Goal: Task Accomplishment & Management: Manage account settings

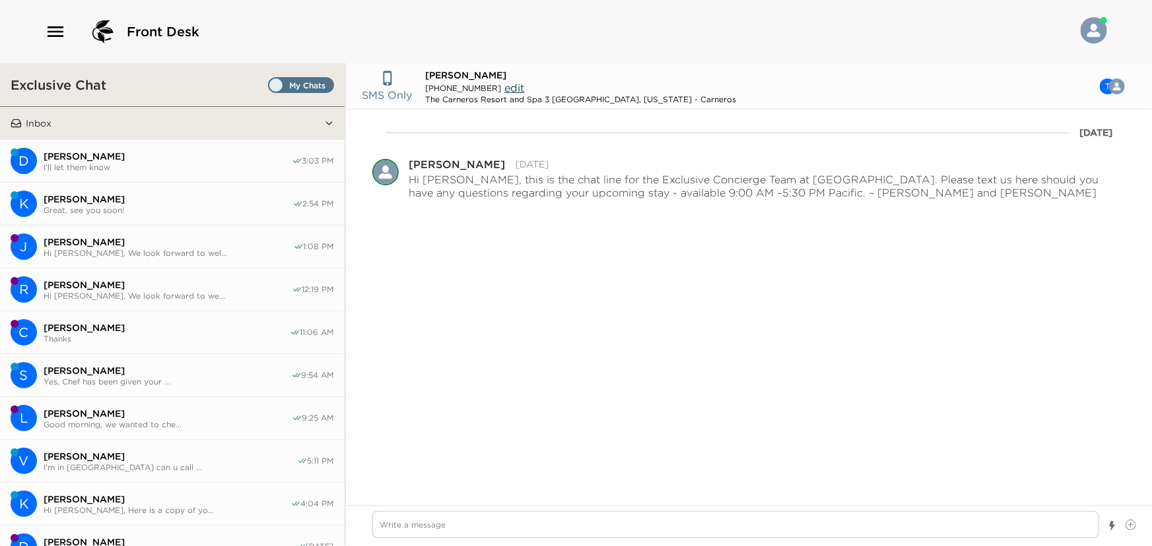
scroll to position [1439, 0]
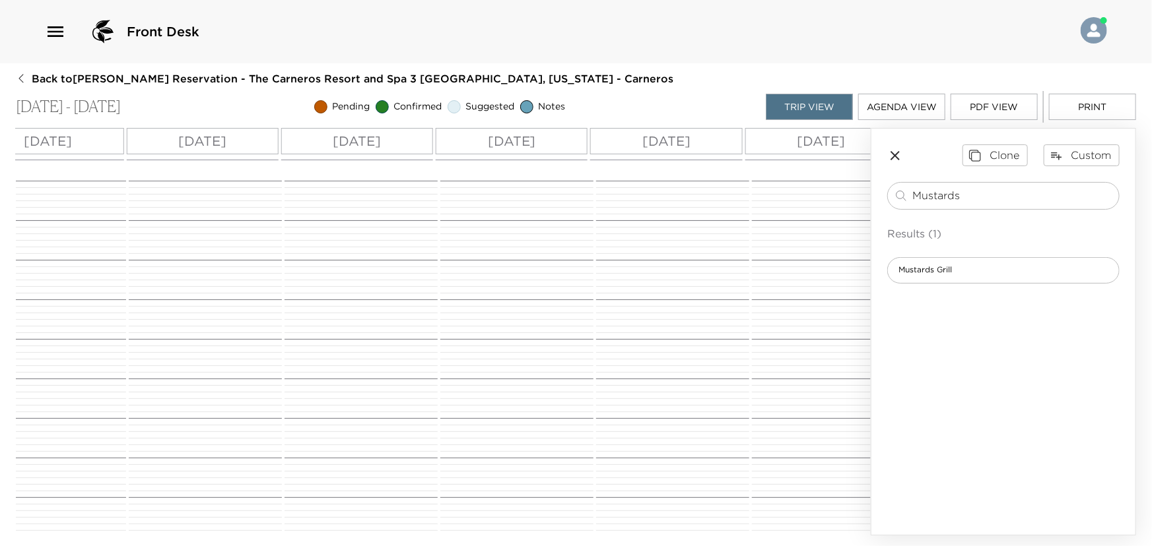
scroll to position [605, 0]
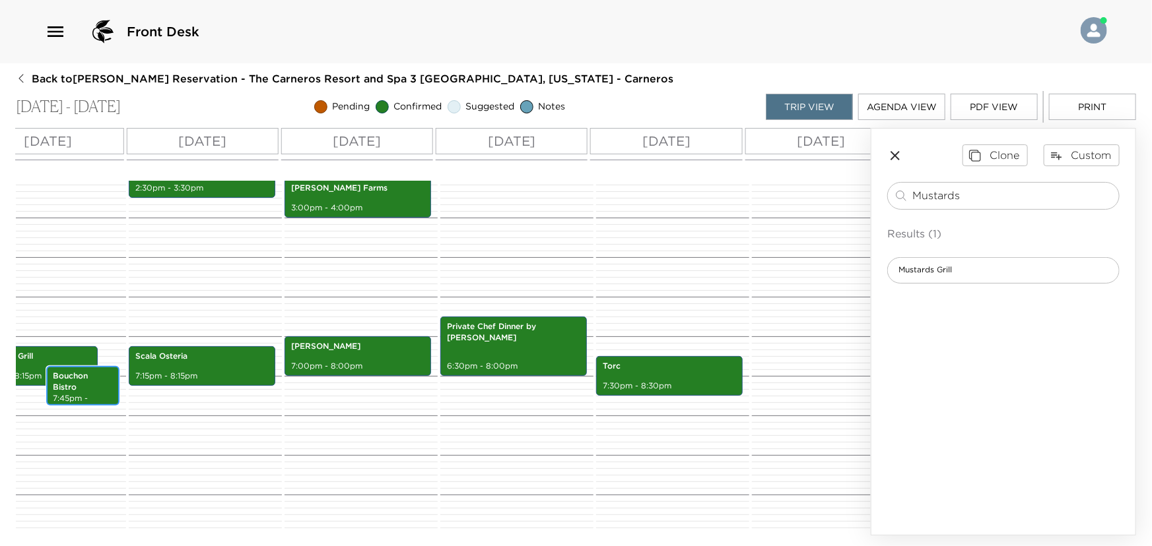
click at [91, 383] on p "Bouchon Bistro" at bounding box center [83, 382] width 60 height 22
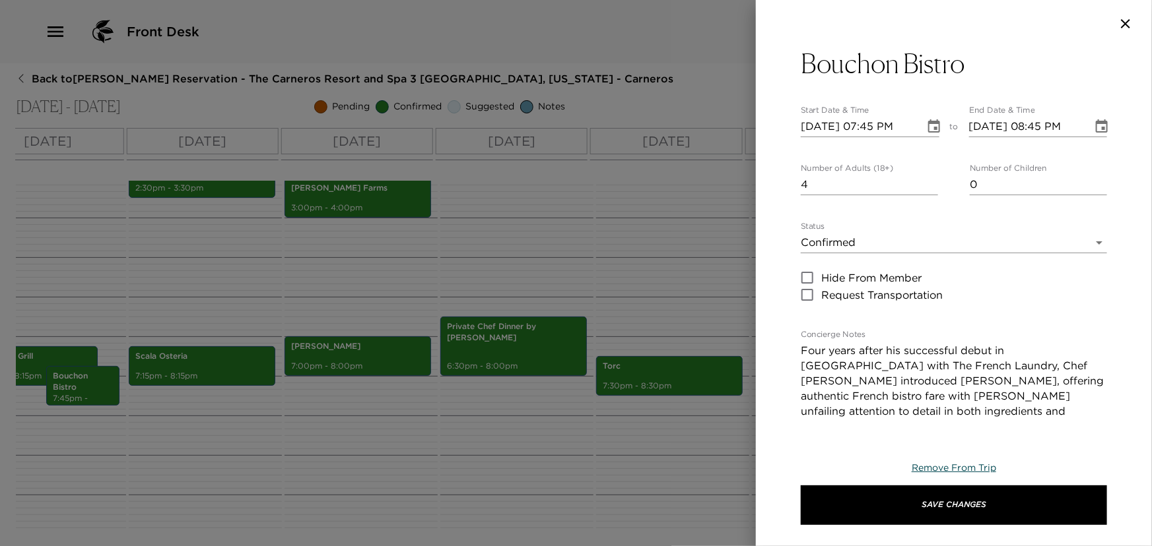
click at [979, 464] on span "Remove From Trip" at bounding box center [953, 468] width 84 height 12
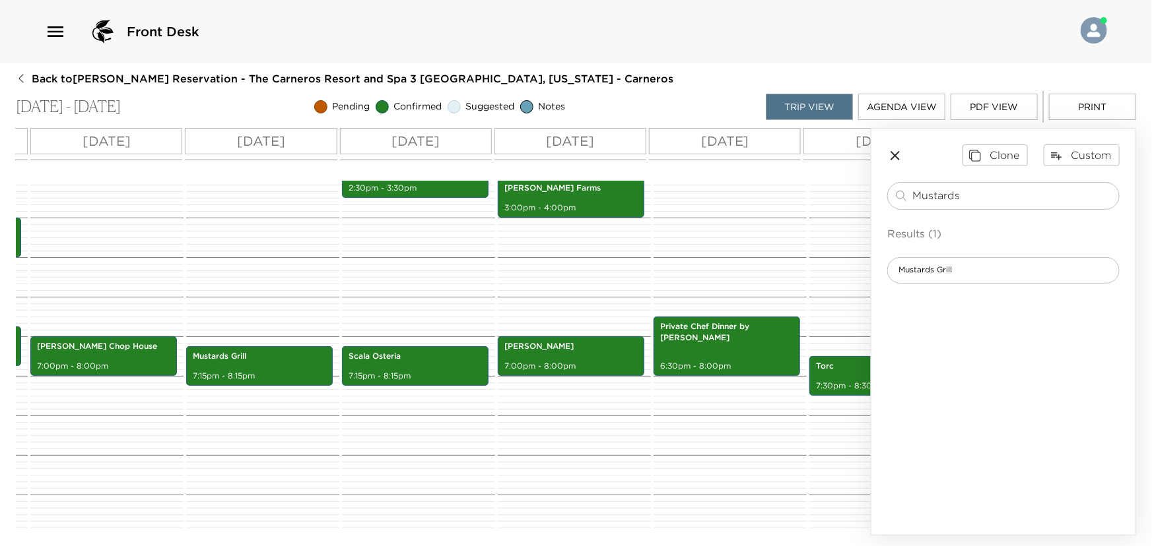
scroll to position [0, 134]
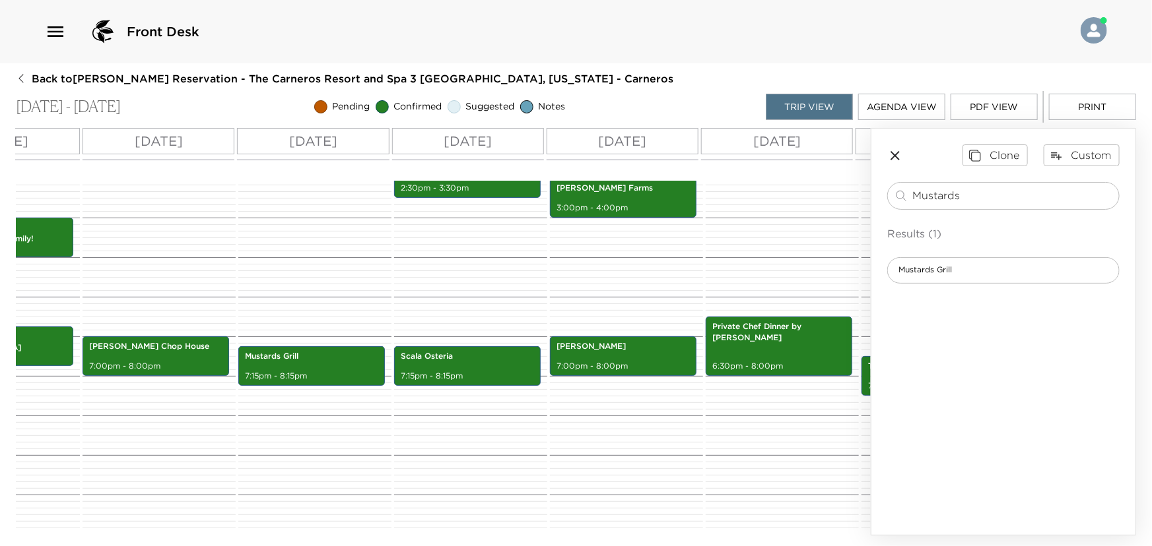
click at [891, 151] on icon "button" at bounding box center [895, 156] width 16 height 16
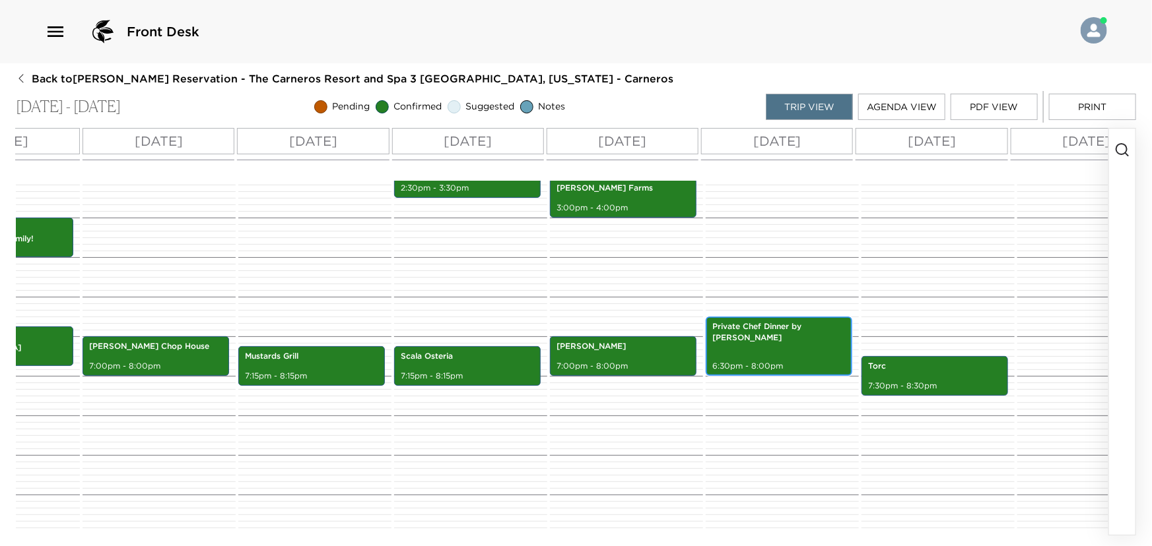
click at [795, 341] on div "Private Chef Dinner by Javier Salazar 6:30pm - 8:00pm" at bounding box center [778, 346] width 139 height 55
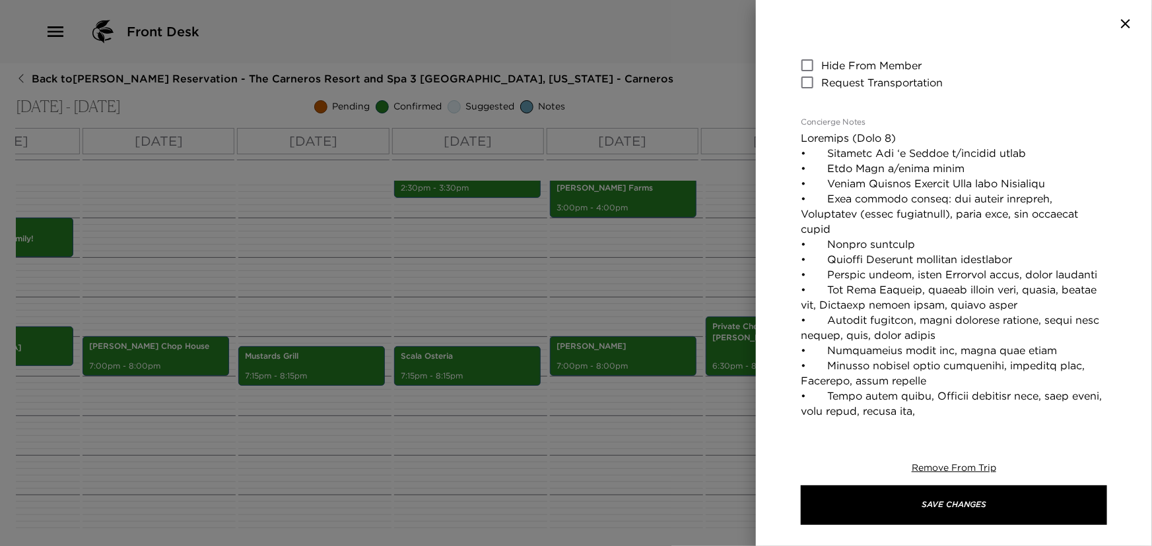
scroll to position [240, 0]
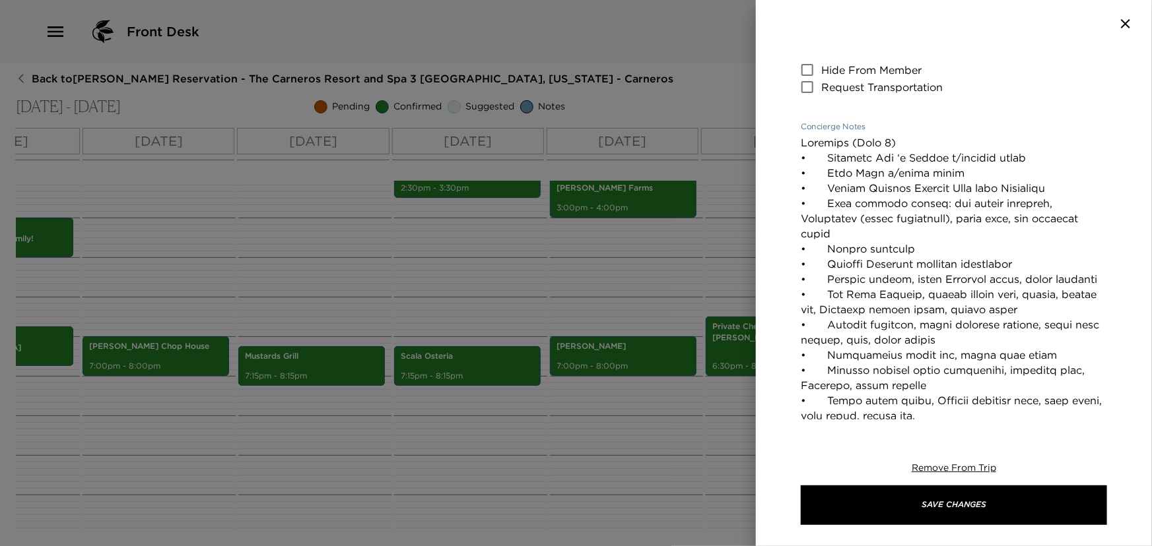
drag, startPoint x: 1024, startPoint y: 158, endPoint x: 785, endPoint y: 151, distance: 239.0
click at [785, 151] on div "Private Chef Dinner by Javier Salazar Start Date & Time 10/17/2025 06:30 PM to …" at bounding box center [954, 234] width 396 height 372
drag, startPoint x: 1029, startPoint y: 154, endPoint x: 802, endPoint y: 162, distance: 226.5
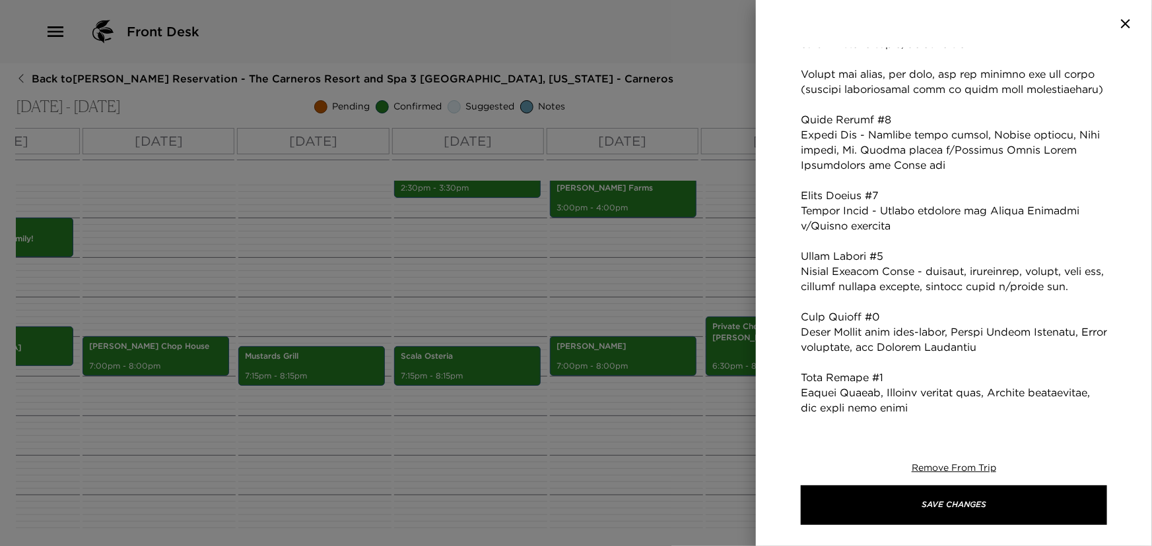
scroll to position [660, 0]
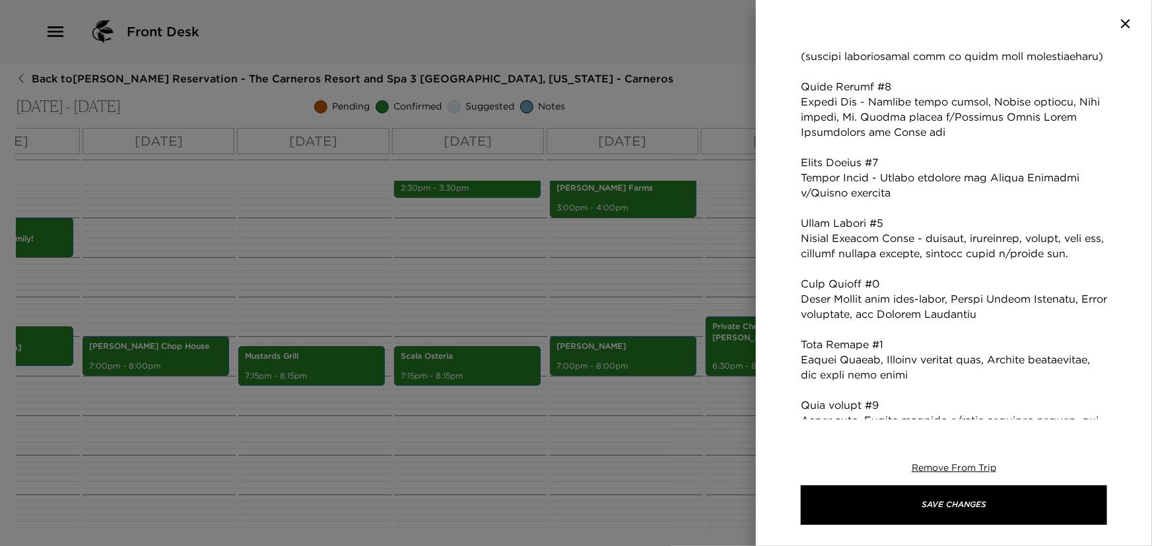
drag, startPoint x: 803, startPoint y: 98, endPoint x: 839, endPoint y: 156, distance: 68.5
click at [839, 156] on textarea "Concierge Notes" at bounding box center [953, 200] width 306 height 971
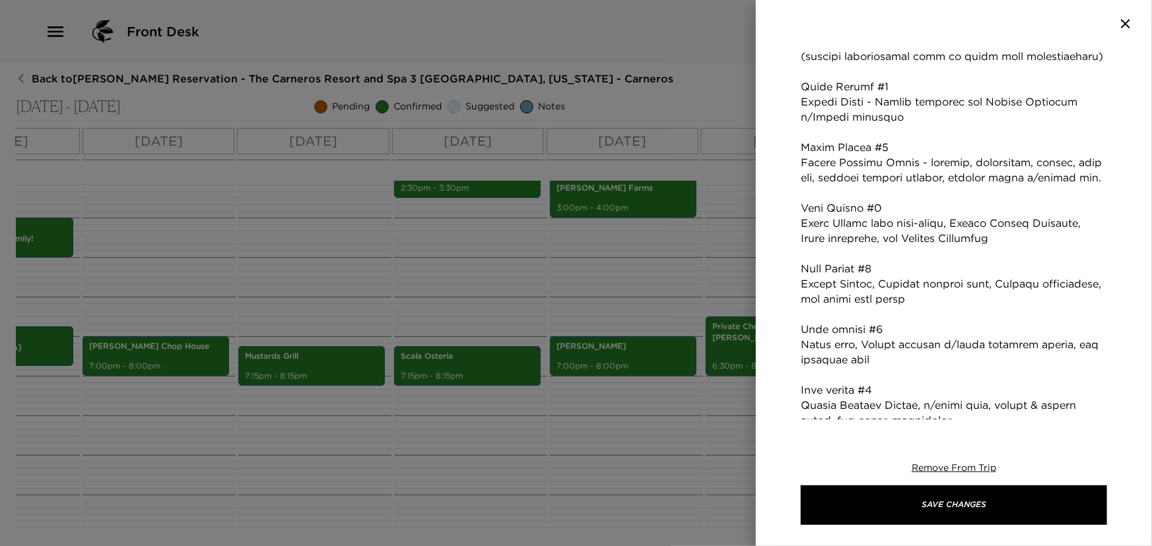
drag, startPoint x: 800, startPoint y: 158, endPoint x: 864, endPoint y: 218, distance: 87.8
click at [864, 218] on textarea "Concierge Notes" at bounding box center [953, 162] width 306 height 895
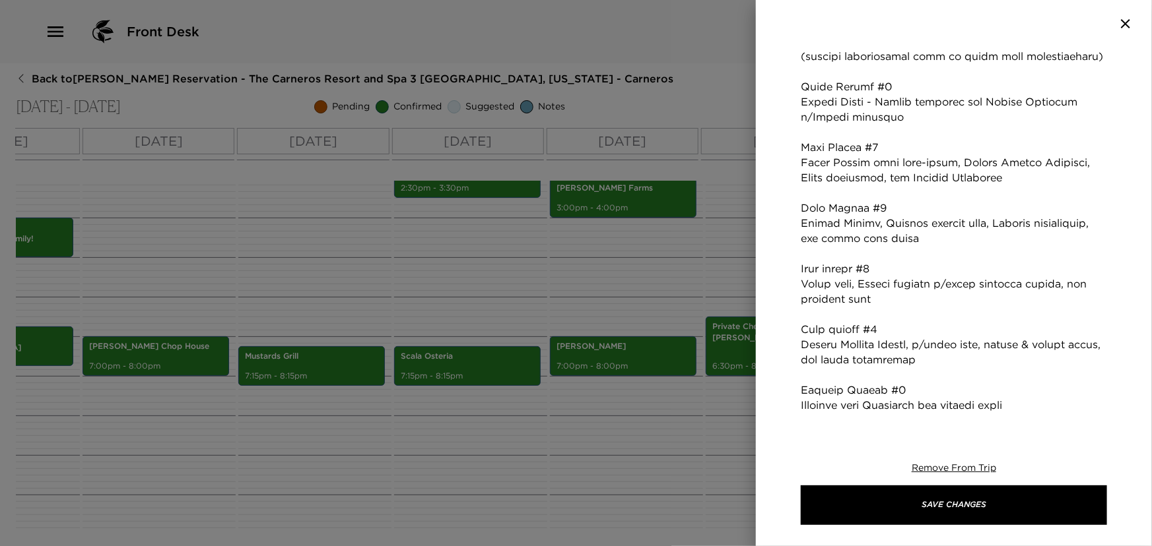
drag, startPoint x: 801, startPoint y: 222, endPoint x: 963, endPoint y: 379, distance: 225.4
click at [963, 379] on textarea "Concierge Notes" at bounding box center [953, 125] width 306 height 820
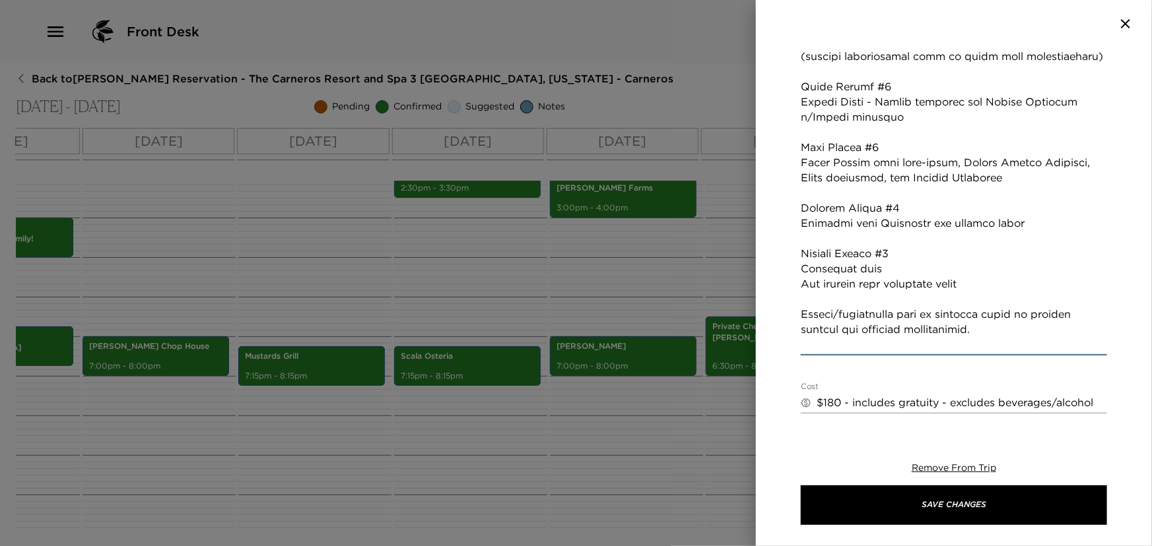
drag, startPoint x: 802, startPoint y: 223, endPoint x: 1003, endPoint y: 251, distance: 203.2
click at [1003, 251] on textarea "Concierge Notes" at bounding box center [953, 33] width 306 height 637
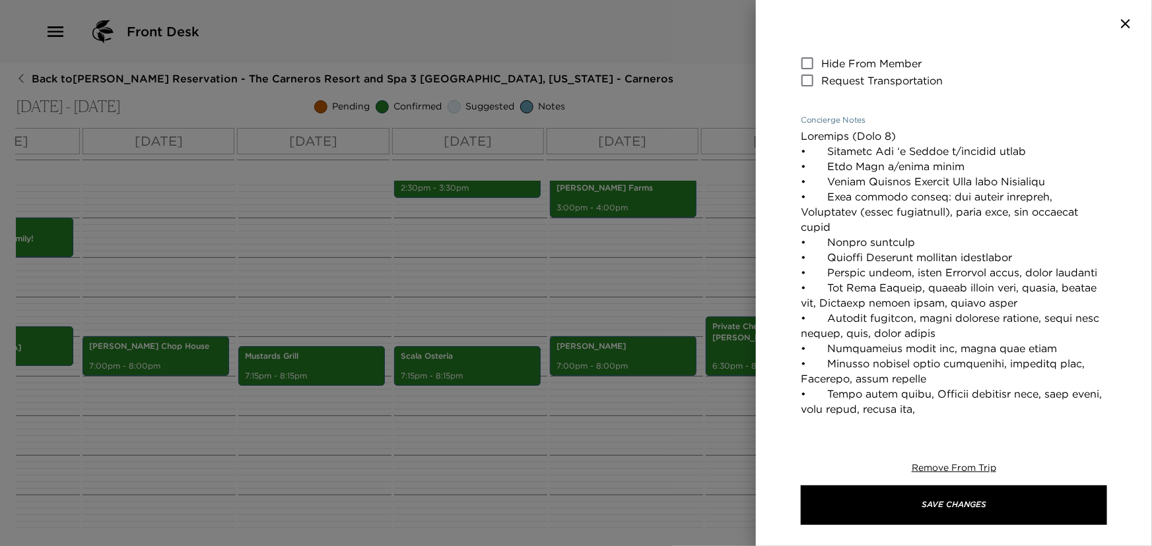
scroll to position [240, 0]
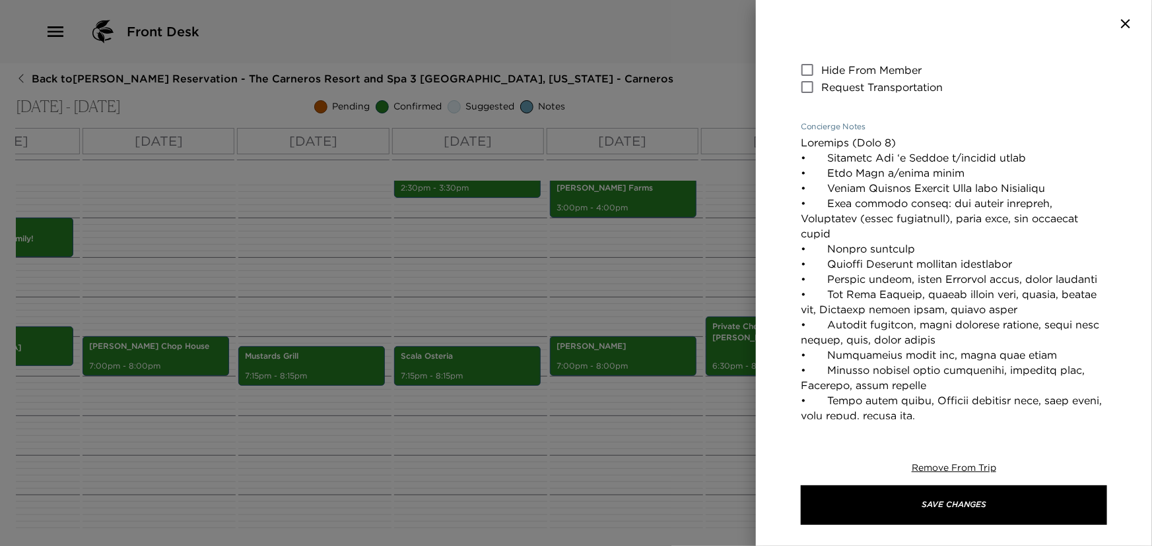
drag, startPoint x: 1030, startPoint y: 154, endPoint x: 799, endPoint y: 154, distance: 231.0
click at [800, 154] on textarea "Concierge Notes" at bounding box center [953, 431] width 306 height 592
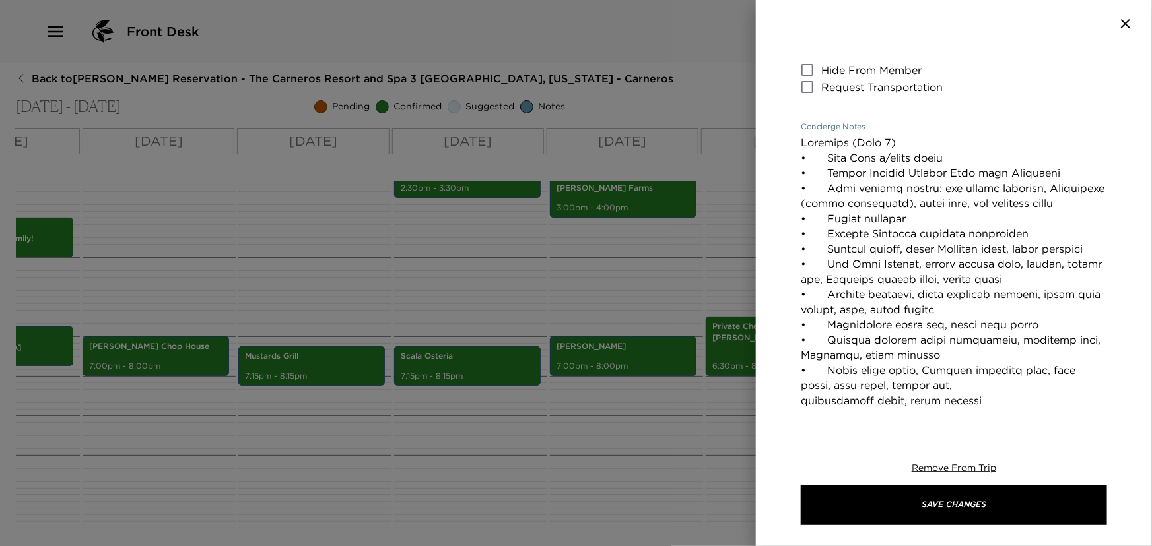
drag, startPoint x: 801, startPoint y: 187, endPoint x: 837, endPoint y: 216, distance: 46.5
click at [837, 216] on textarea "Concierge Notes" at bounding box center [953, 423] width 306 height 577
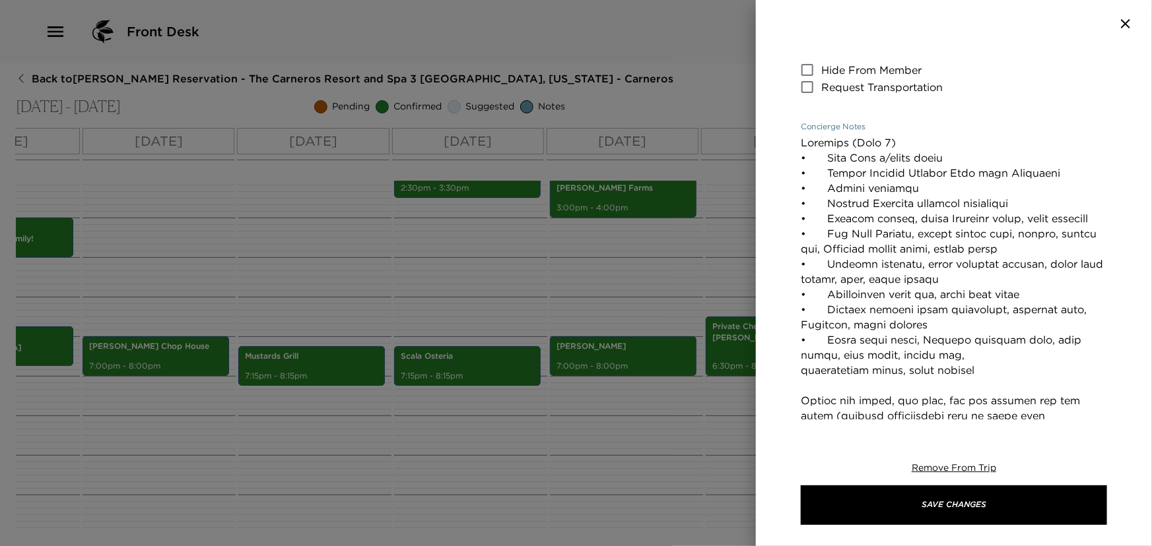
drag, startPoint x: 800, startPoint y: 217, endPoint x: 1100, endPoint y: 218, distance: 300.3
click at [1100, 218] on div "Private Chef Dinner by Javier Salazar Start Date & Time 10/17/2025 06:30 PM to …" at bounding box center [954, 234] width 396 height 372
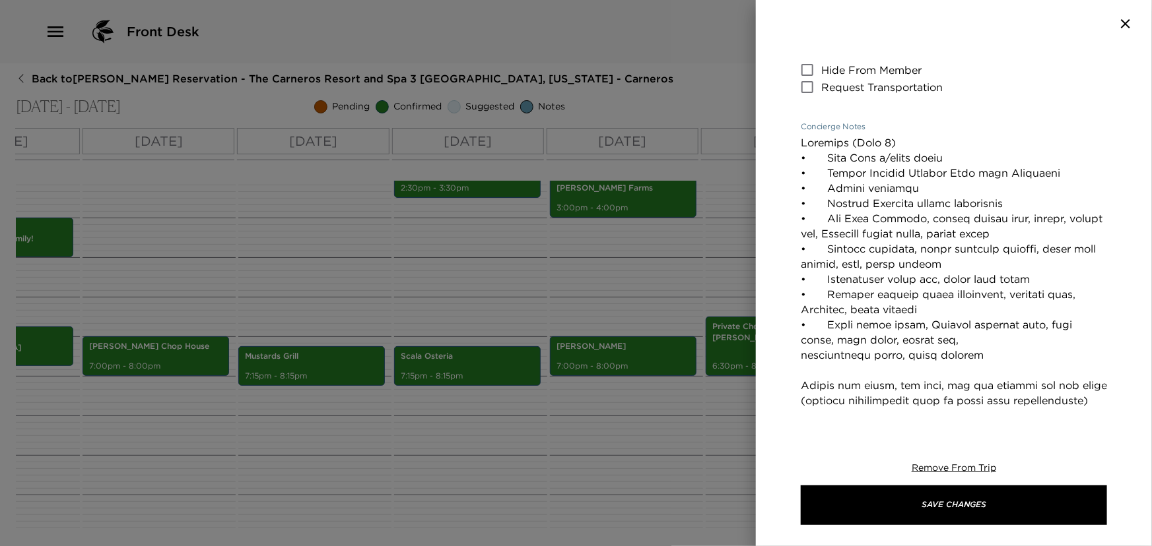
drag, startPoint x: 802, startPoint y: 248, endPoint x: 987, endPoint y: 366, distance: 219.9
click at [987, 366] on textarea "Concierge Notes" at bounding box center [953, 393] width 306 height 516
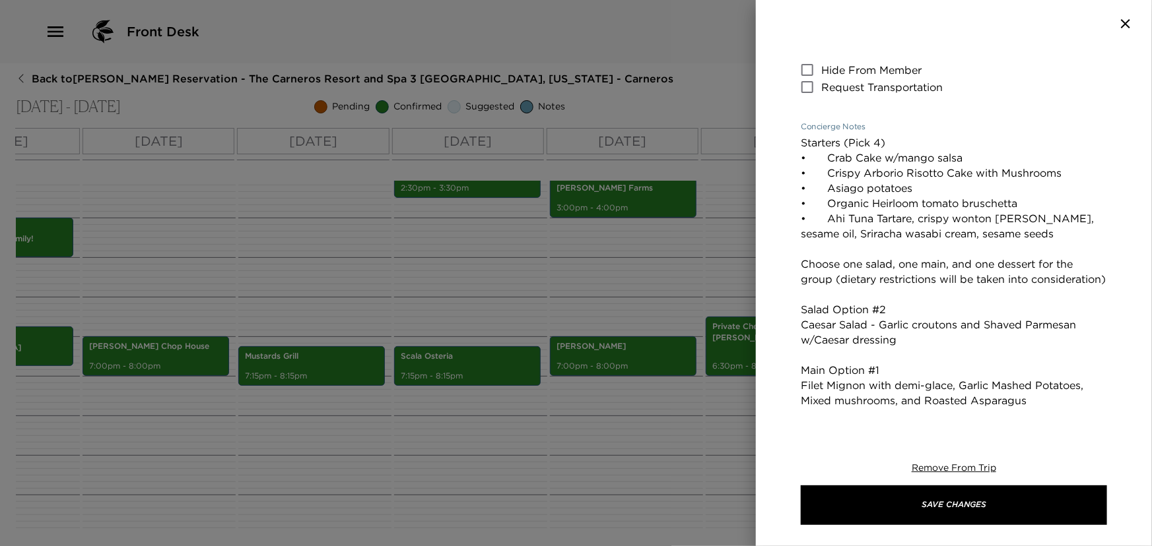
click at [800, 139] on textarea "Starters (Pick 4) • Crab Cake w/mango salsa • Crispy Arborio Risotto Cake with …" at bounding box center [953, 332] width 306 height 395
drag, startPoint x: 923, startPoint y: 185, endPoint x: 781, endPoint y: 187, distance: 141.2
click at [781, 187] on div "Private Chef Dinner by Javier Salazar Start Date & Time 10/17/2025 06:30 PM to …" at bounding box center [954, 234] width 396 height 372
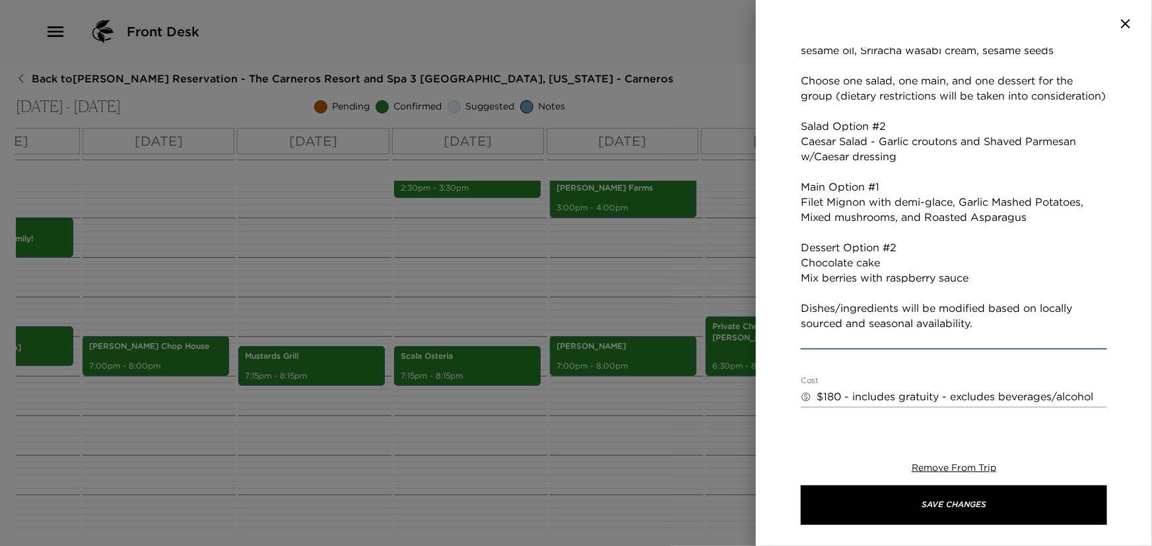
scroll to position [407, 0]
drag, startPoint x: 800, startPoint y: 136, endPoint x: 987, endPoint y: 341, distance: 277.9
click at [987, 341] on textarea "Starters (Pick 4) • Crab Cake w/mango salsa • Crispy Arborio Risotto Cake with …" at bounding box center [953, 157] width 306 height 379
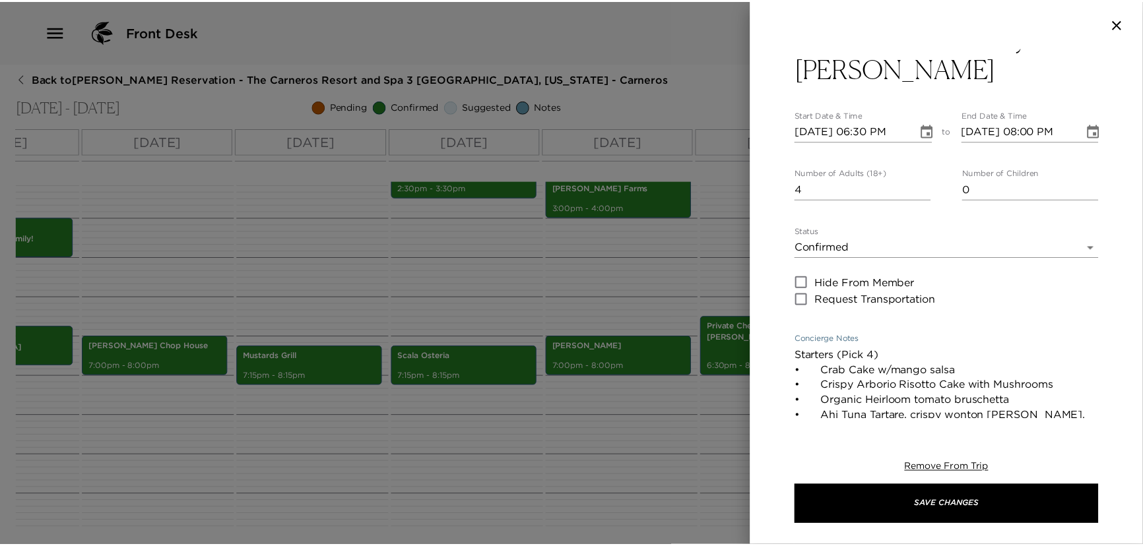
scroll to position [0, 0]
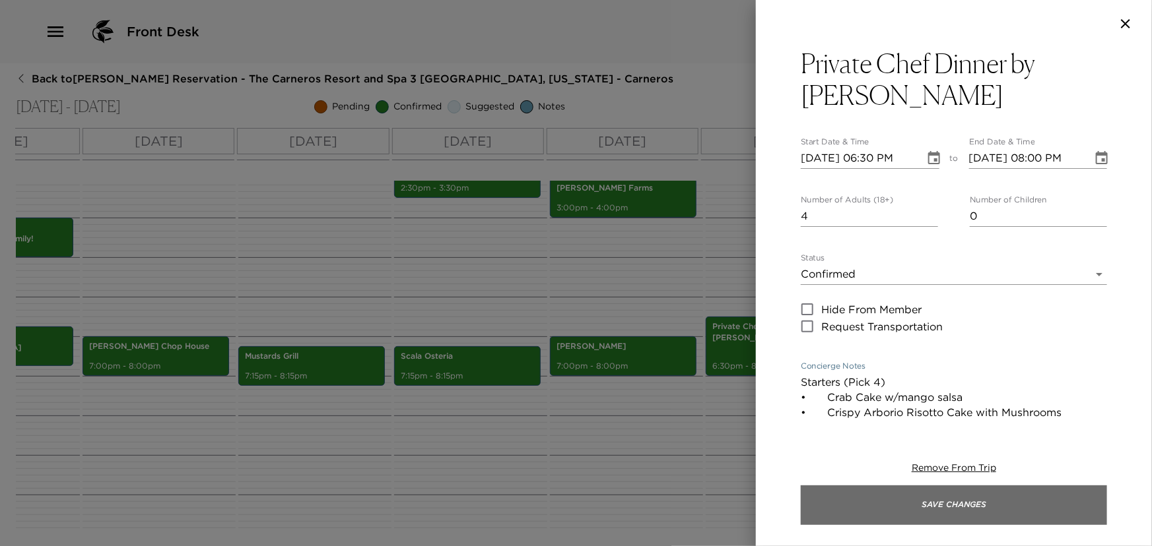
type textarea "Starters (Pick 4) • Crab Cake w/mango salsa • Crispy Arborio Risotto Cake with …"
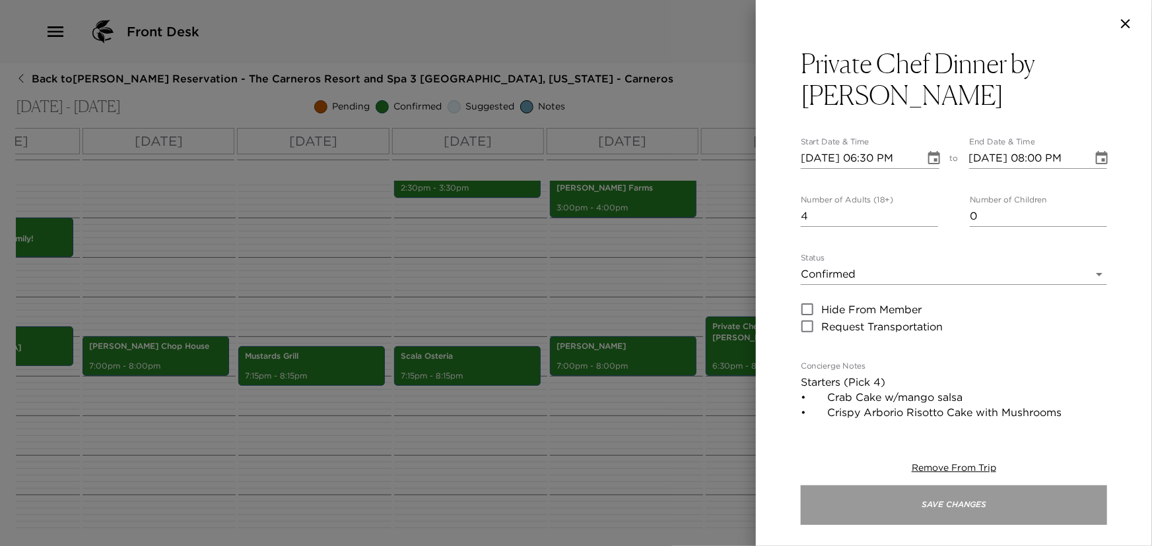
click at [957, 502] on button "Save Changes" at bounding box center [953, 506] width 306 height 40
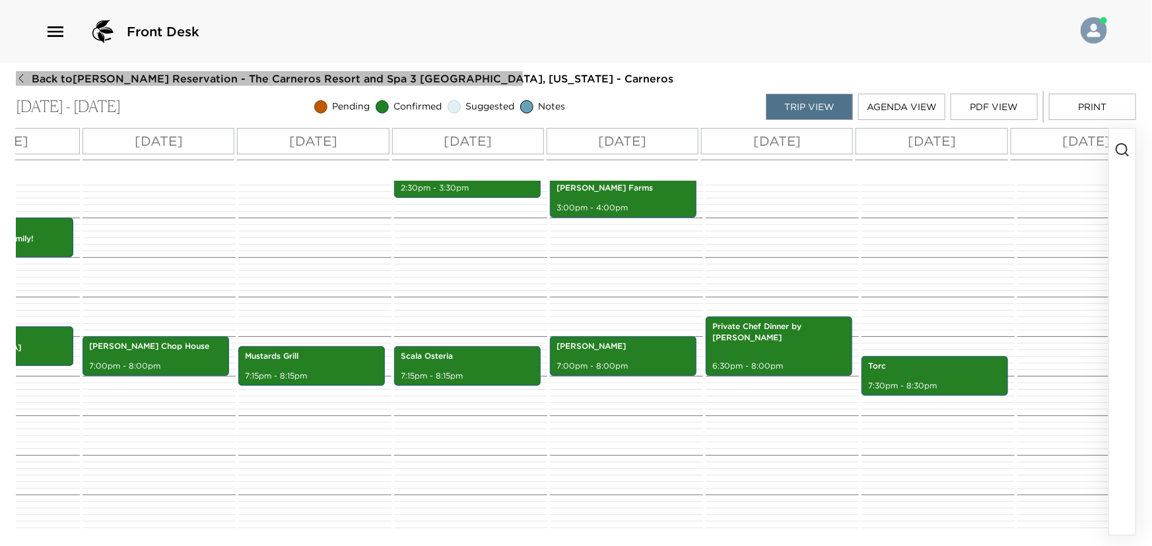
click at [21, 75] on icon "button" at bounding box center [21, 78] width 11 height 11
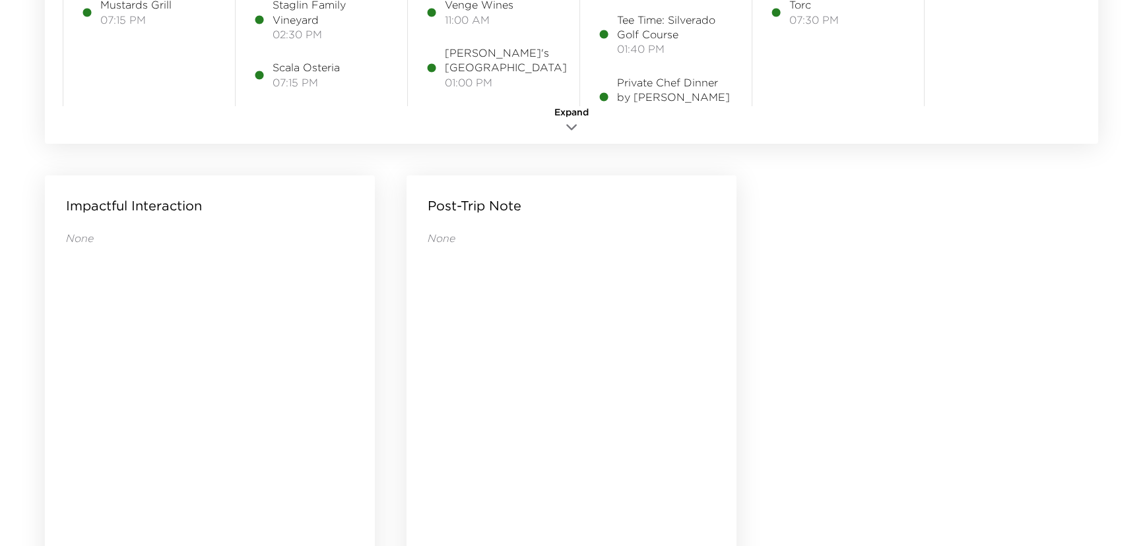
scroll to position [1320, 0]
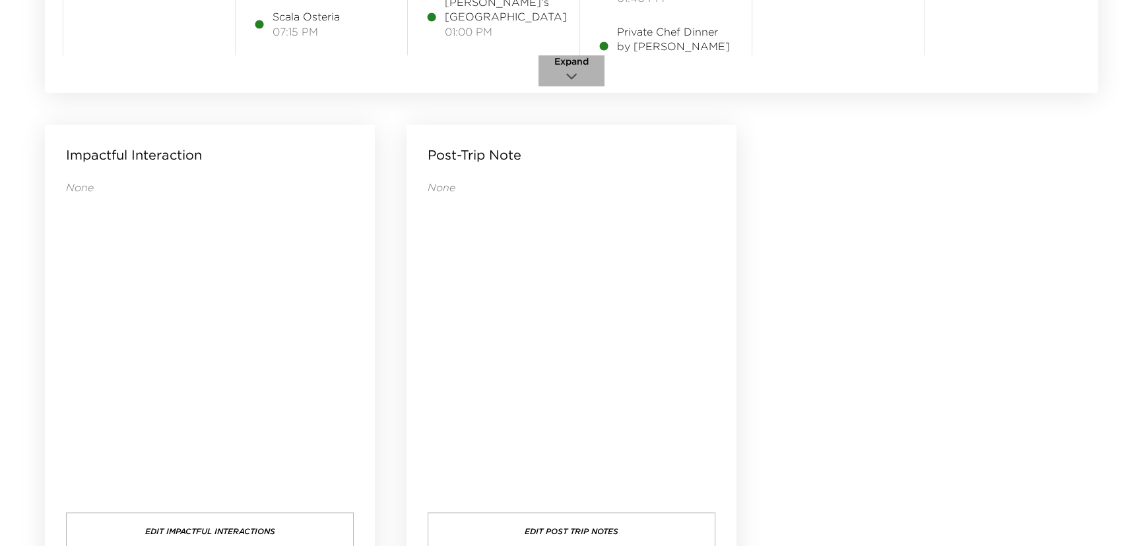
click at [571, 74] on icon "button" at bounding box center [572, 77] width 16 height 16
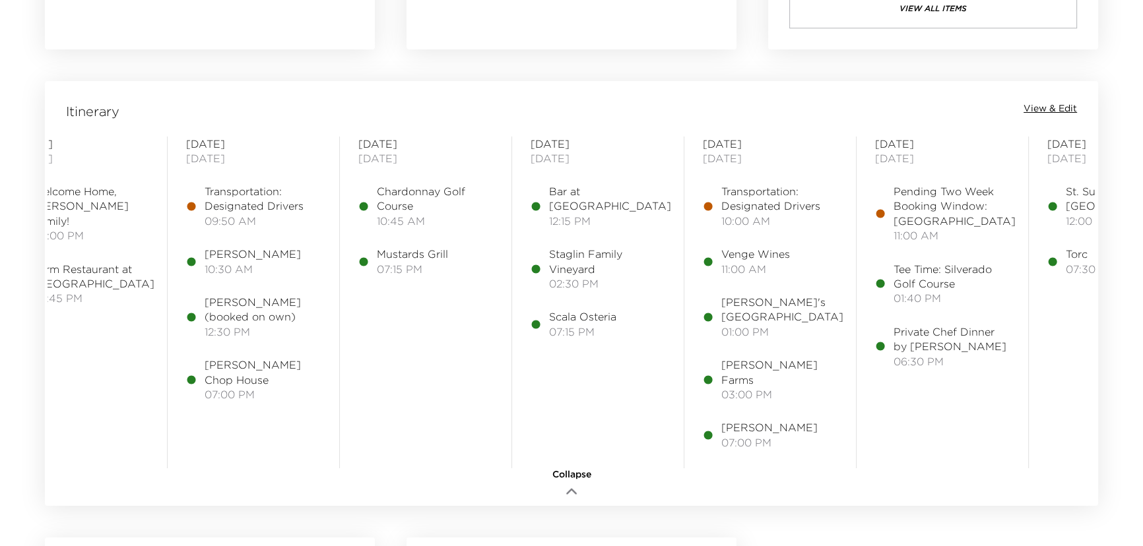
scroll to position [0, 329]
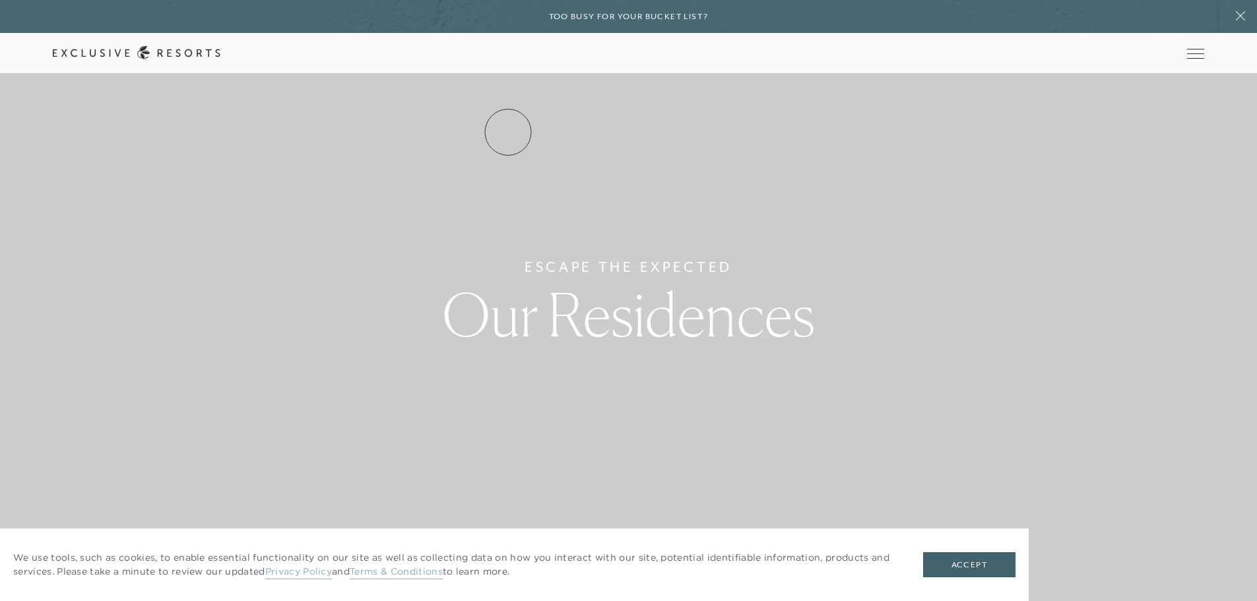
click at [0, 0] on link "Residence Collection" at bounding box center [0, 0] width 0 height 0
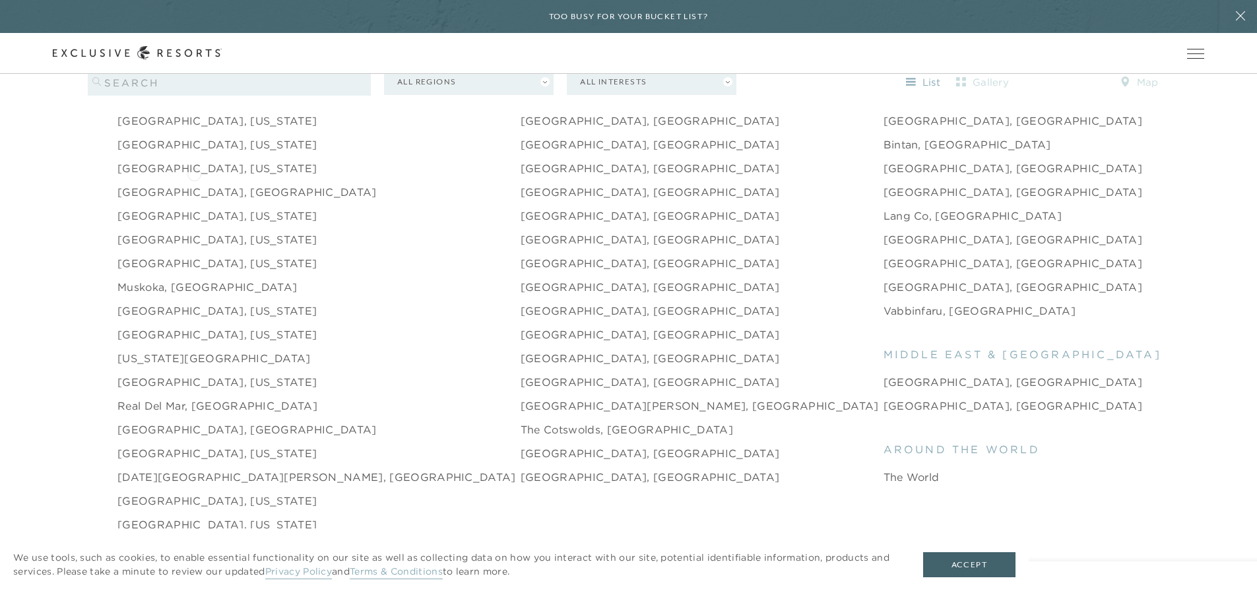
scroll to position [1848, 0]
click at [135, 326] on link "Napa, California" at bounding box center [216, 334] width 199 height 16
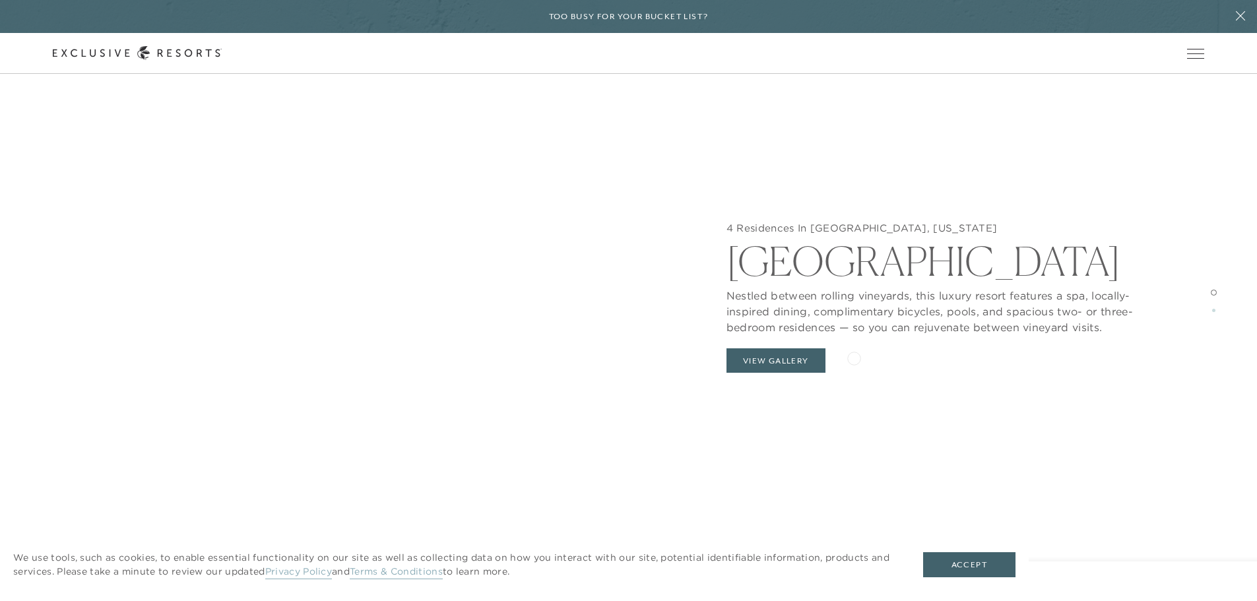
scroll to position [1848, 0]
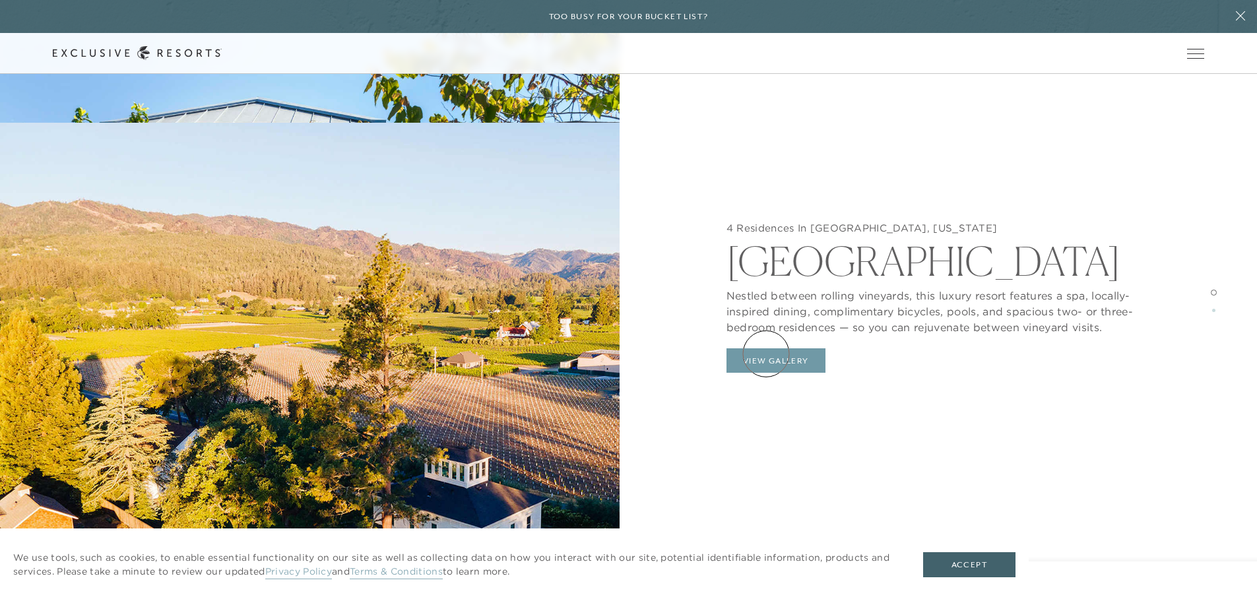
click at [766, 354] on button "View Gallery" at bounding box center [776, 360] width 99 height 25
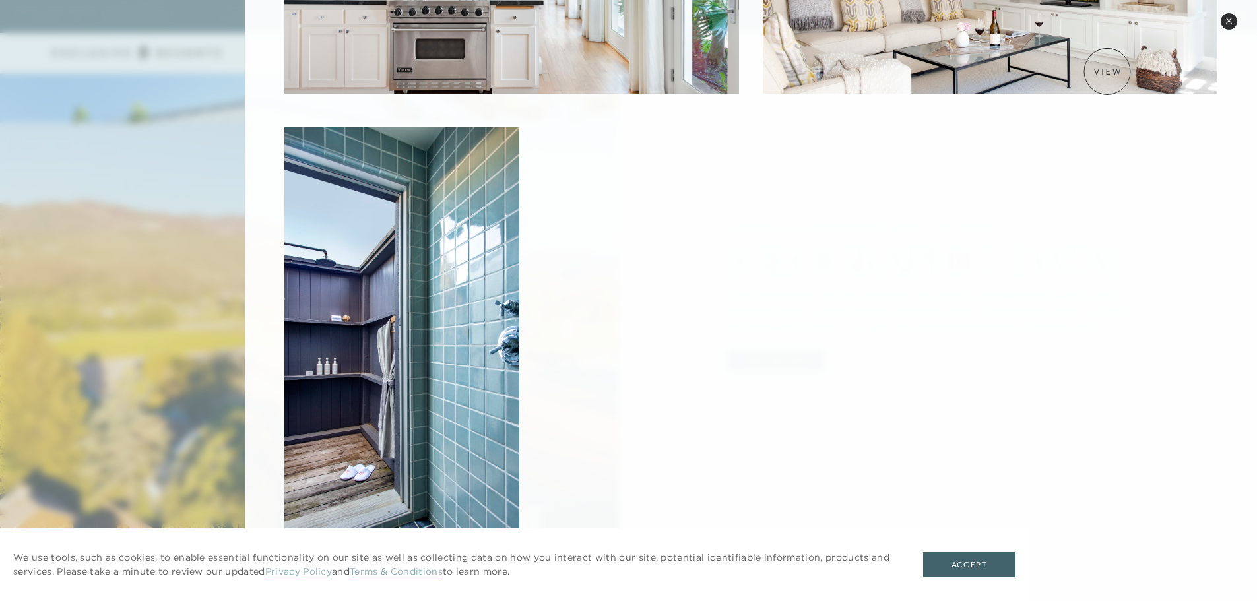
scroll to position [1794, 0]
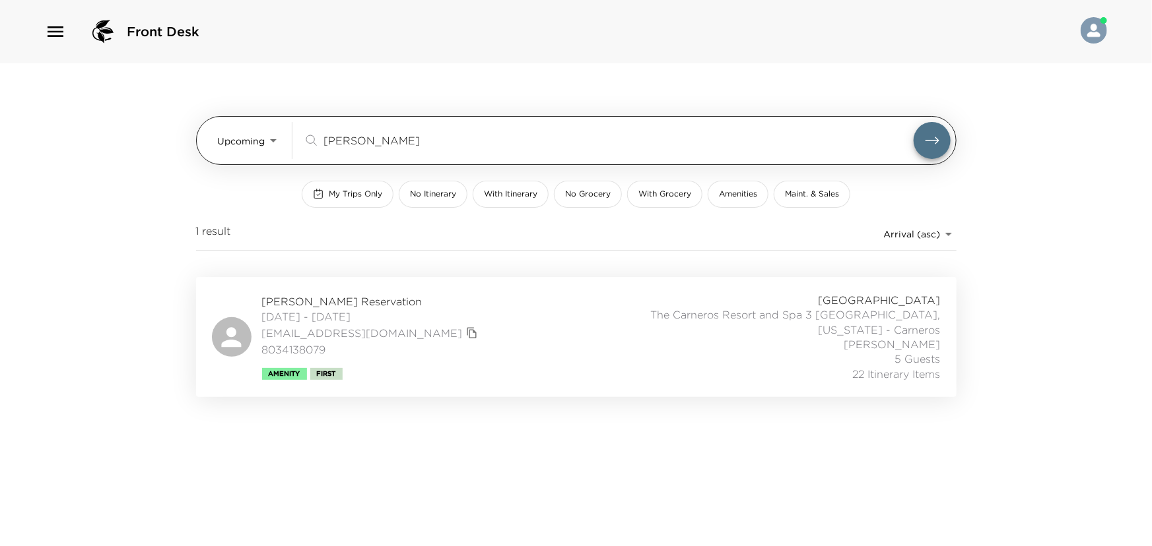
click at [263, 150] on div "Upcoming Upcoming arnold ​" at bounding box center [584, 140] width 732 height 37
type input "feller"
click at [913, 122] on button "submit" at bounding box center [931, 140] width 37 height 37
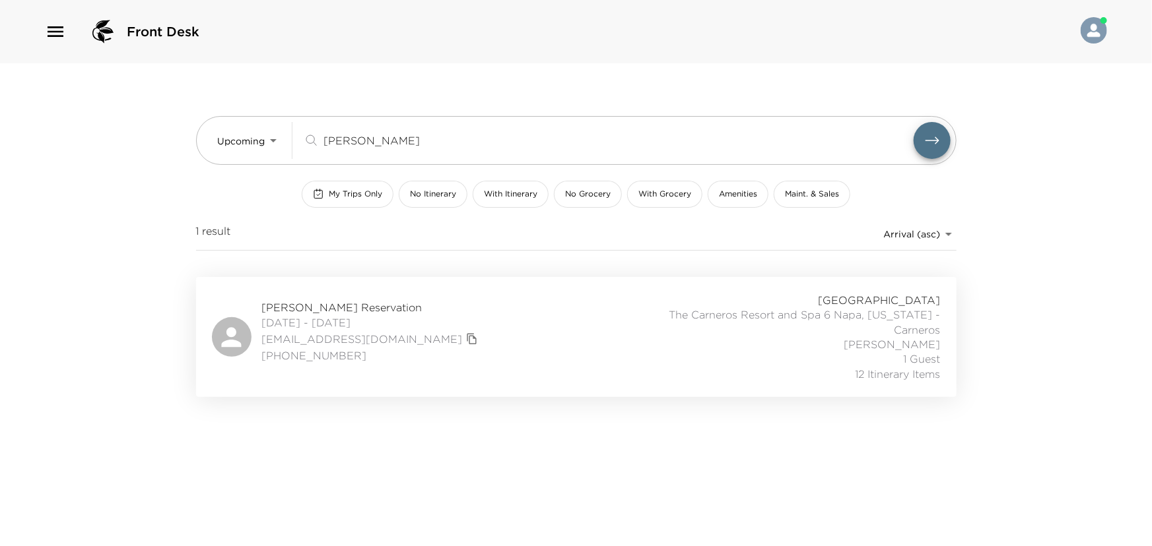
click at [606, 313] on div "Bret Feller Reservation 11/06/2025 - 11/10/2025 bfellerne@msn.com +14026809026 …" at bounding box center [576, 337] width 729 height 88
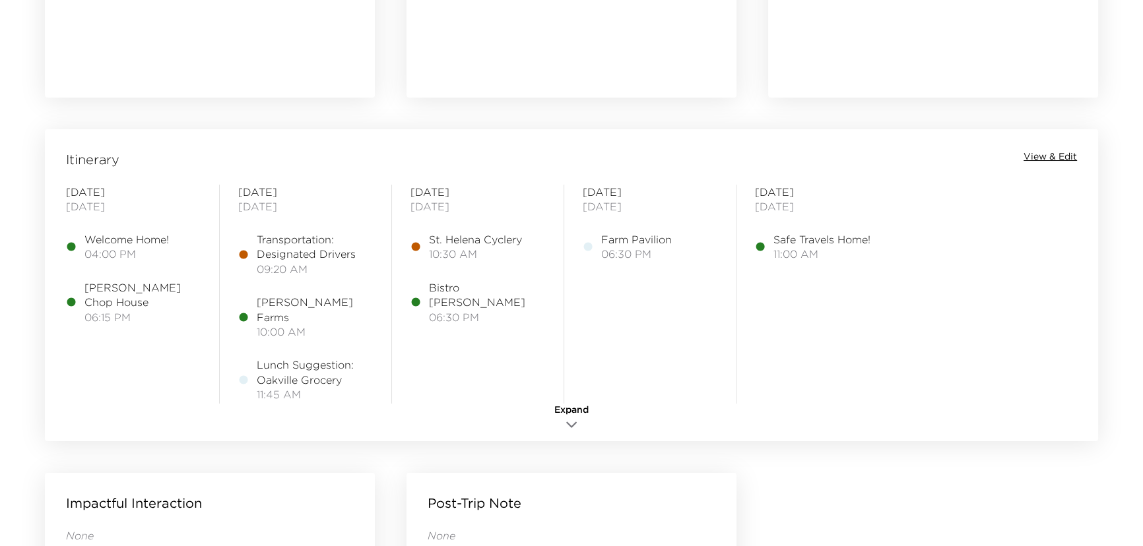
scroll to position [1020, 0]
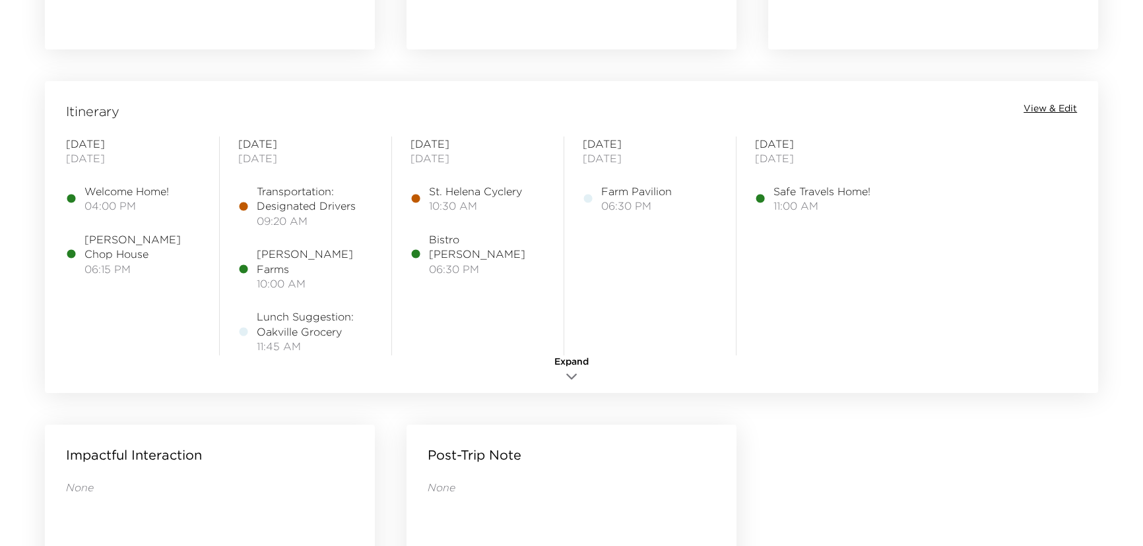
click at [585, 362] on span "Expand" at bounding box center [571, 362] width 34 height 13
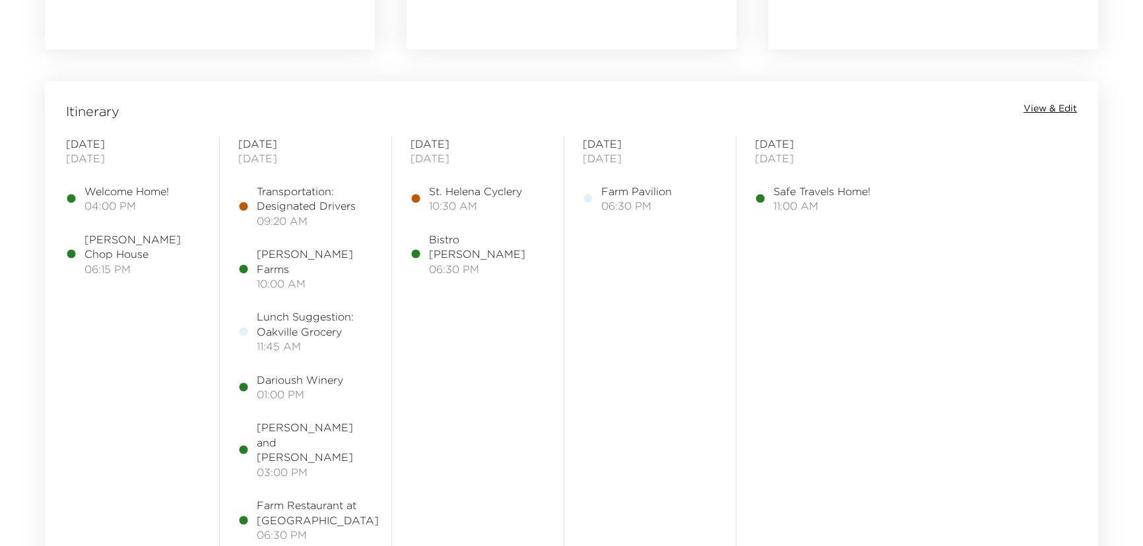
click at [1036, 106] on span "View & Edit" at bounding box center [1050, 108] width 53 height 13
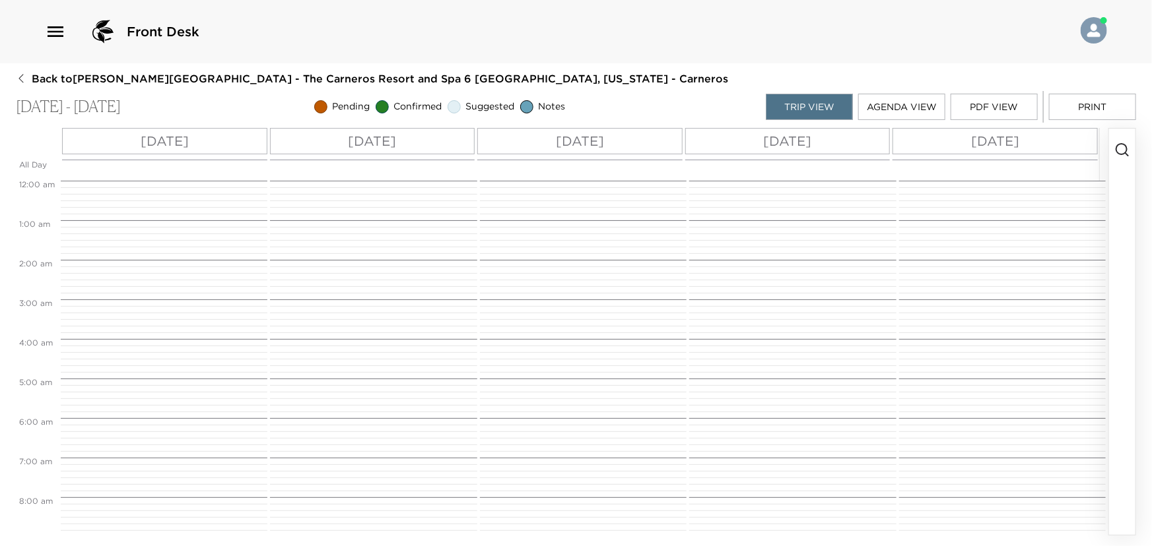
scroll to position [370, 0]
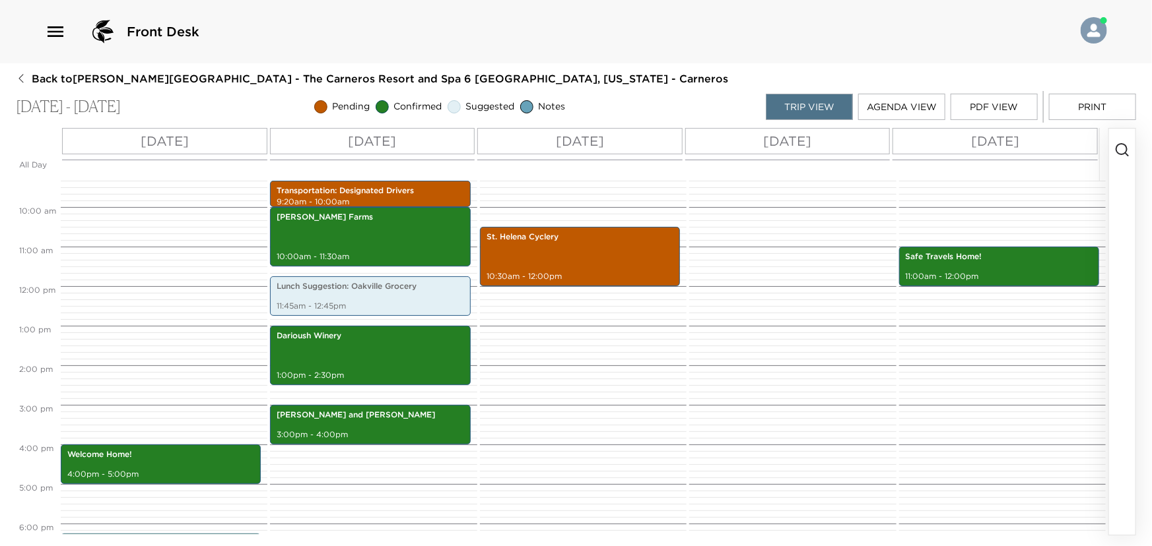
click at [774, 139] on p "[DATE]" at bounding box center [788, 141] width 48 height 20
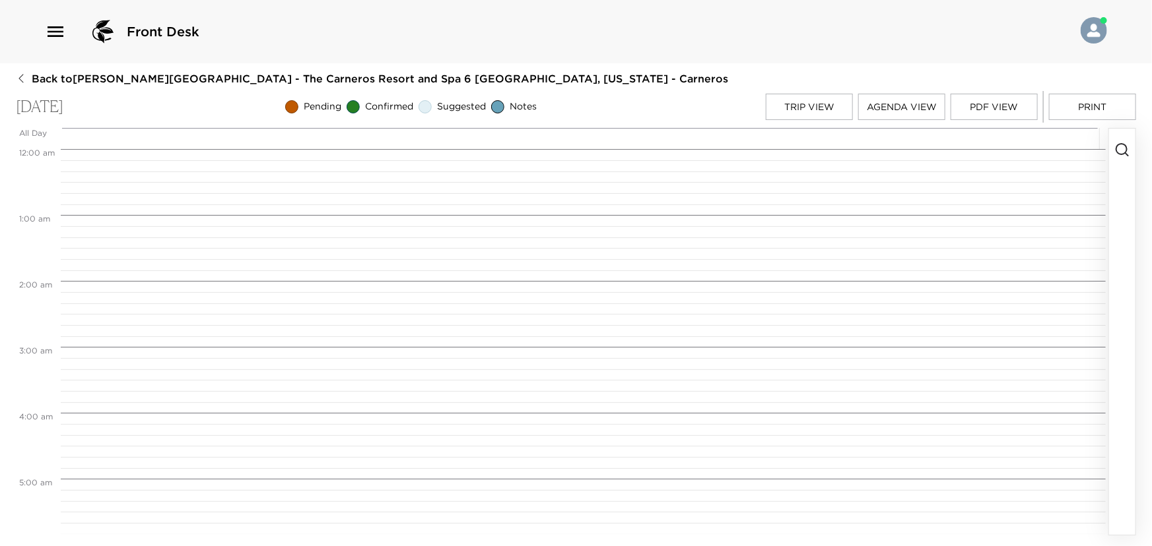
scroll to position [1198, 0]
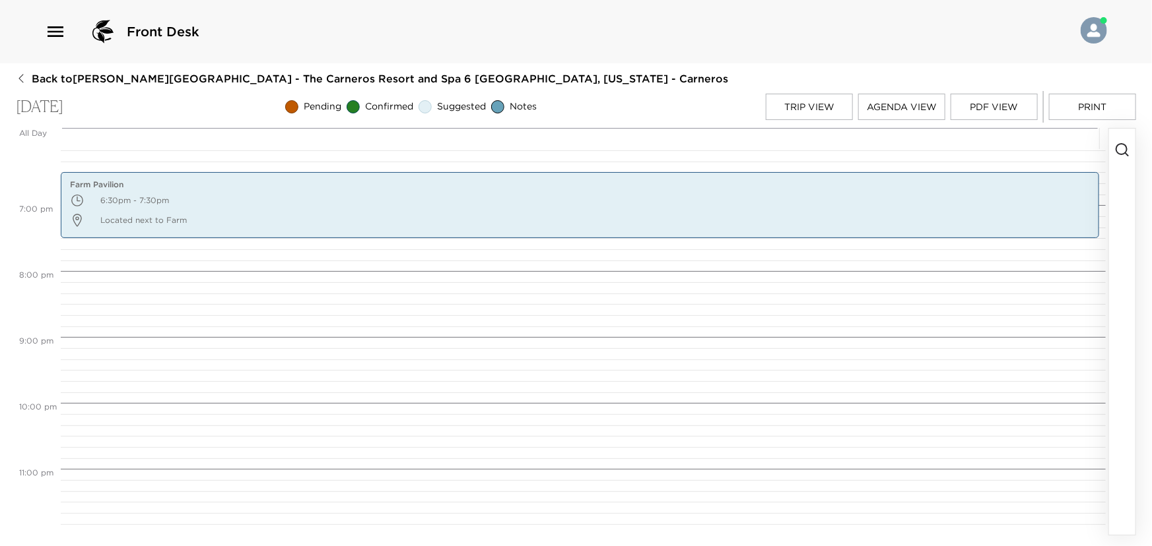
click at [1117, 146] on circle "button" at bounding box center [1121, 149] width 11 height 11
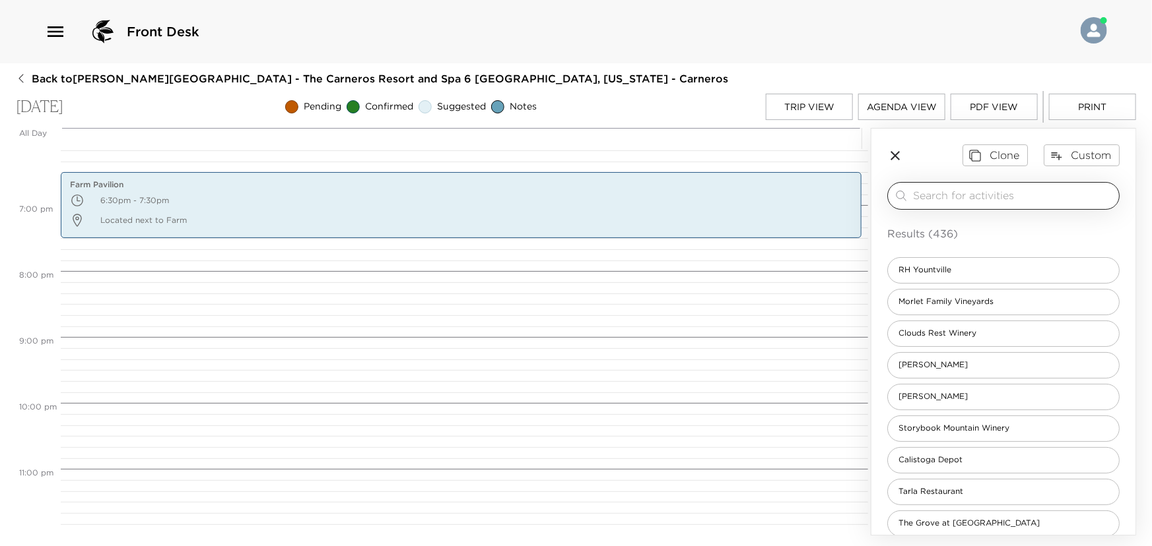
click at [945, 197] on input "search" at bounding box center [1013, 195] width 201 height 15
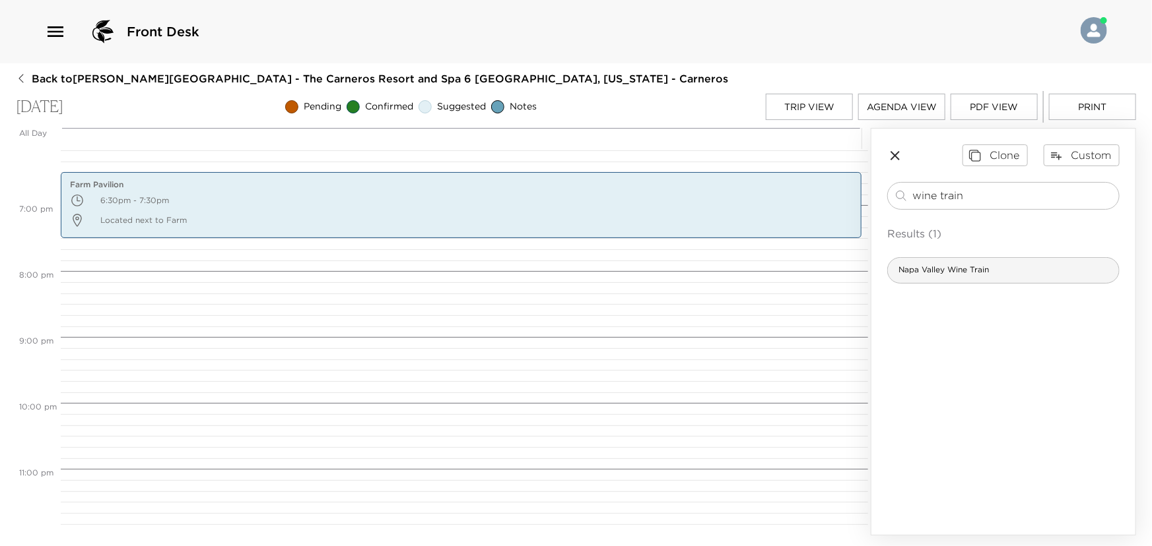
type input "wine train"
click at [963, 271] on span "Napa Valley Wine Train" at bounding box center [944, 270] width 112 height 11
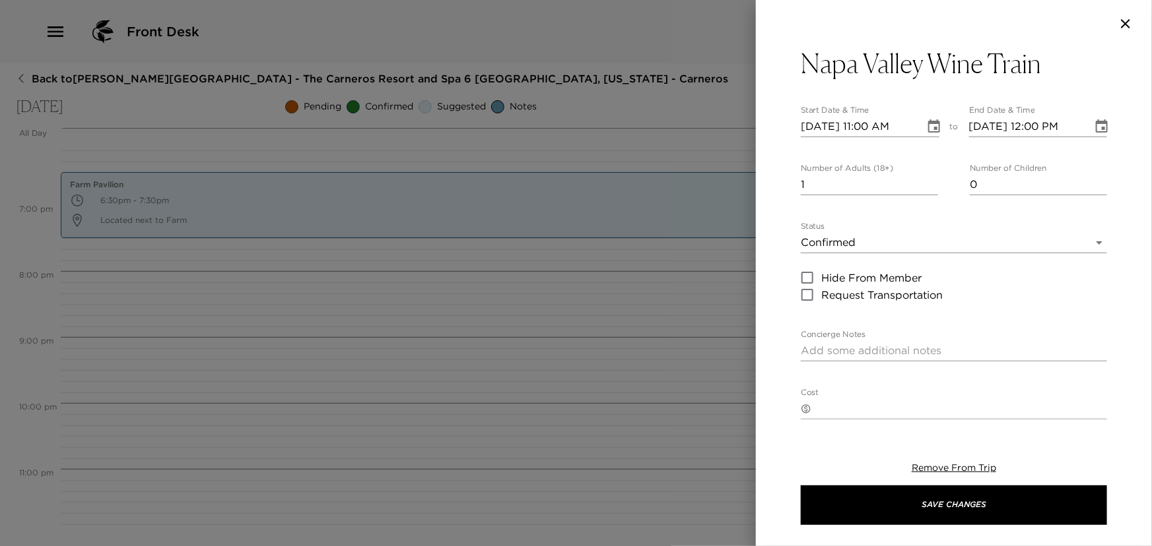
type textarea "Full Day Tours are an indulgence start to finish. Elegant interiors. Plush velv…"
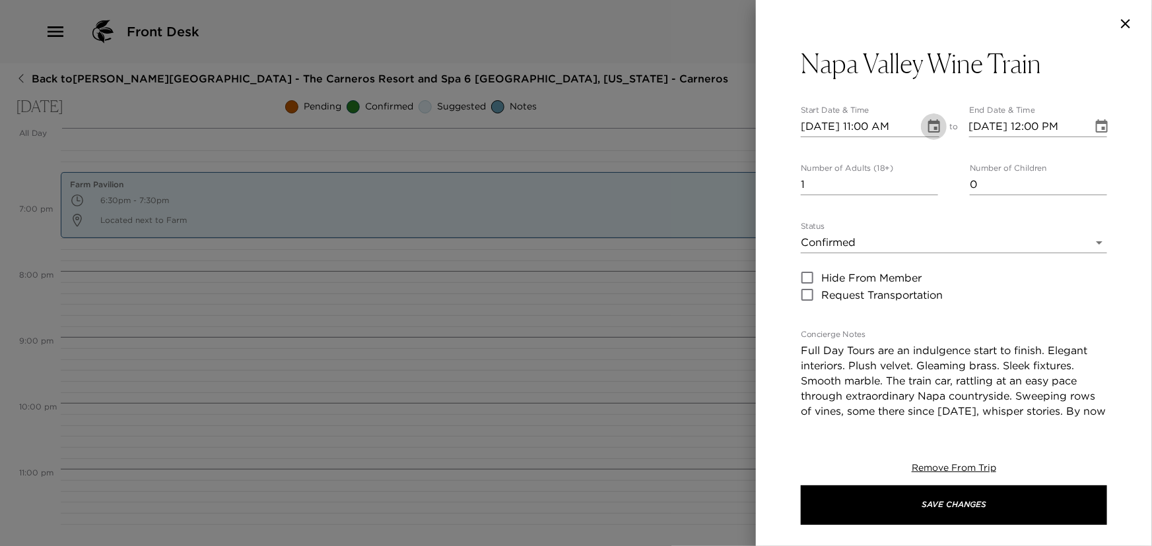
click at [928, 122] on icon "Choose date, selected date is Nov 9, 2025" at bounding box center [934, 125] width 12 height 13
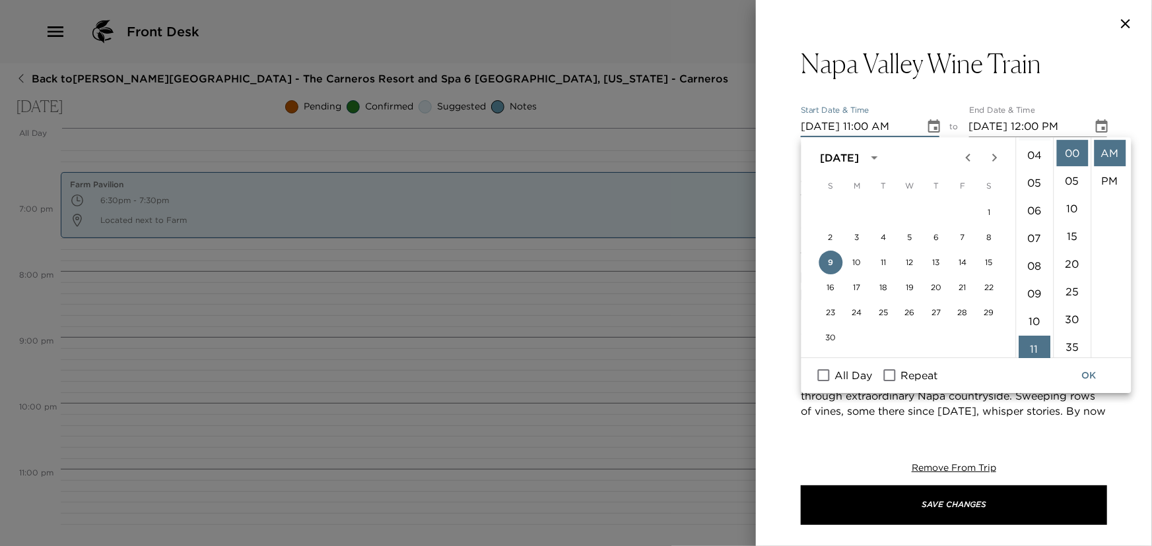
scroll to position [65, 0]
click at [1035, 336] on li "09" at bounding box center [1034, 338] width 32 height 26
click at [1072, 341] on li "45" at bounding box center [1072, 343] width 32 height 26
click at [1113, 178] on li "PM" at bounding box center [1109, 181] width 32 height 26
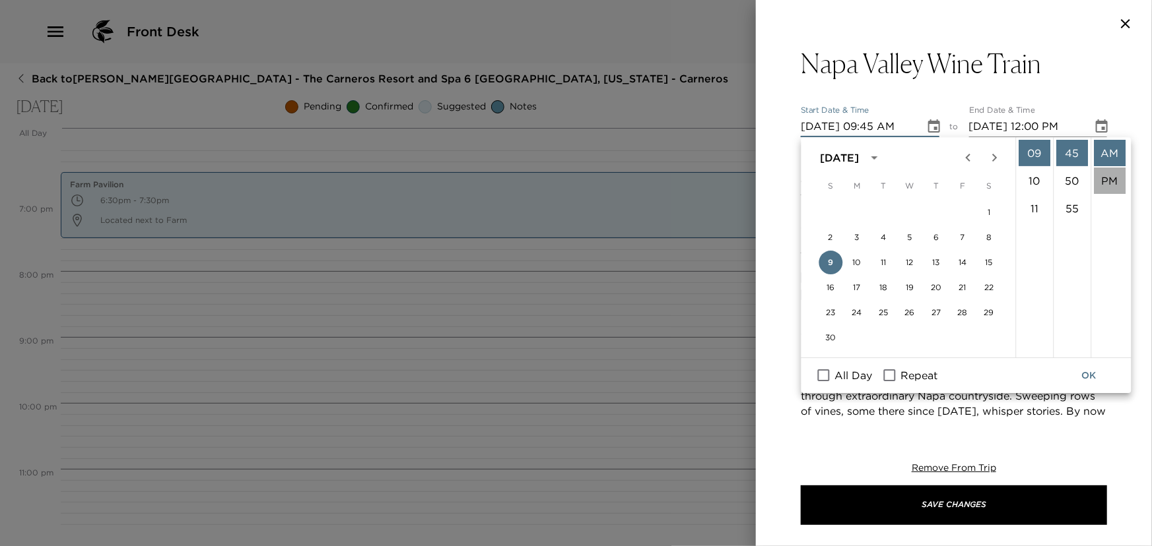
type input "11/09/2025 09:45 PM"
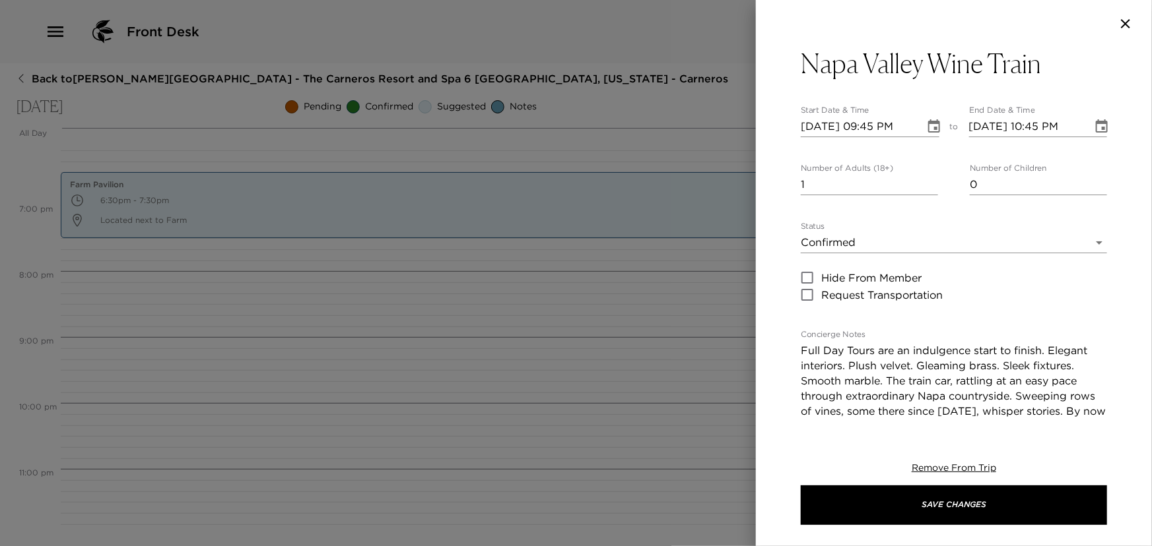
scroll to position [27, 0]
click at [1095, 123] on icon "Choose date, selected date is Nov 9, 2025" at bounding box center [1101, 125] width 12 height 13
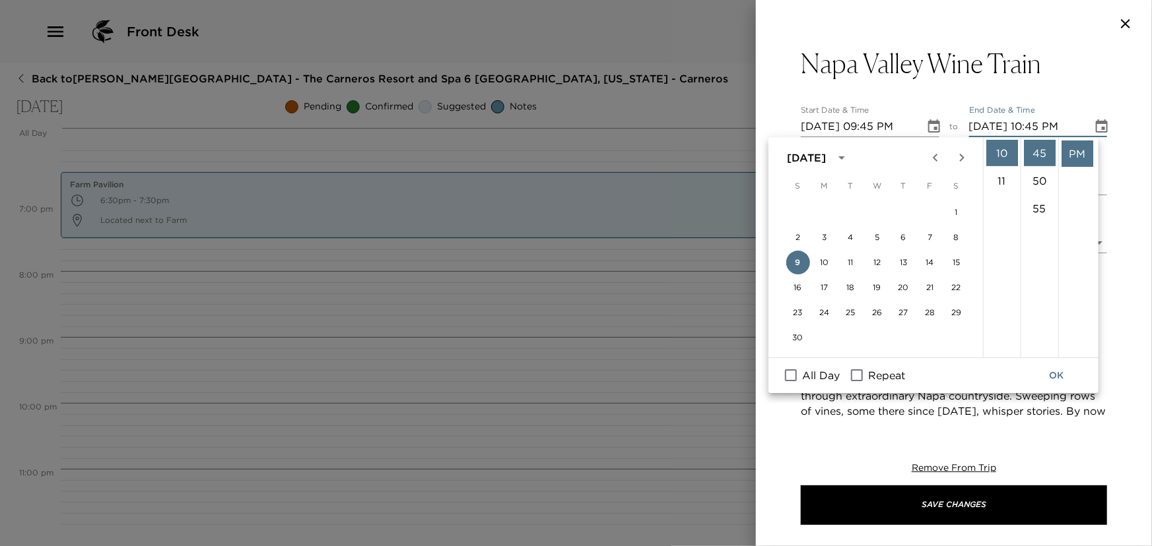
scroll to position [0, 0]
click at [1076, 152] on li "AM" at bounding box center [1077, 153] width 32 height 26
type input "11/09/2025 10:45 AM"
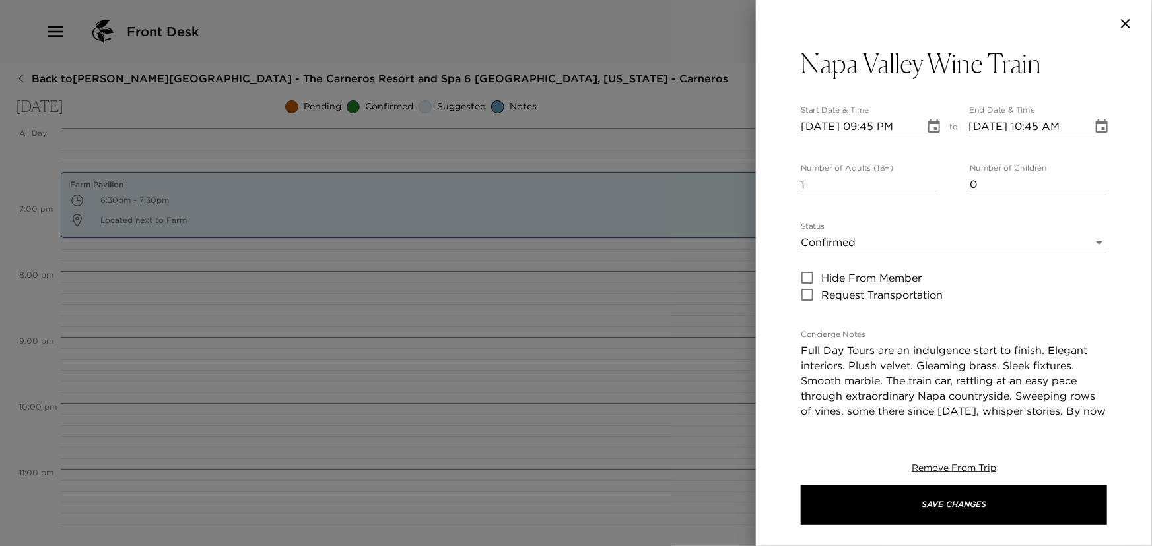
scroll to position [27, 0]
type input "2"
click at [928, 180] on input "2" at bounding box center [868, 184] width 137 height 21
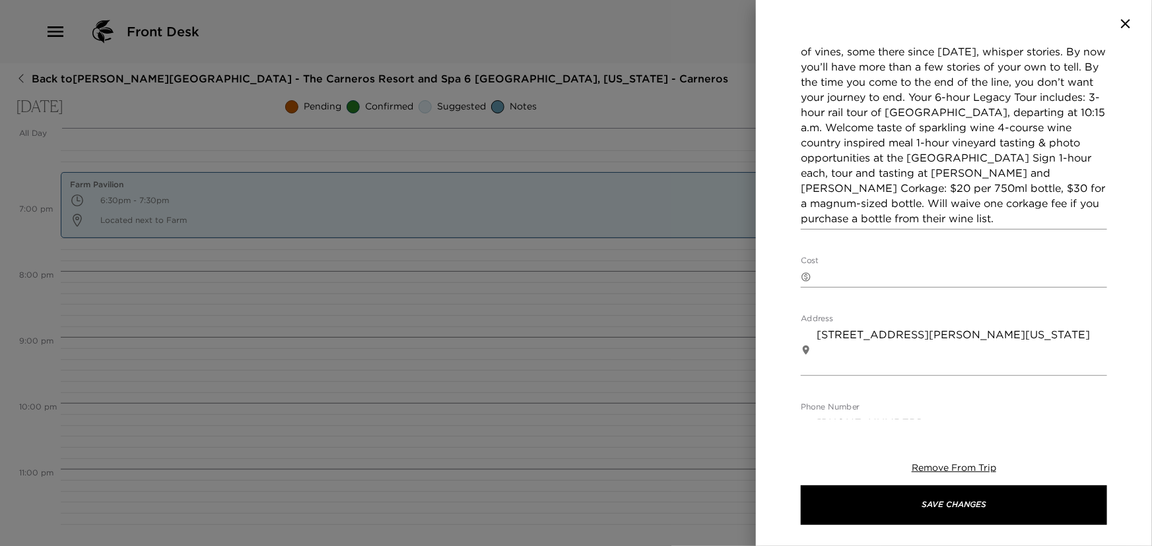
scroll to position [360, 0]
click at [826, 266] on div "​ x" at bounding box center [953, 276] width 306 height 21
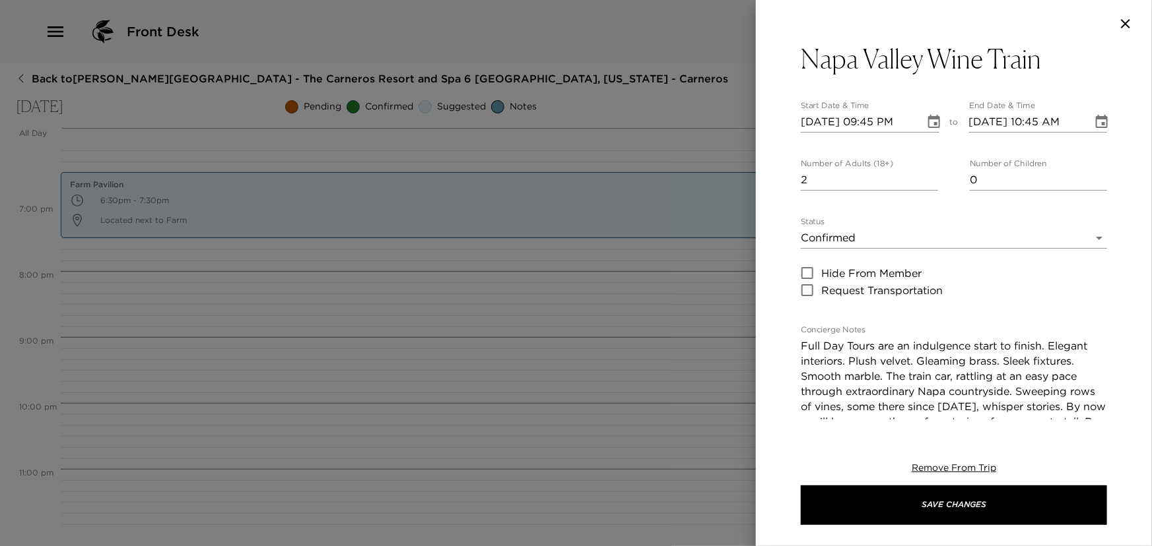
scroll to position [0, 0]
type textarea "$577.55/Person"
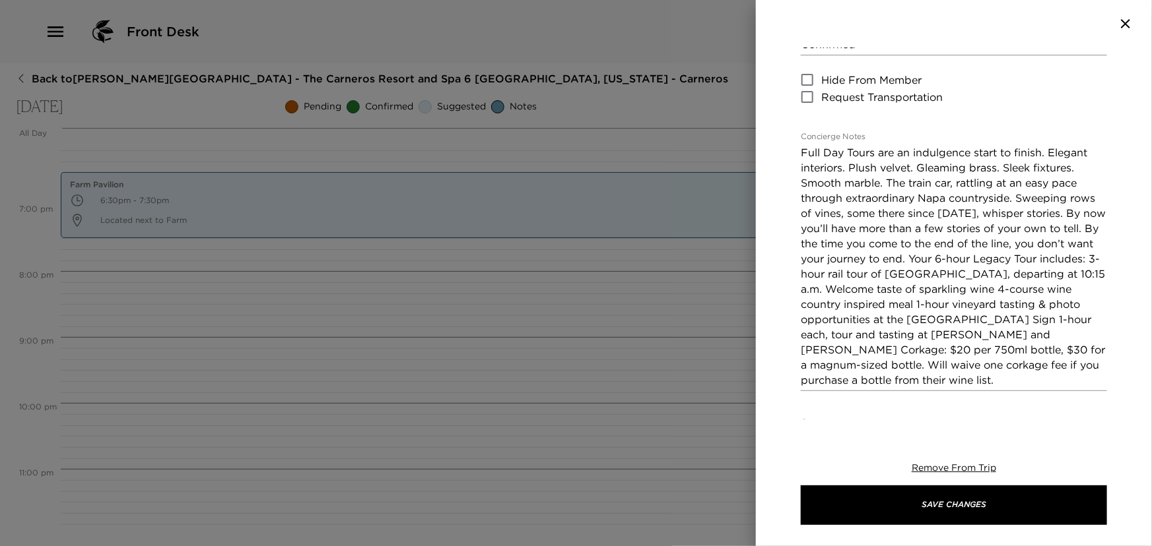
scroll to position [240, 0]
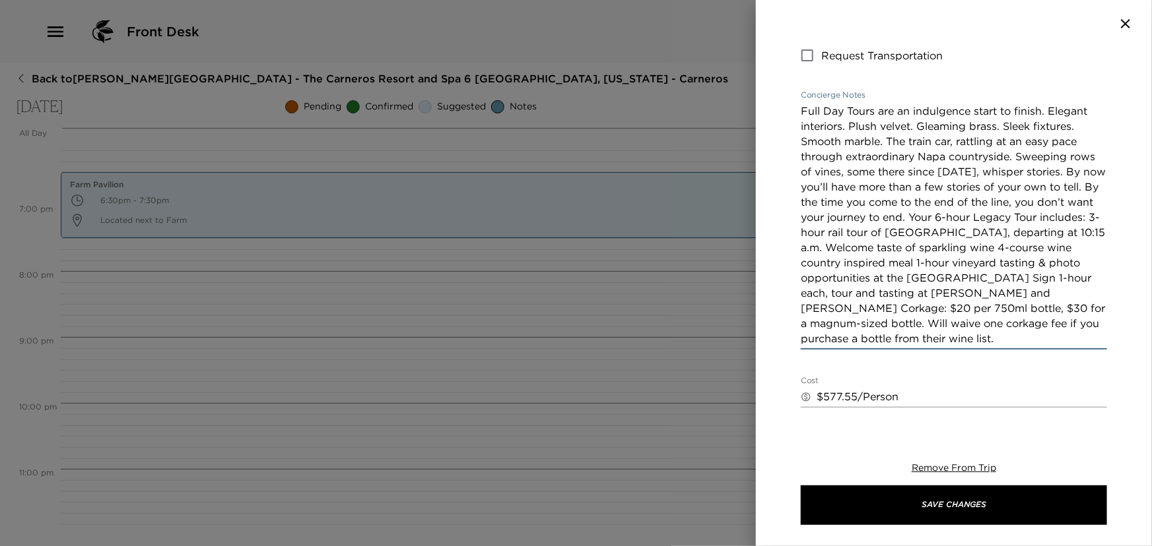
drag, startPoint x: 940, startPoint y: 216, endPoint x: 798, endPoint y: 109, distance: 177.5
click at [798, 109] on div "Napa Valley Wine Train Start Date & Time 11/09/2025 09:45 PM to End Date & Time…" at bounding box center [954, 234] width 396 height 372
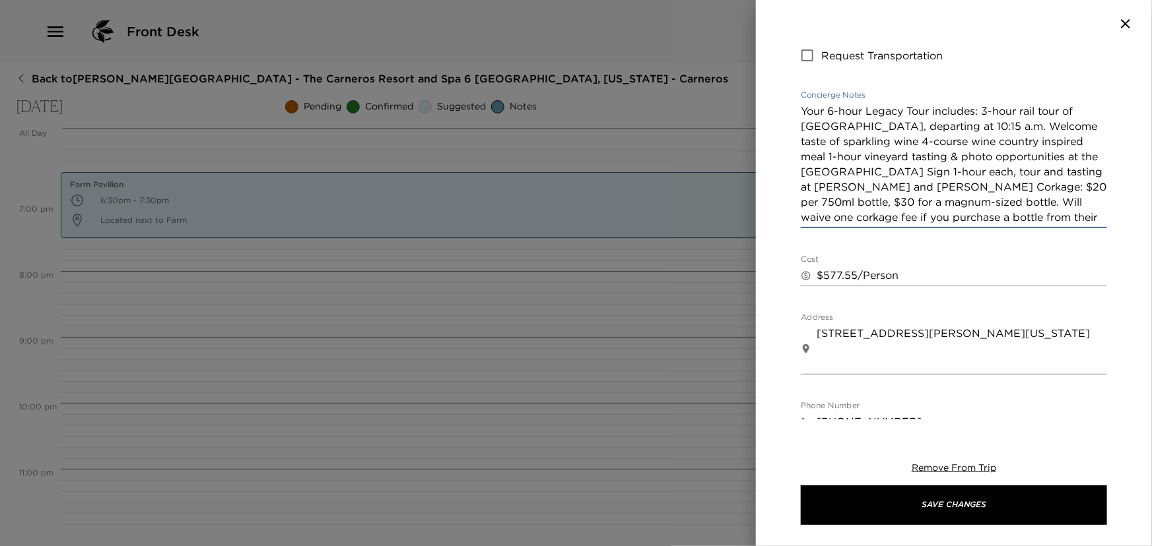
click at [877, 141] on textarea "Your 6-hour Legacy Tour includes: 3-hour rail tour of Napa Valley, departing at…" at bounding box center [953, 164] width 306 height 121
drag, startPoint x: 1045, startPoint y: 139, endPoint x: 1046, endPoint y: 158, distance: 19.2
click at [1045, 139] on textarea "Your 6-hour Legacy Tour includes: 3-hour rail tour of Napa Valley, departing at…" at bounding box center [953, 164] width 306 height 121
click at [1074, 140] on textarea "Your 6-hour Legacy Tour includes: 3-hour rail tour of Napa Valley, departing at…" at bounding box center [953, 164] width 306 height 121
drag, startPoint x: 858, startPoint y: 172, endPoint x: 843, endPoint y: 269, distance: 98.2
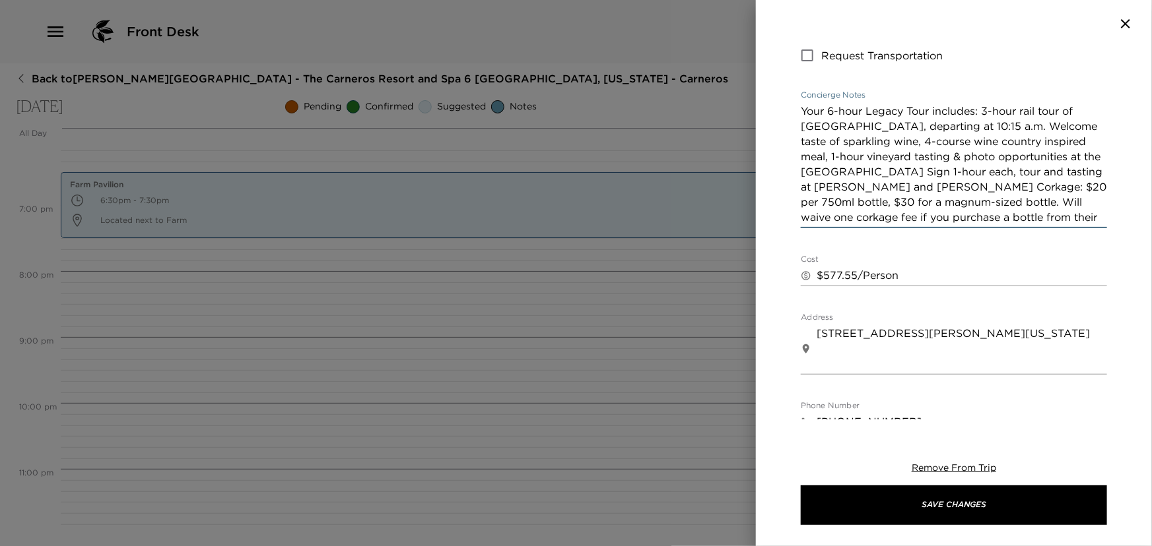
click at [858, 180] on textarea "Your 6-hour Legacy Tour includes: 3-hour rail tour of Napa Valley, departing at…" at bounding box center [953, 164] width 306 height 121
click at [859, 169] on textarea "Your 6-hour Legacy Tour includes: 3-hour rail tour of Napa Valley, departing at…" at bounding box center [953, 164] width 306 height 121
drag, startPoint x: 859, startPoint y: 170, endPoint x: 851, endPoint y: 197, distance: 28.2
click at [858, 174] on textarea "Your 6-hour Legacy Tour includes: 3-hour rail tour of Napa Valley, departing at…" at bounding box center [953, 164] width 306 height 121
drag, startPoint x: 871, startPoint y: 188, endPoint x: 1023, endPoint y: 222, distance: 155.6
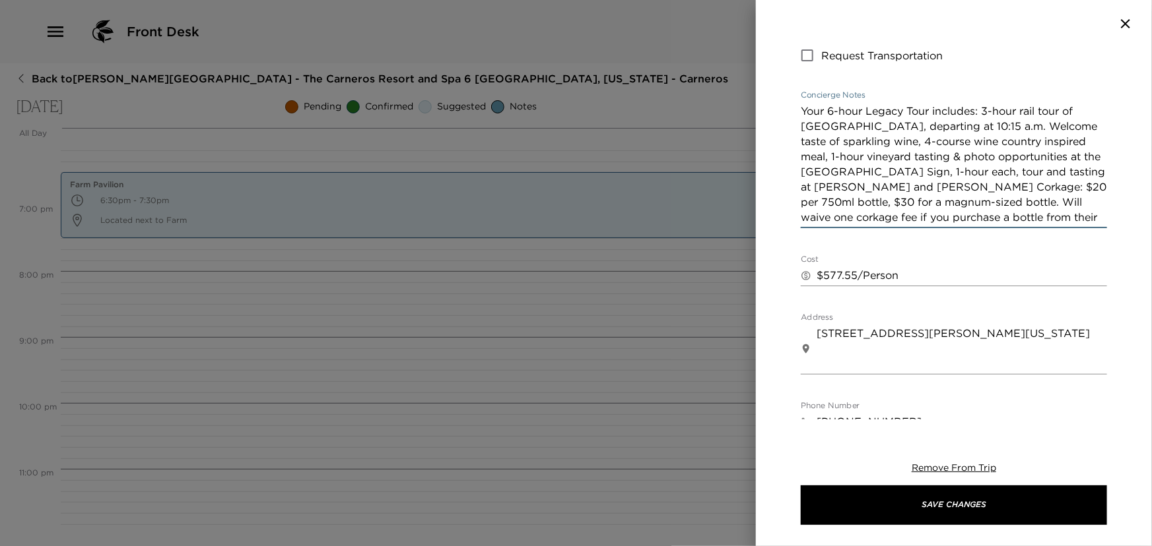
click at [1023, 222] on textarea "Your 6-hour Legacy Tour includes: 3-hour rail tour of Napa Valley, departing at…" at bounding box center [953, 164] width 306 height 121
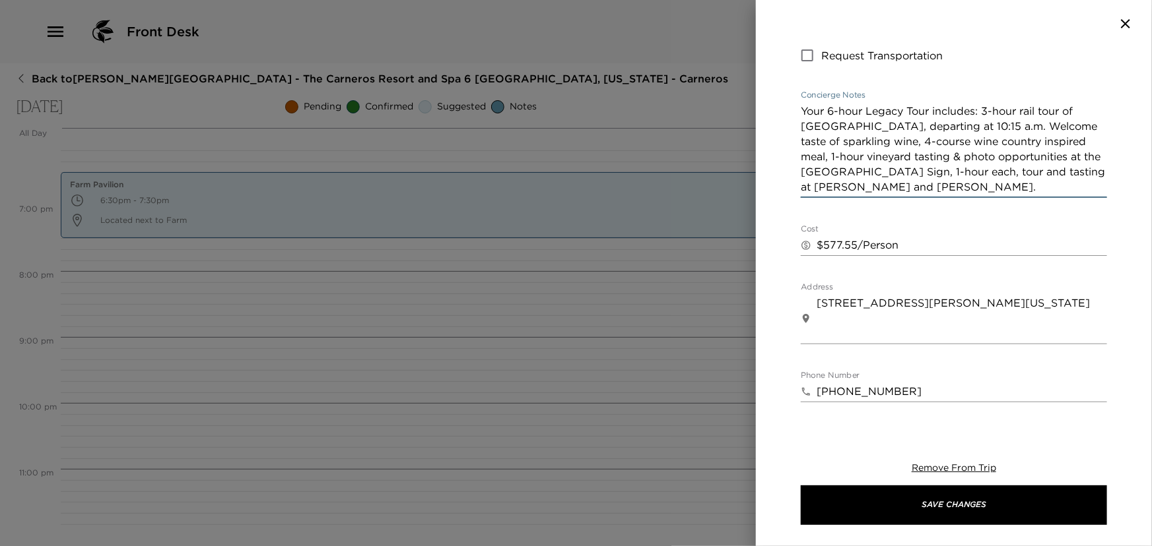
type textarea "Your 6-hour Legacy Tour includes: 3-hour rail tour of Napa Valley, departing at…"
click at [961, 245] on textarea "$577.55/Person" at bounding box center [961, 245] width 290 height 15
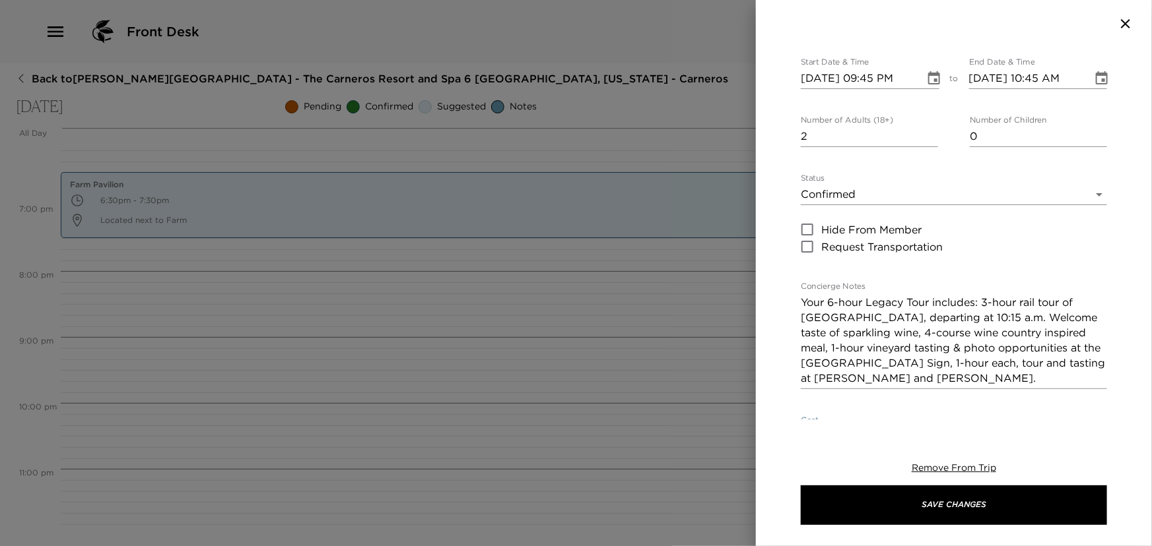
scroll to position [0, 0]
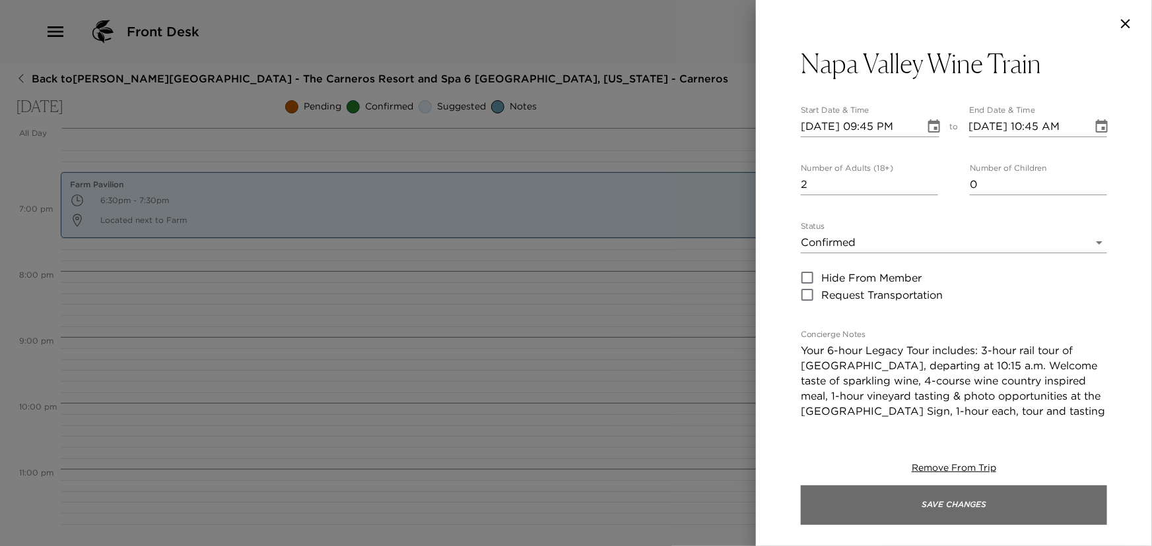
click at [949, 503] on button "Save Changes" at bounding box center [953, 506] width 306 height 40
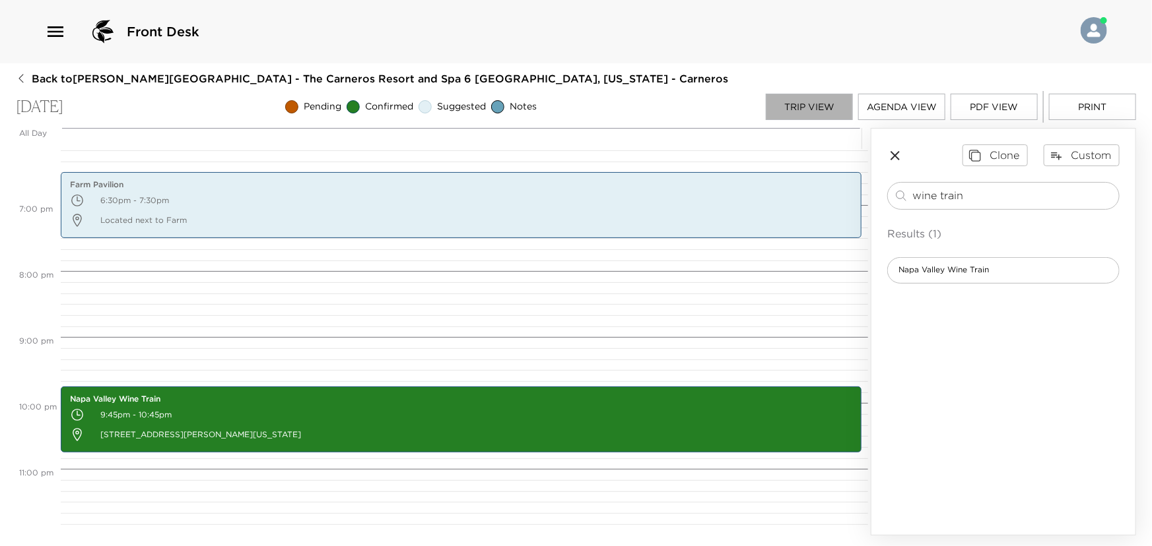
click at [798, 100] on button "Trip View" at bounding box center [808, 107] width 87 height 26
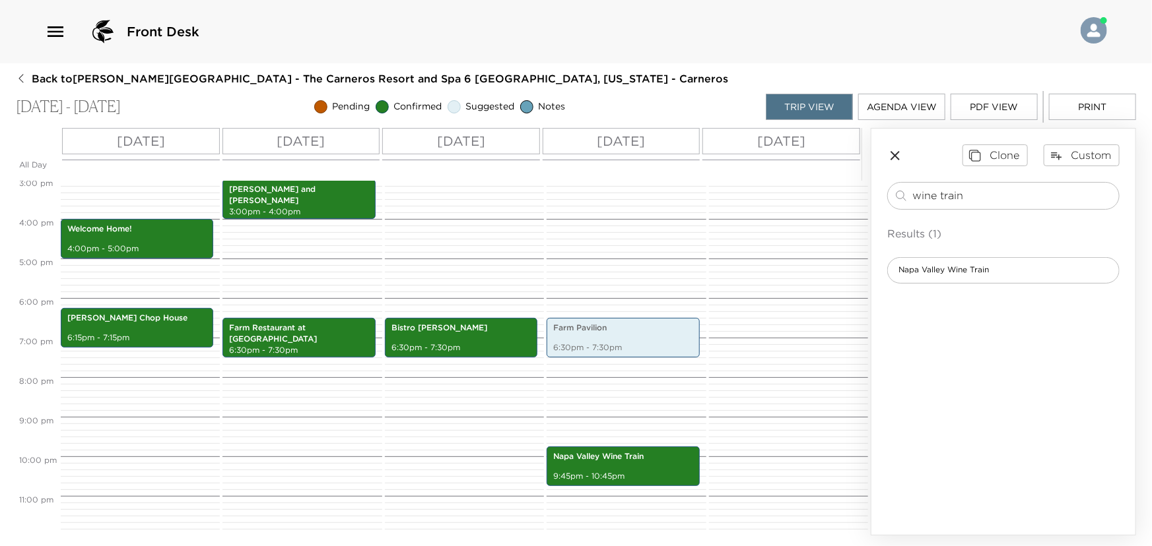
scroll to position [596, 0]
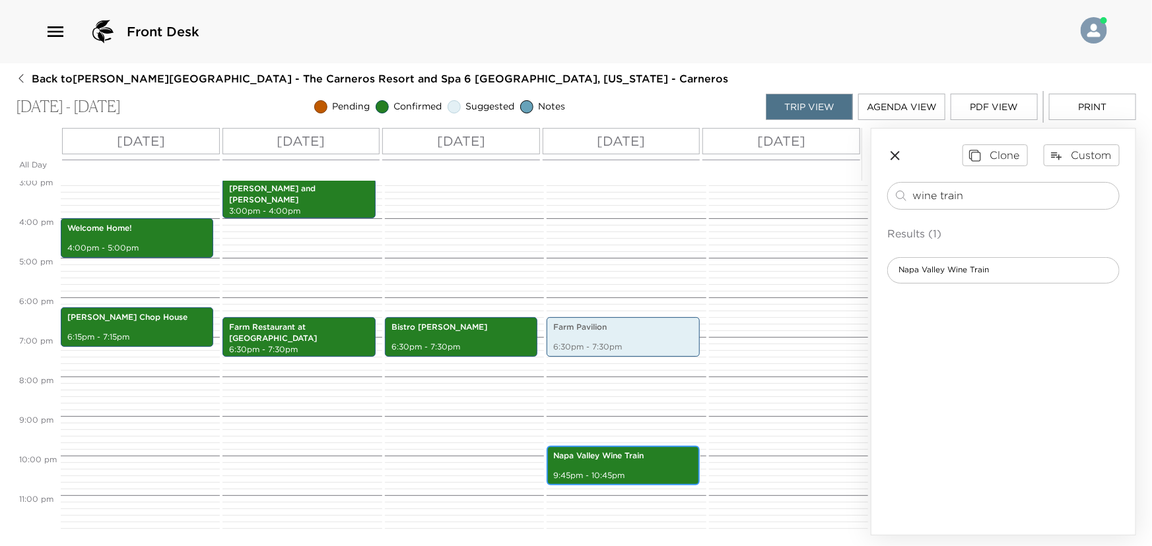
click at [606, 459] on p "Napa Valley Wine Train" at bounding box center [622, 456] width 139 height 11
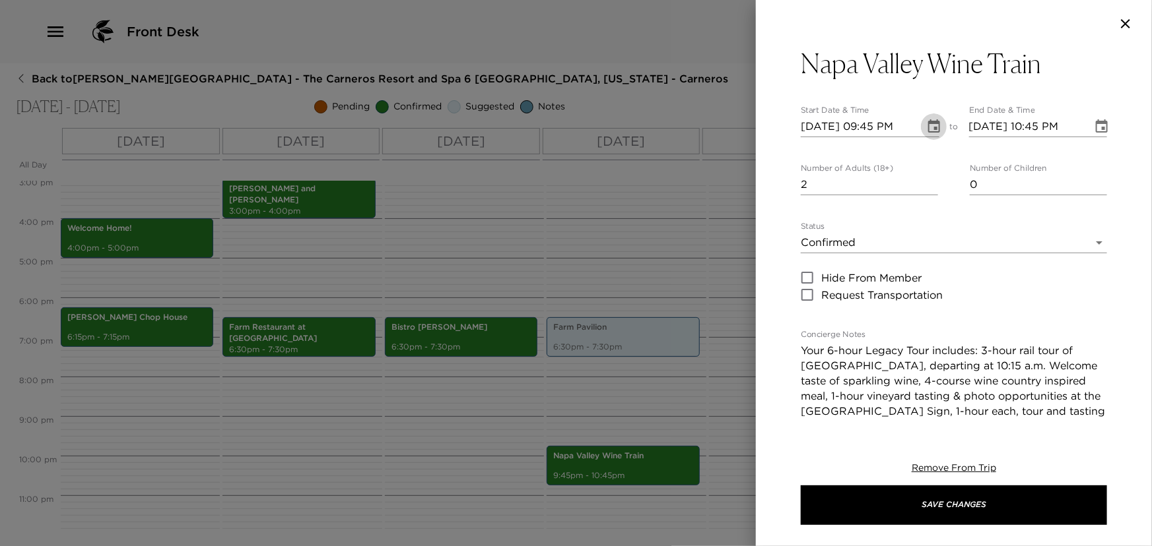
click at [928, 122] on icon "Choose date, selected date is Nov 9, 2025" at bounding box center [934, 125] width 12 height 13
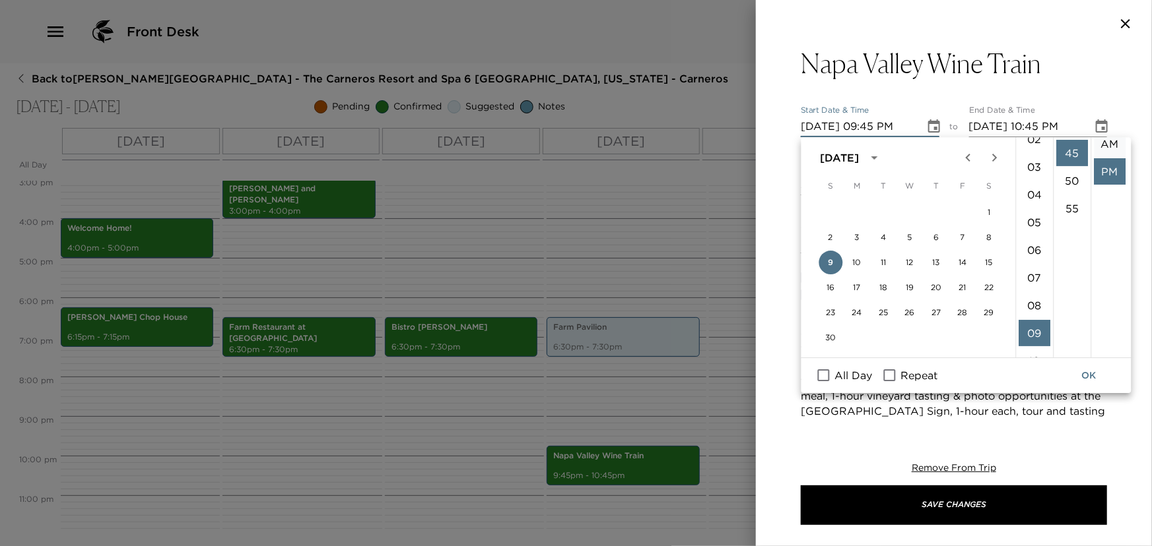
scroll to position [0, 0]
click at [1103, 149] on li "AM" at bounding box center [1109, 153] width 32 height 26
type input "11/09/2025 09:45 AM"
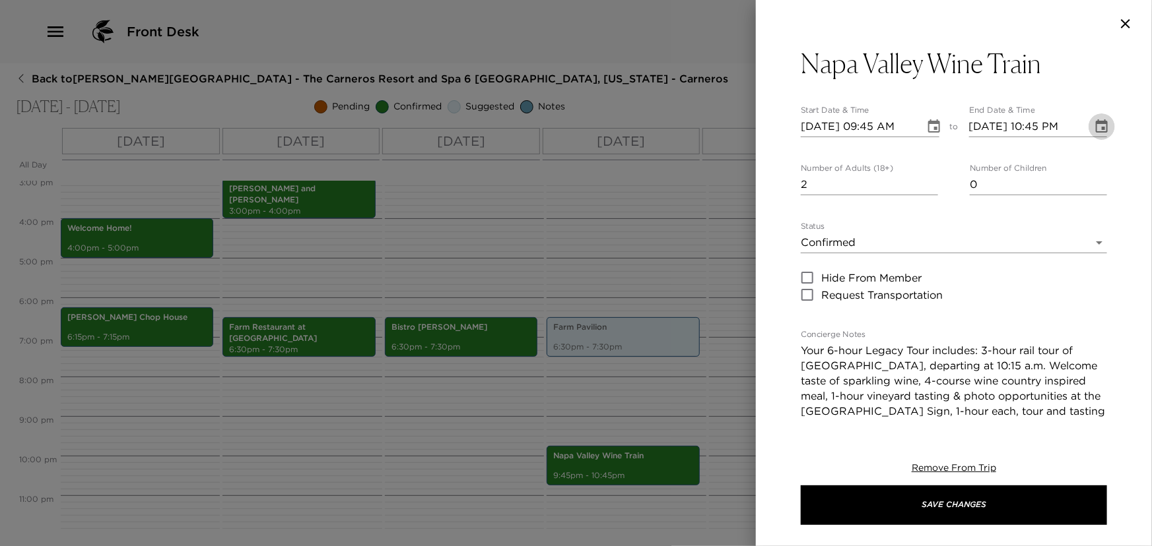
click at [1095, 121] on icon "Choose date, selected date is Nov 9, 2025" at bounding box center [1101, 125] width 12 height 13
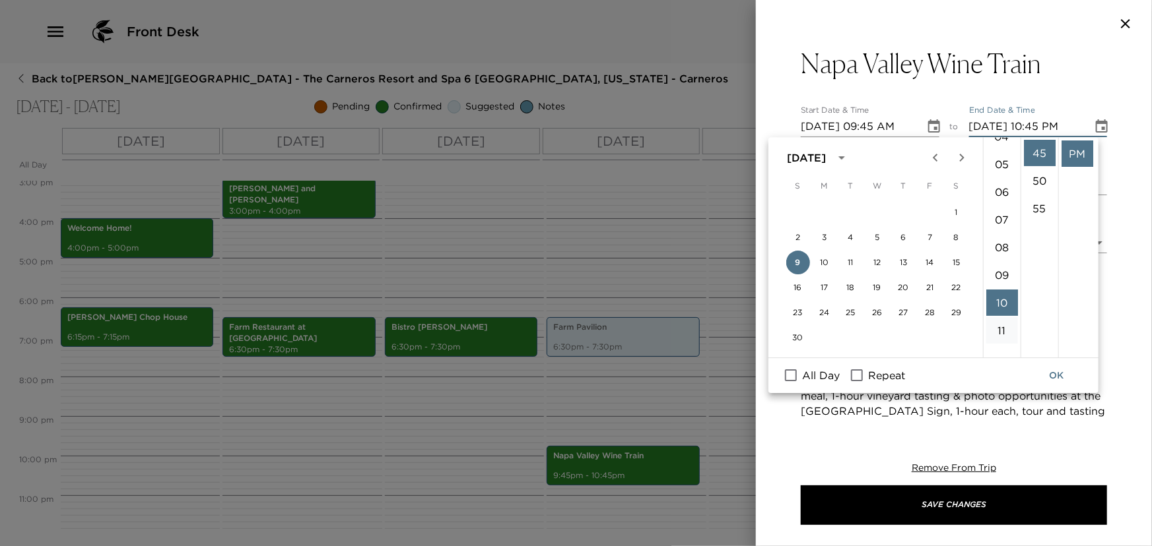
scroll to position [97, 0]
click at [1006, 169] on li "04" at bounding box center [1002, 167] width 32 height 26
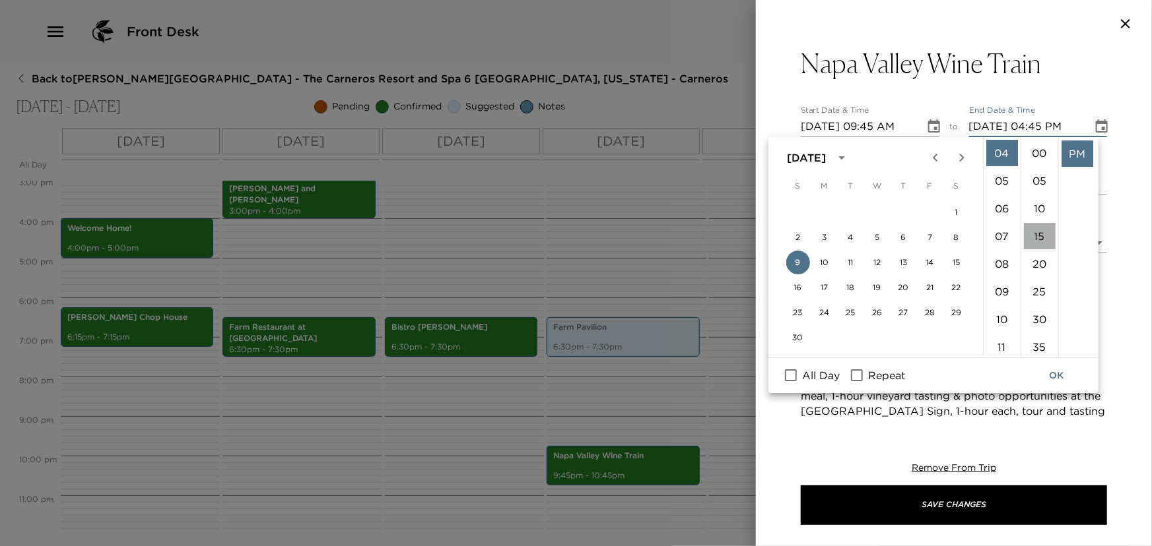
drag, startPoint x: 1042, startPoint y: 236, endPoint x: 1070, endPoint y: 183, distance: 59.0
click at [1042, 235] on li "15" at bounding box center [1040, 236] width 32 height 26
type input "11/09/2025 04:15 PM"
click at [1093, 124] on icon "Choose date, selected date is Nov 9, 2025" at bounding box center [1101, 127] width 16 height 16
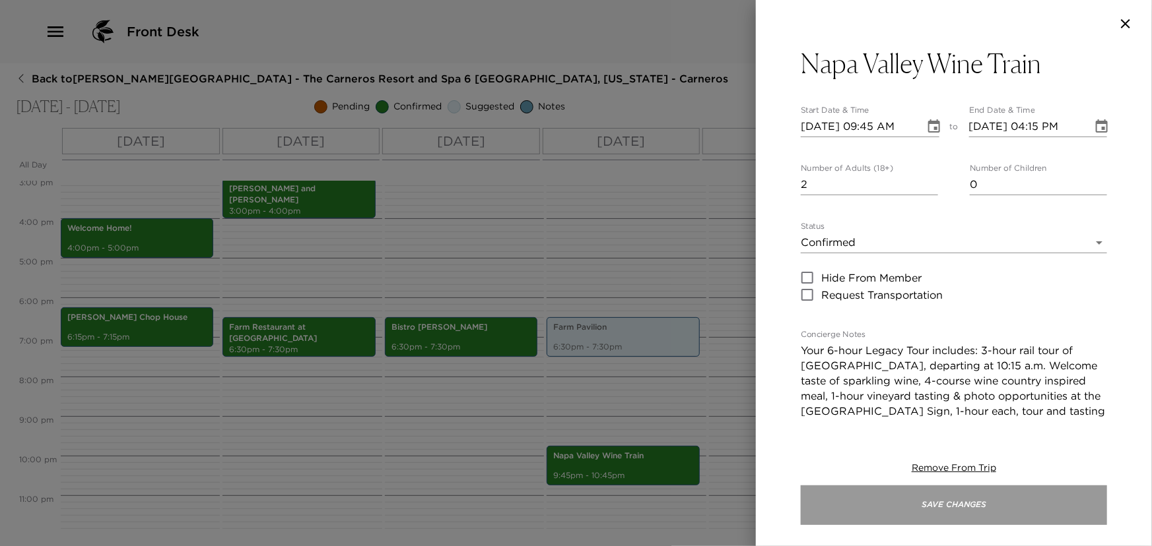
click at [905, 513] on button "Save Changes" at bounding box center [953, 506] width 306 height 40
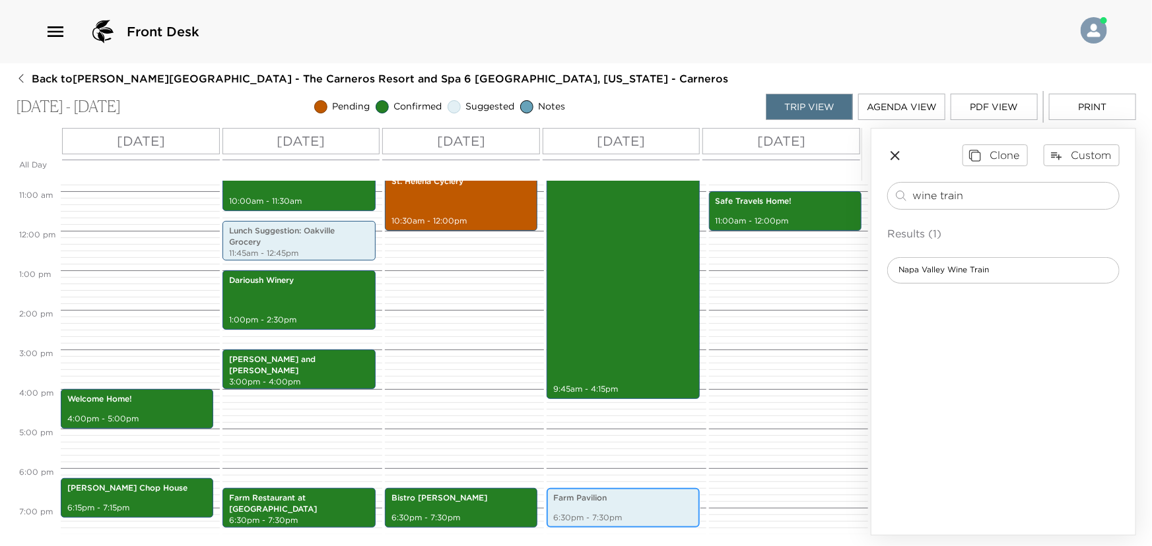
scroll to position [356, 0]
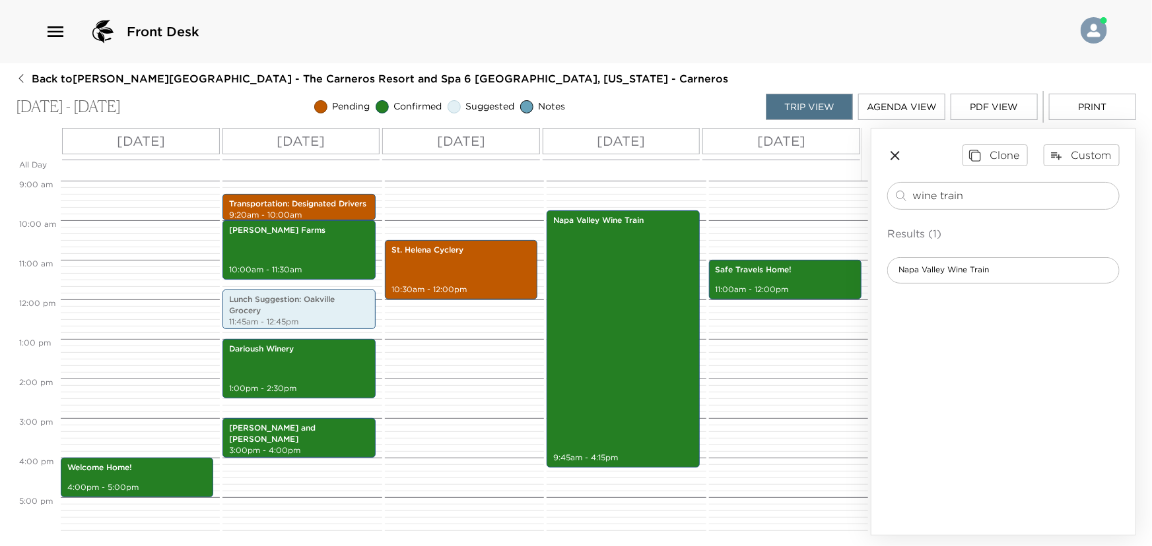
click at [458, 137] on p "Sat 11/08" at bounding box center [461, 141] width 48 height 20
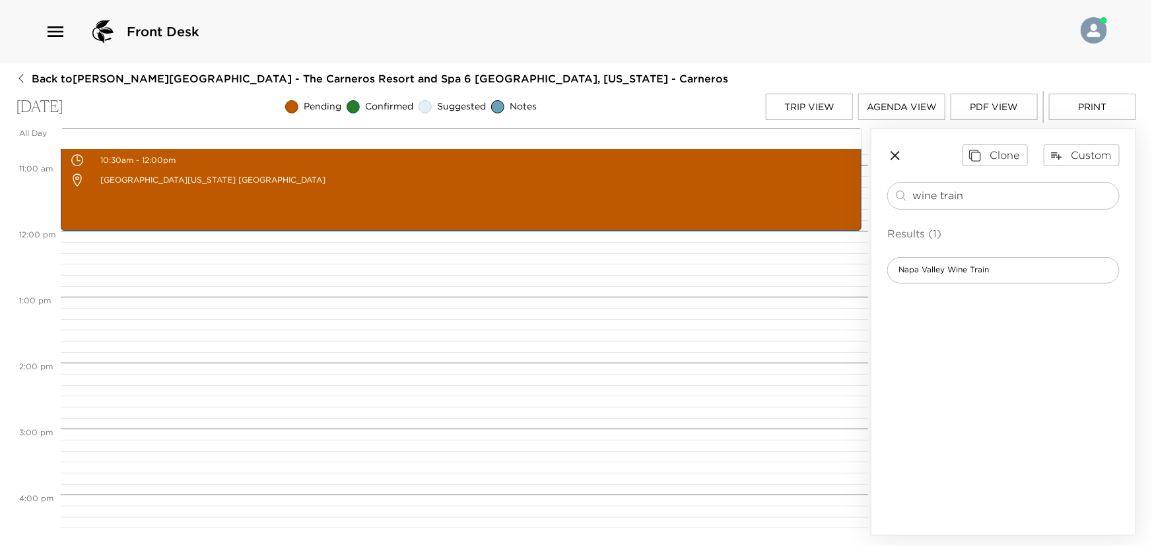
scroll to position [633, 0]
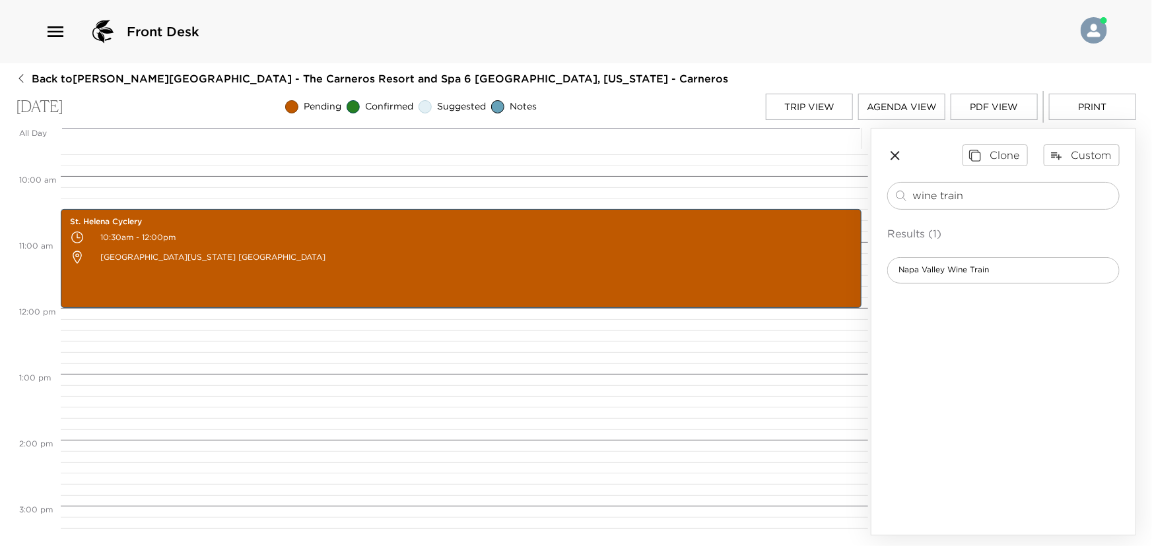
drag, startPoint x: 1018, startPoint y: 193, endPoint x: 771, endPoint y: 224, distance: 249.5
click at [774, 226] on div "All Day Sat 11/08 12:00 AM 1:00 AM 2:00 AM 3:00 AM 4:00 AM 5:00 AM 6:00 AM 7:00…" at bounding box center [576, 332] width 1120 height 408
type input "Sol"
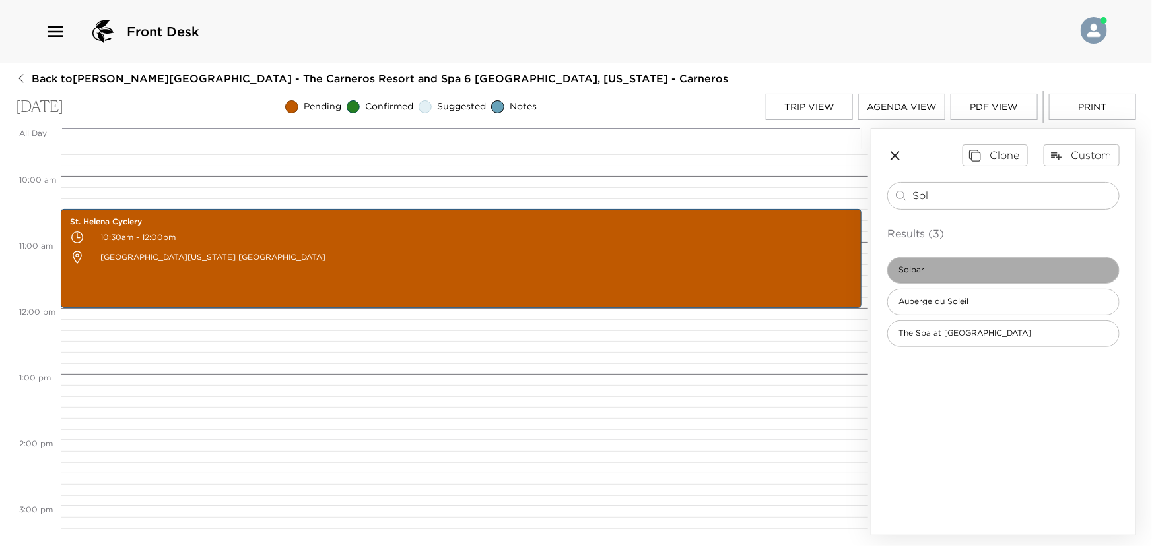
click at [956, 267] on div "Solbar" at bounding box center [1003, 270] width 232 height 26
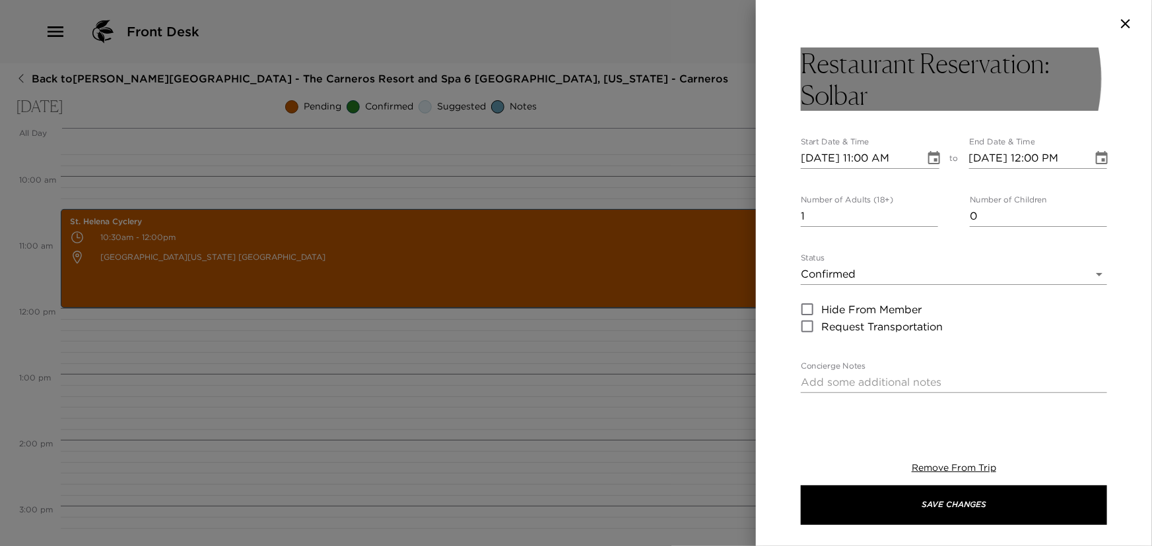
click at [907, 78] on h3 "Restaurant Reservation: Solbar" at bounding box center [953, 79] width 306 height 63
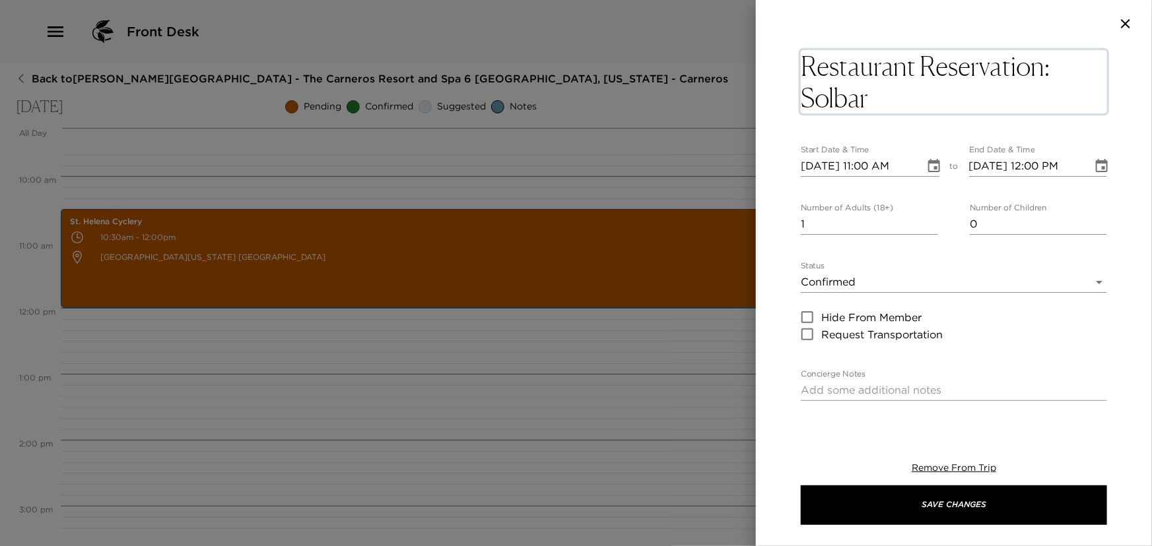
drag, startPoint x: 886, startPoint y: 110, endPoint x: 798, endPoint y: 62, distance: 100.1
click at [798, 62] on div "Restaurant Reservation: Solbar x Start Date & Time 11/08/2025 11:00 AM to End D…" at bounding box center [954, 234] width 396 height 372
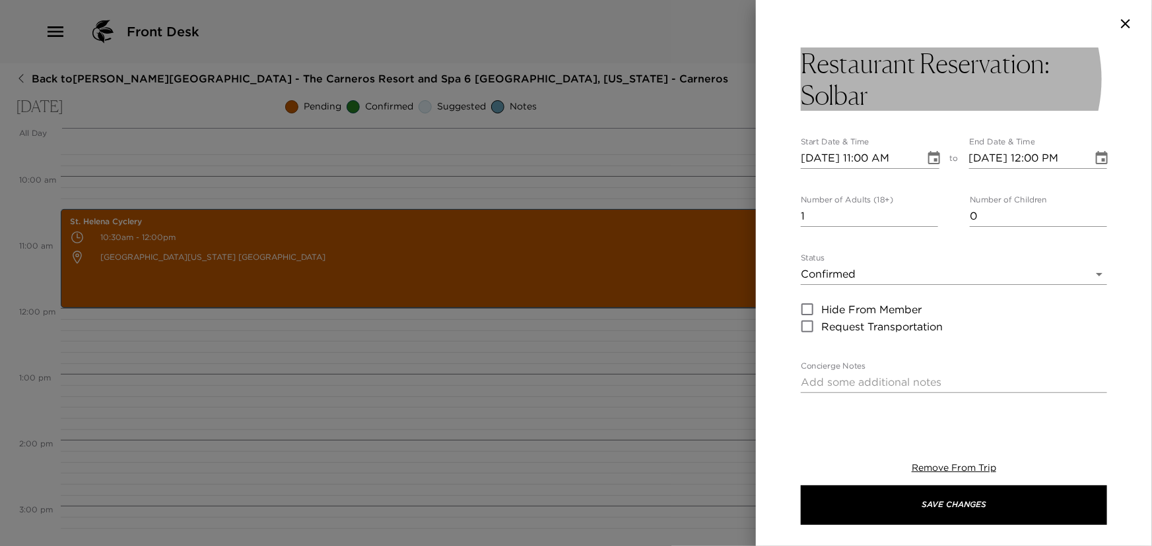
click at [866, 88] on h3 "Restaurant Reservation: Solbar" at bounding box center [953, 79] width 306 height 63
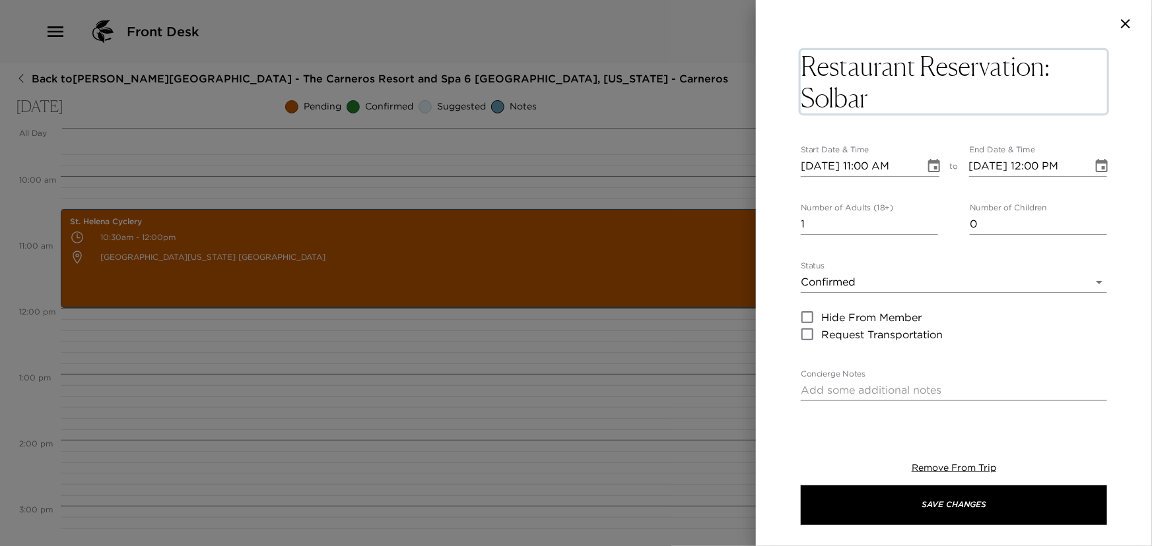
drag, startPoint x: 871, startPoint y: 97, endPoint x: 807, endPoint y: 67, distance: 70.8
click at [807, 67] on textarea "Restaurant Reservation: Solbar" at bounding box center [953, 81] width 306 height 63
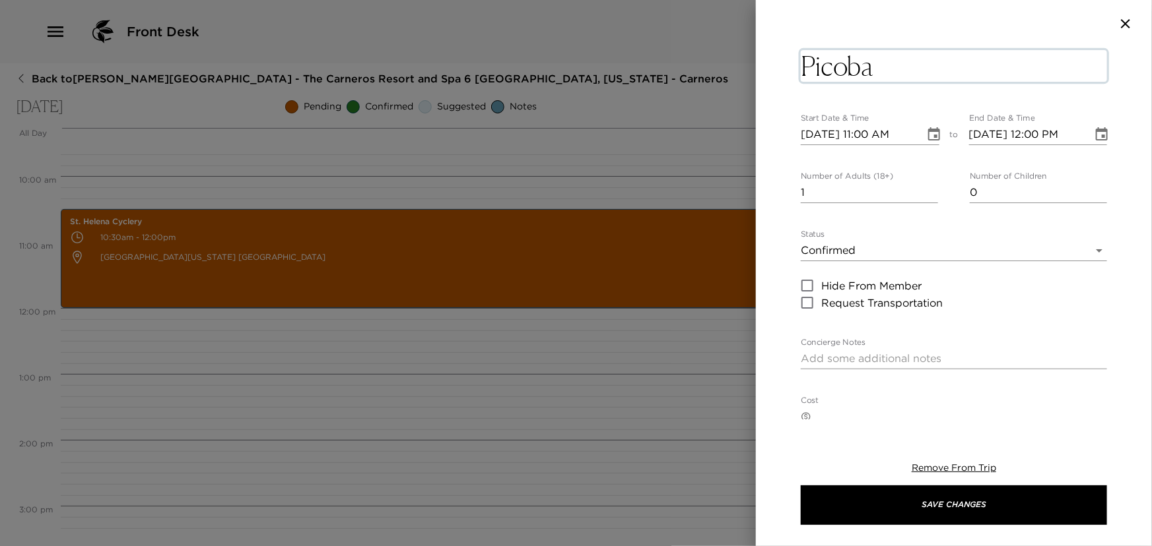
type textarea "Picobar"
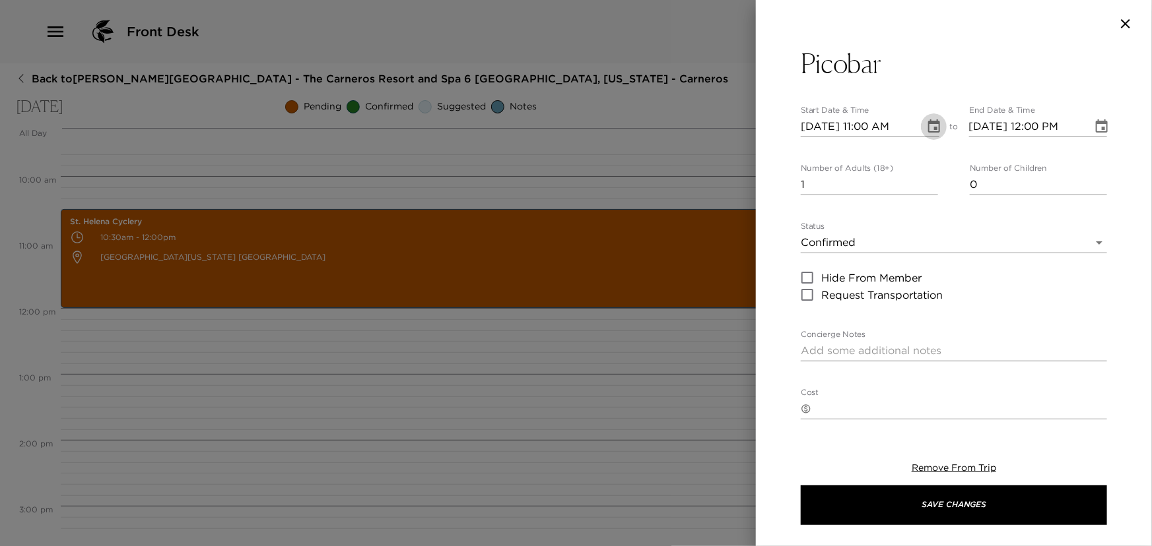
click at [930, 135] on button "Choose date, selected date is Nov 8, 2025" at bounding box center [934, 127] width 26 height 26
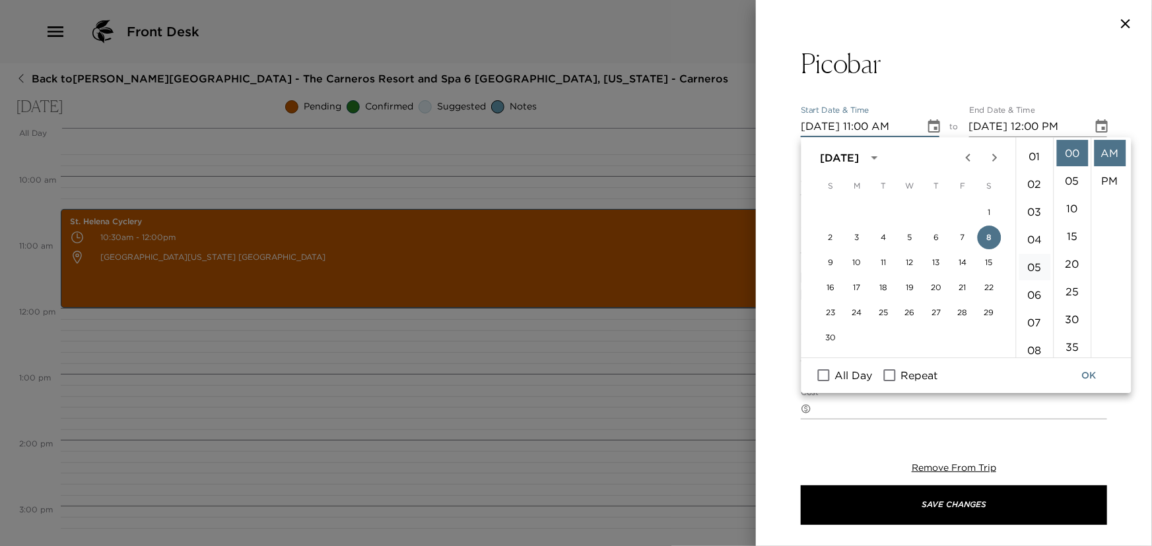
scroll to position [5, 0]
click at [1043, 140] on li "12" at bounding box center [1034, 148] width 32 height 26
click at [1113, 172] on li "PM" at bounding box center [1109, 181] width 32 height 26
type input "11/08/2025 12:00 PM"
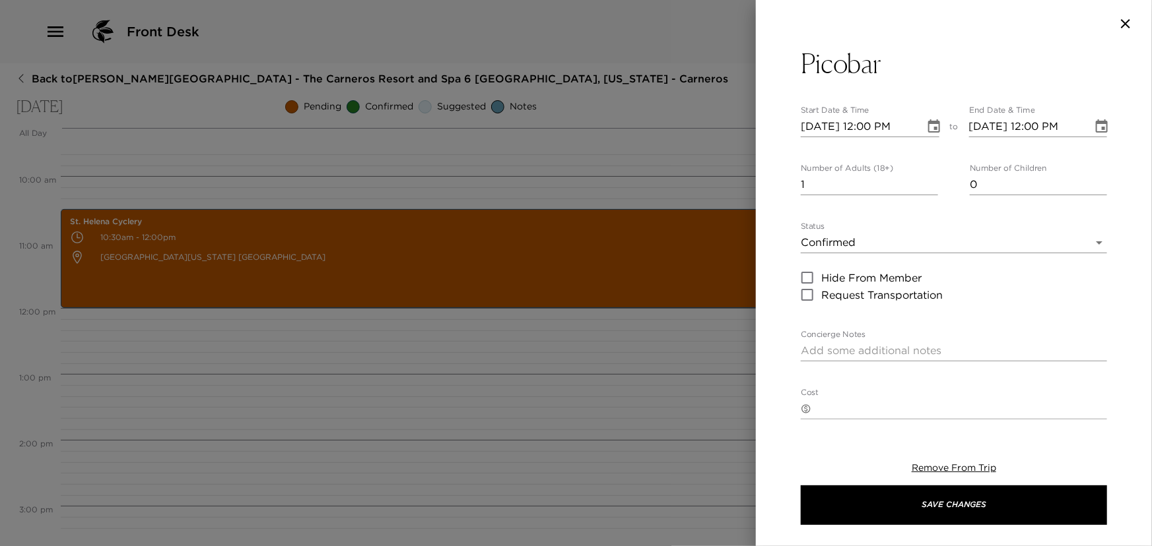
scroll to position [27, 0]
click at [1095, 119] on icon "Choose date, selected date is Nov 8, 2025" at bounding box center [1101, 125] width 12 height 13
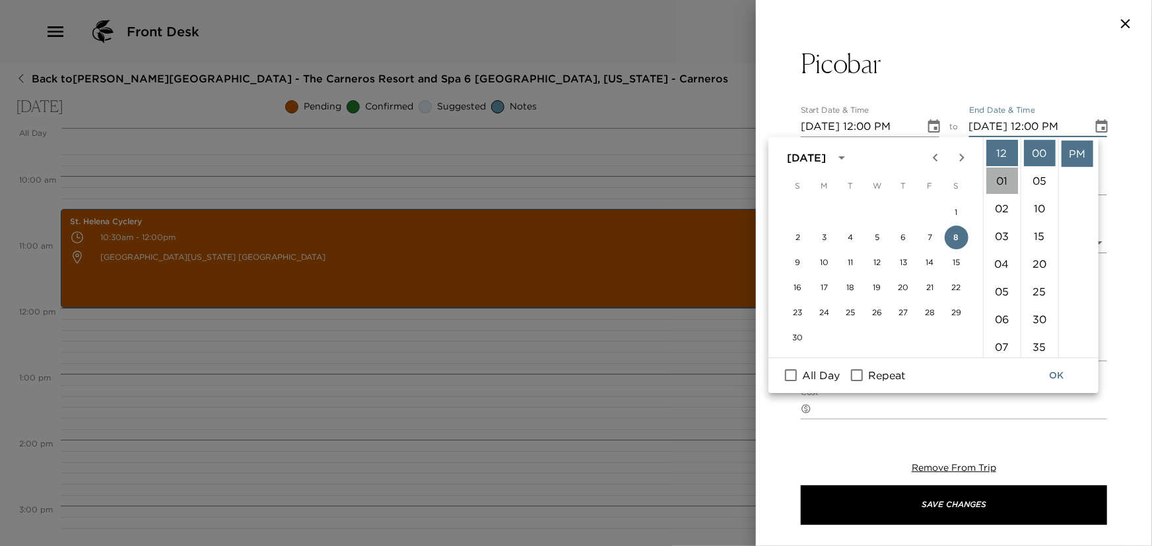
drag, startPoint x: 1000, startPoint y: 182, endPoint x: 1010, endPoint y: 178, distance: 11.3
click at [1000, 182] on li "01" at bounding box center [1002, 181] width 32 height 26
type input "11/08/2025 01:00 PM"
click at [1073, 150] on li "PM" at bounding box center [1077, 154] width 32 height 26
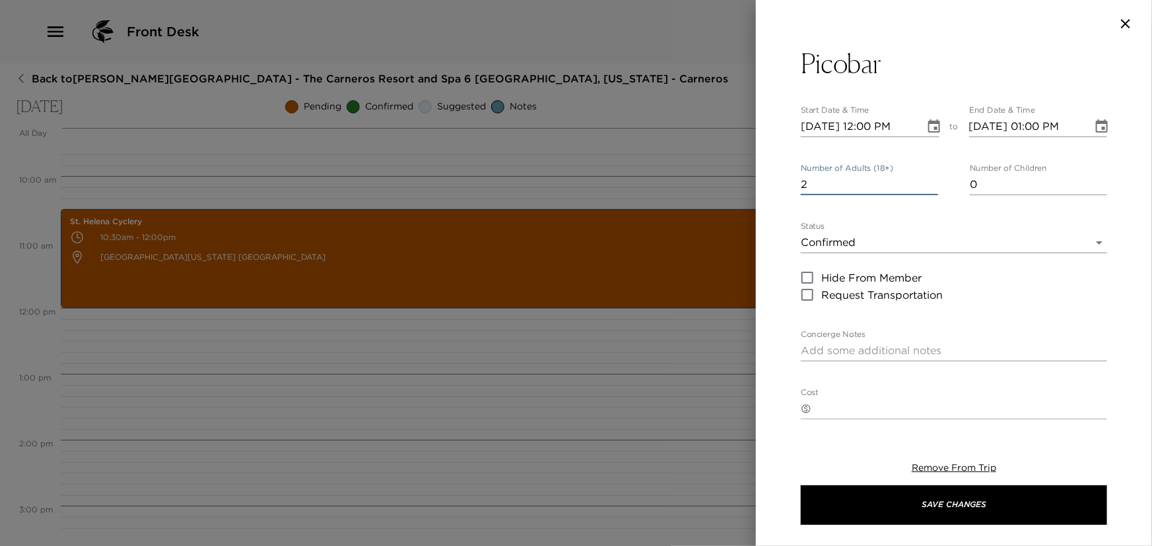
type input "2"
click at [928, 181] on input "2" at bounding box center [868, 184] width 137 height 21
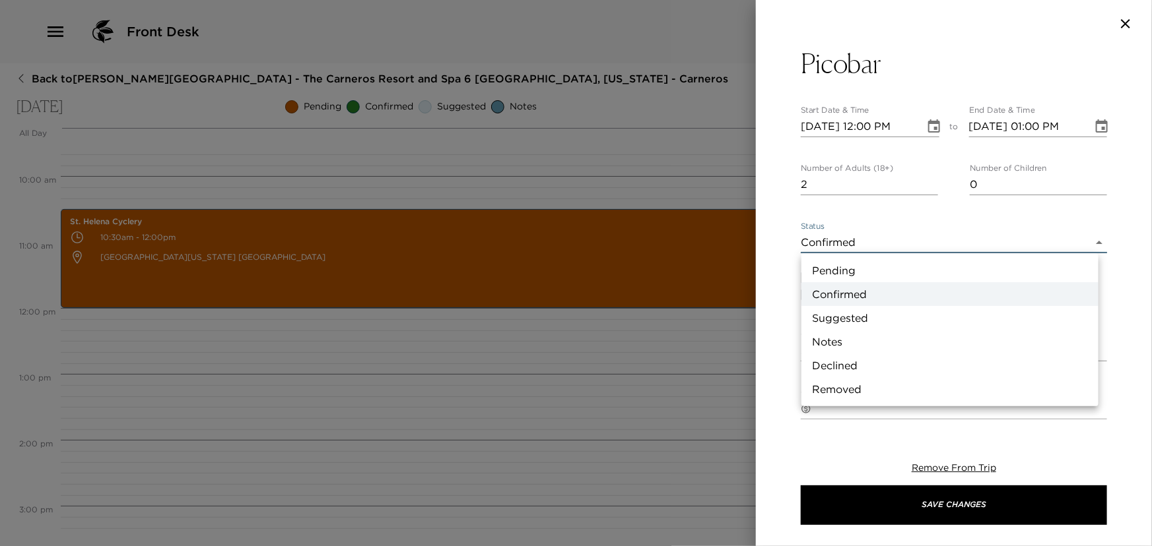
click at [828, 241] on body "Front Desk Back to Bret Feller Reservation - The Carneros Resort and Spa 6 Napa…" at bounding box center [576, 273] width 1152 height 546
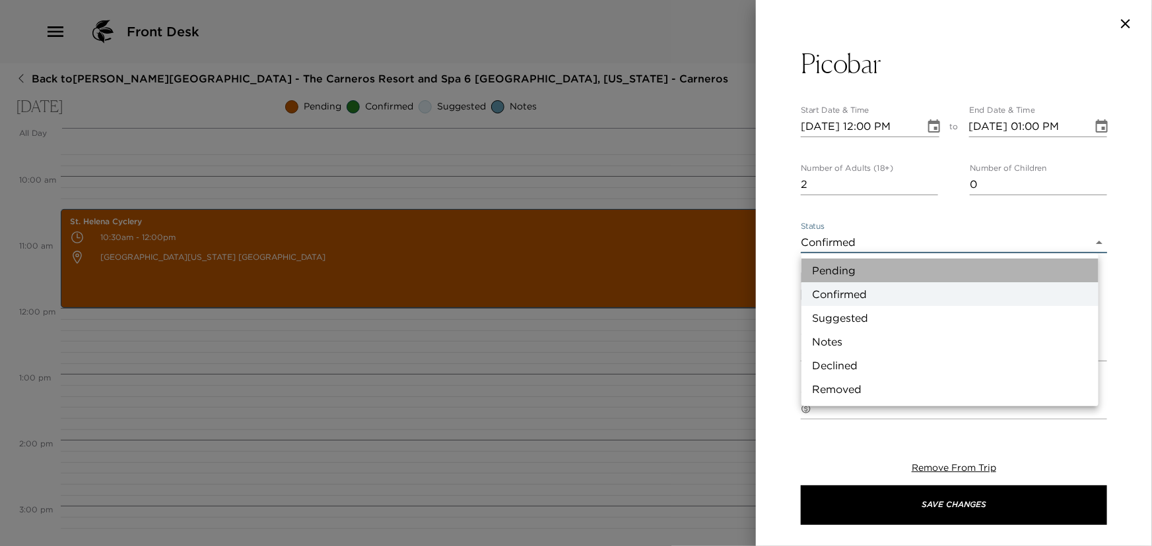
click at [826, 269] on li "Pending" at bounding box center [949, 271] width 297 height 24
type input "Pending"
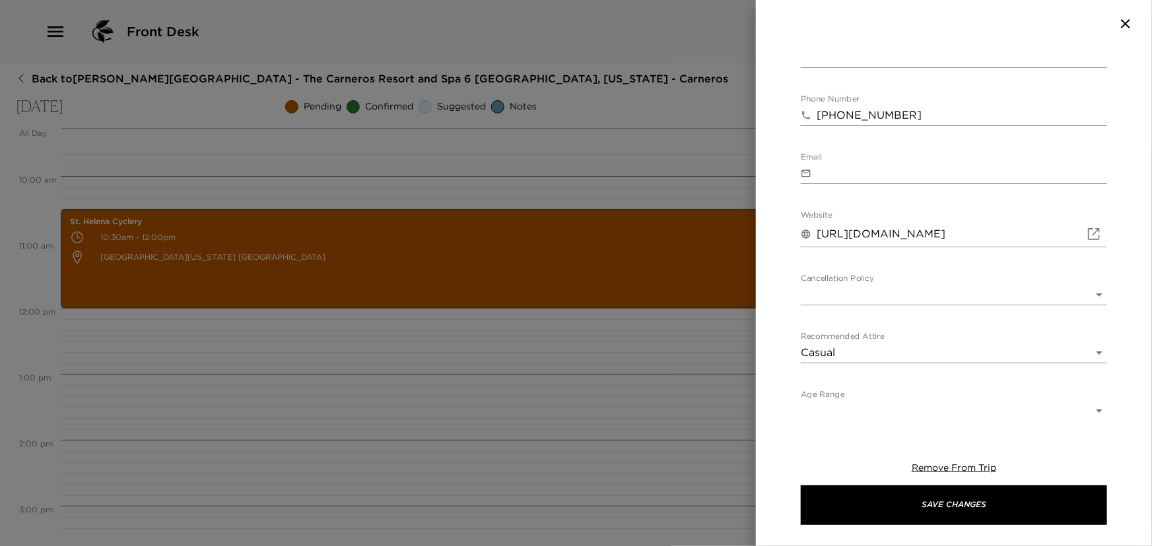
scroll to position [441, 0]
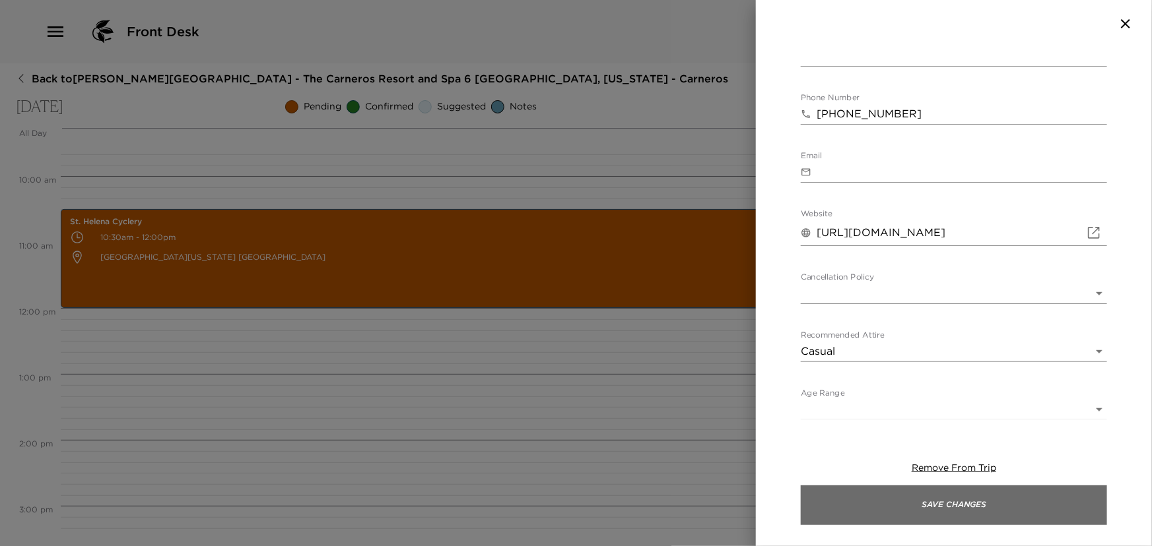
click at [963, 497] on button "Save Changes" at bounding box center [953, 506] width 306 height 40
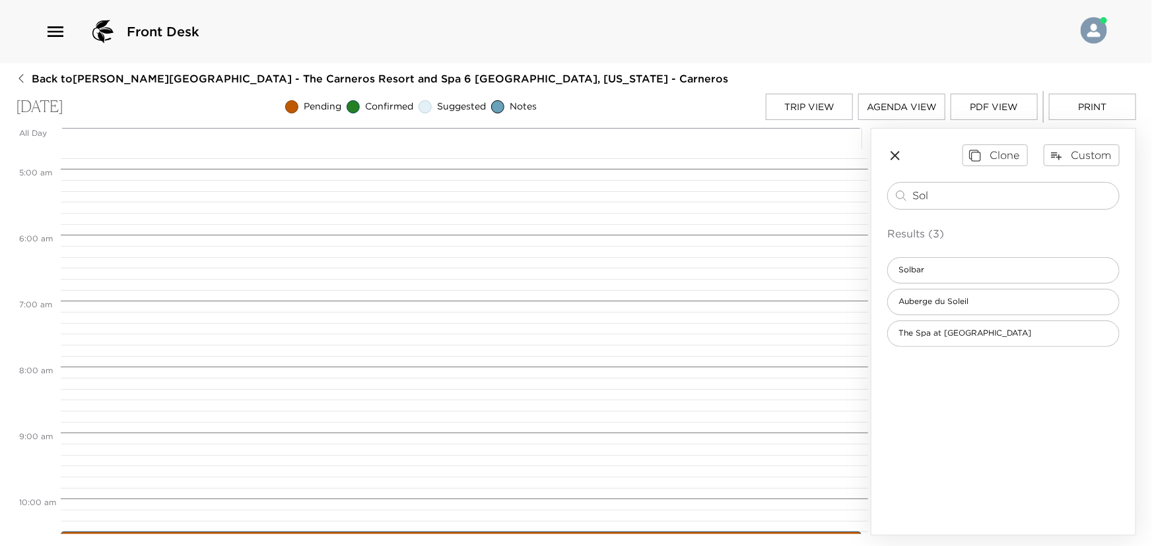
scroll to position [0, 0]
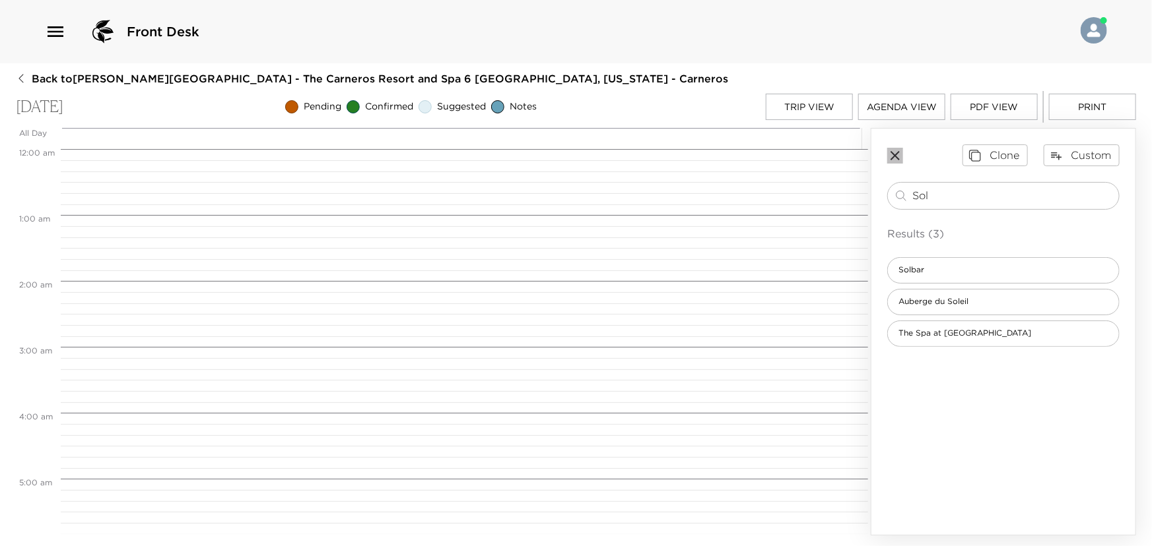
click at [894, 153] on icon "button" at bounding box center [894, 155] width 9 height 9
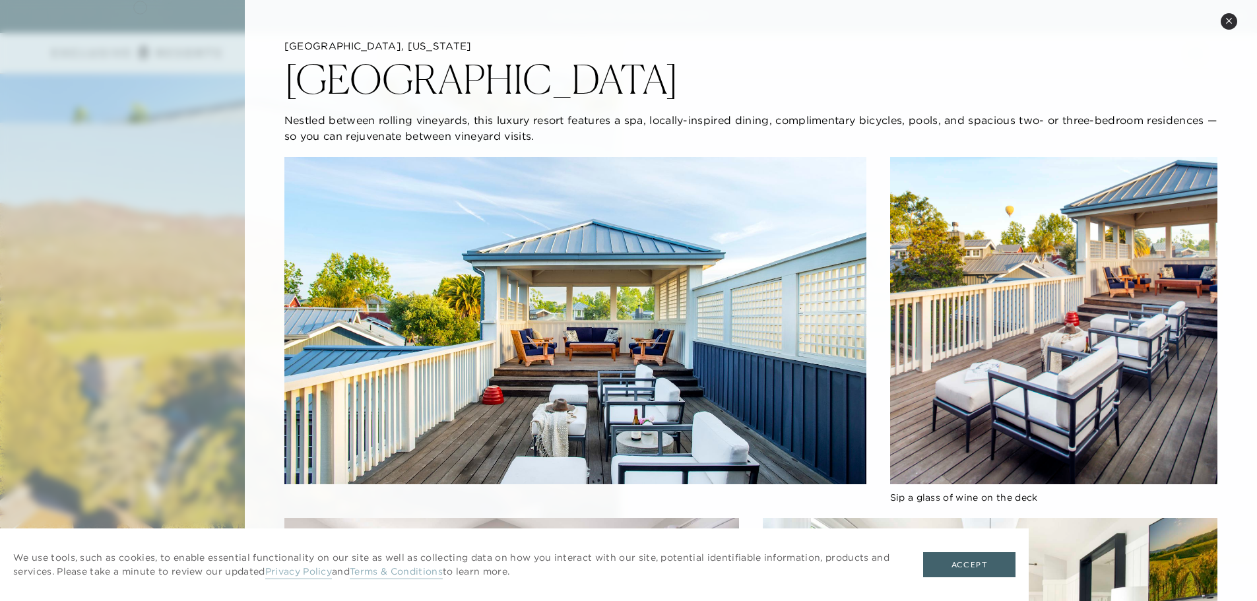
scroll to position [1794, 0]
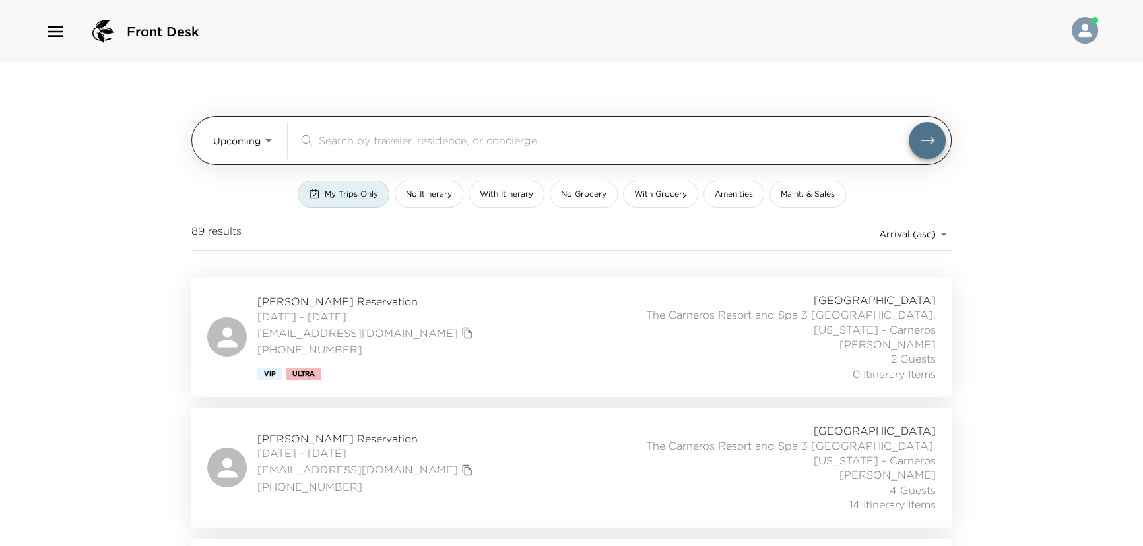
click at [364, 125] on div "​" at bounding box center [621, 140] width 647 height 37
click at [364, 126] on div "​" at bounding box center [621, 140] width 647 height 37
click at [355, 149] on div "​" at bounding box center [621, 140] width 647 height 37
click at [357, 139] on input "search" at bounding box center [614, 140] width 590 height 15
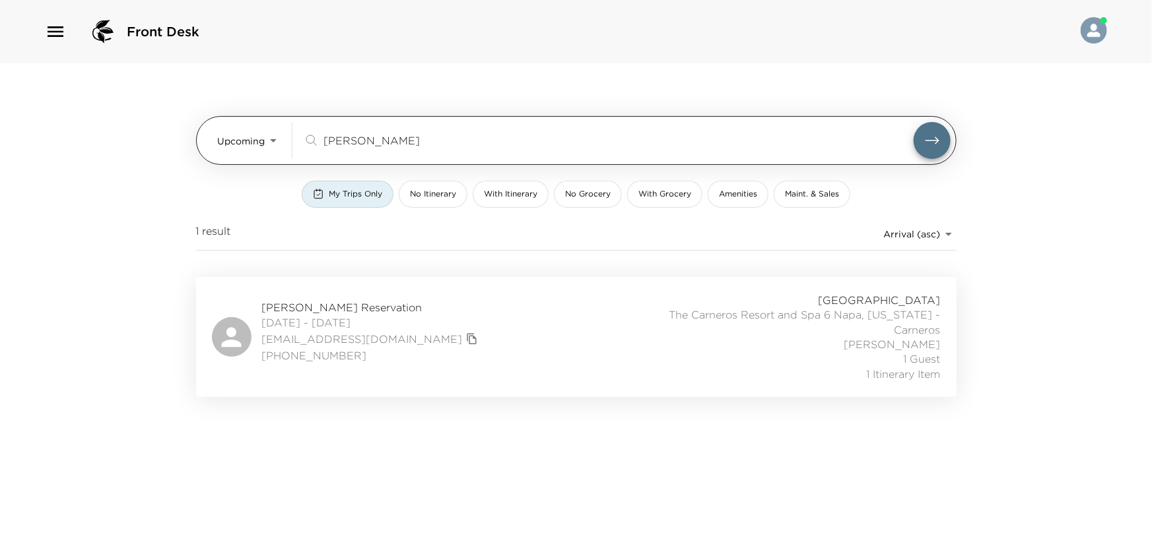
type input "feller"
click at [913, 122] on button "submit" at bounding box center [931, 140] width 37 height 37
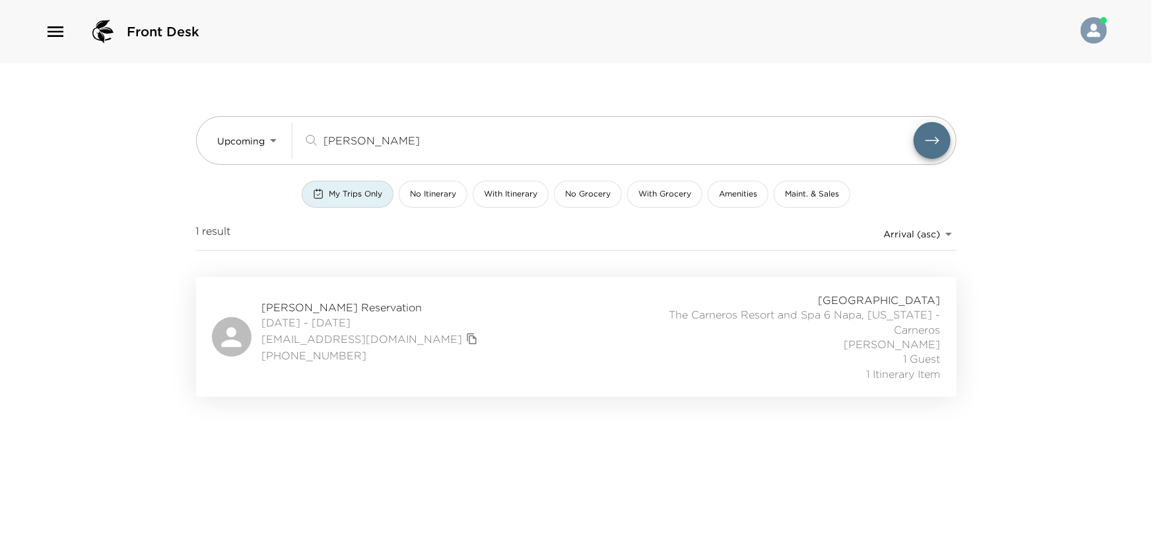
click at [516, 353] on div "Bret Feller Reservation 11/06/2025 - 11/10/2025 bfellerne@msn.com +14026809026 …" at bounding box center [576, 337] width 729 height 88
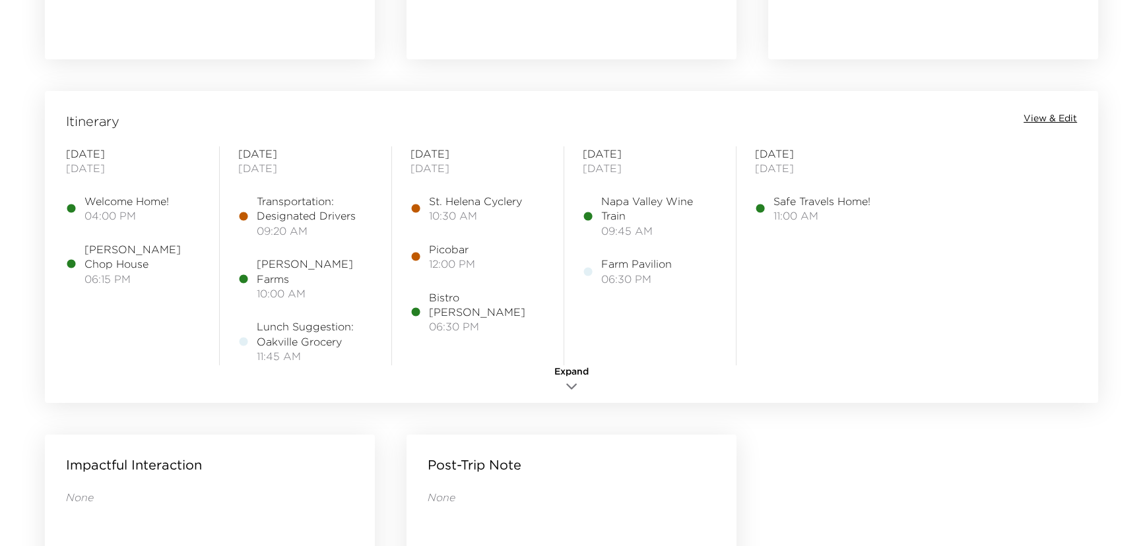
scroll to position [1080, 0]
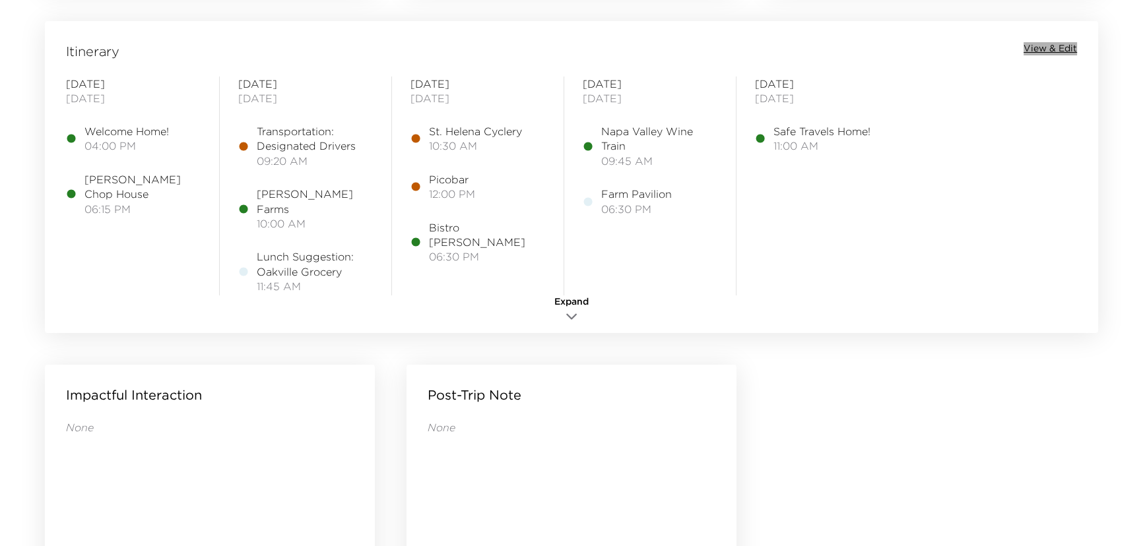
click at [1044, 46] on span "View & Edit" at bounding box center [1050, 48] width 53 height 13
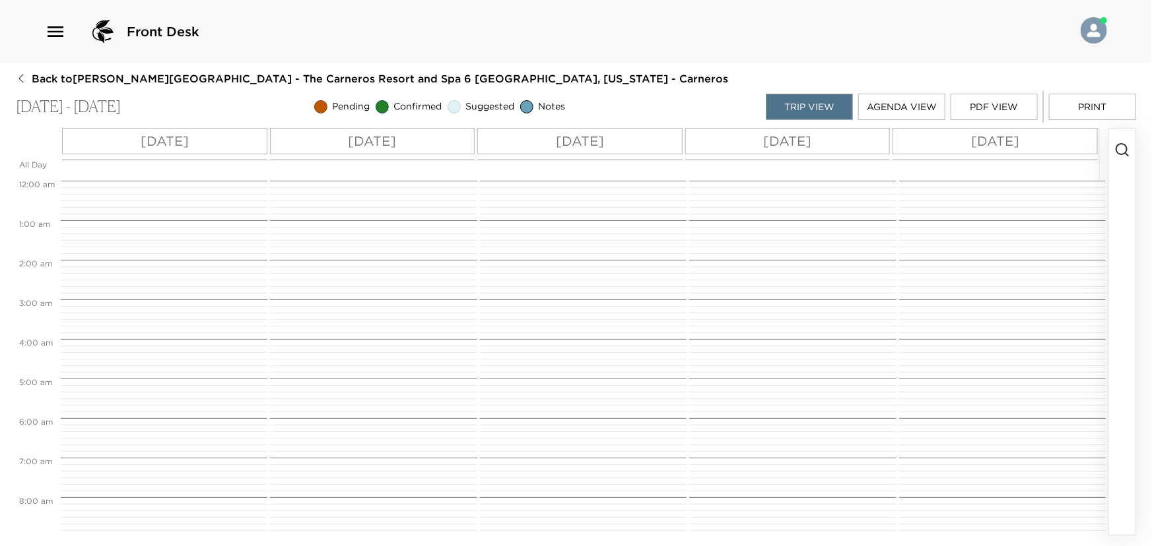
scroll to position [370, 0]
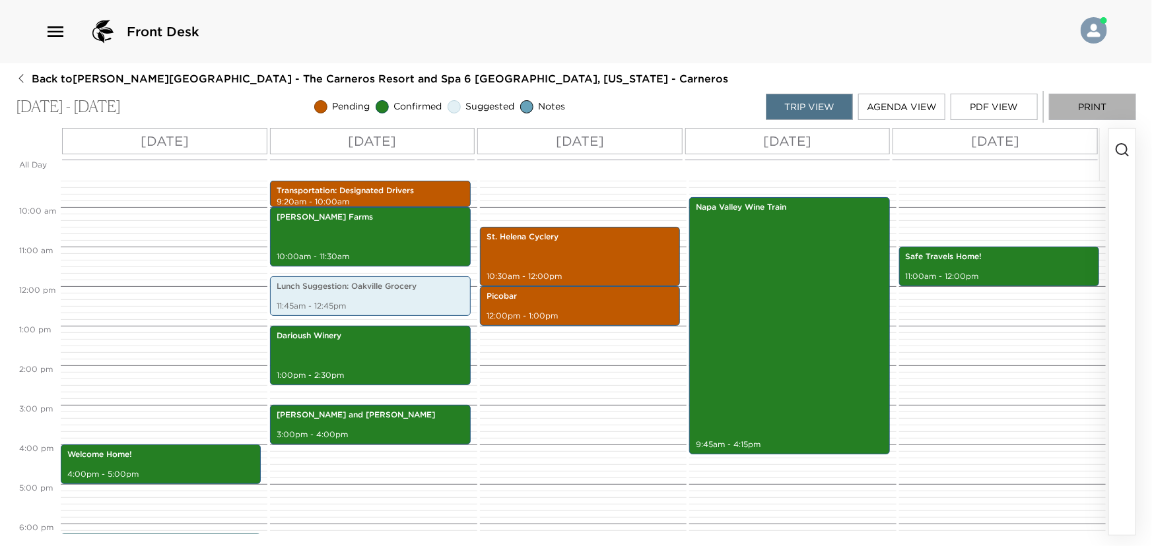
click at [1086, 102] on button "Print" at bounding box center [1092, 107] width 87 height 26
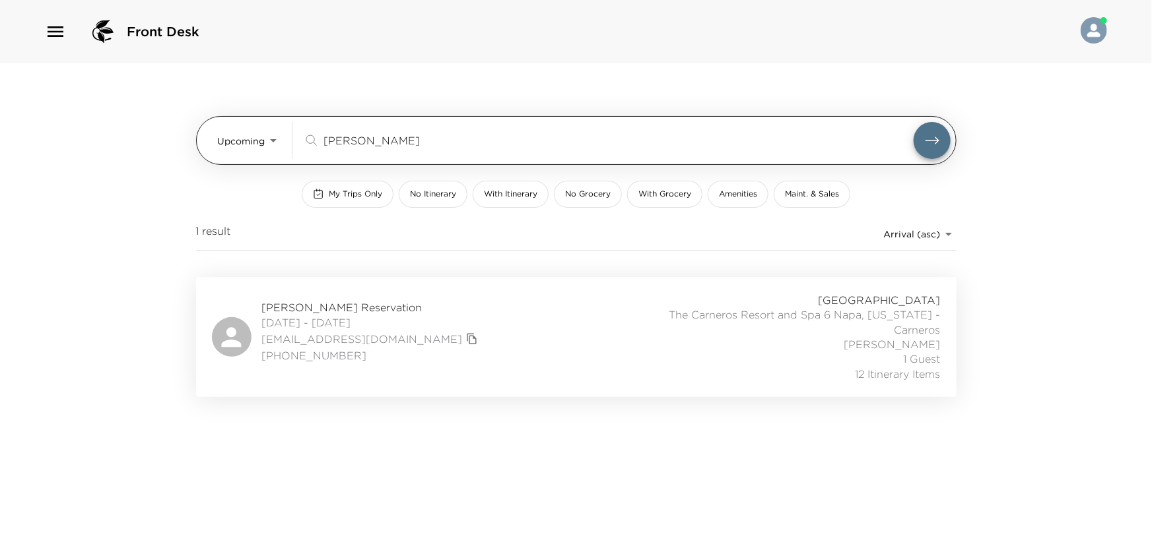
drag, startPoint x: 376, startPoint y: 127, endPoint x: 356, endPoint y: 140, distance: 23.4
click at [356, 138] on div "feller ​" at bounding box center [626, 140] width 647 height 37
drag, startPoint x: 358, startPoint y: 141, endPoint x: 286, endPoint y: 142, distance: 72.6
click at [288, 143] on div "Upcoming Upcoming feller ​" at bounding box center [584, 140] width 732 height 37
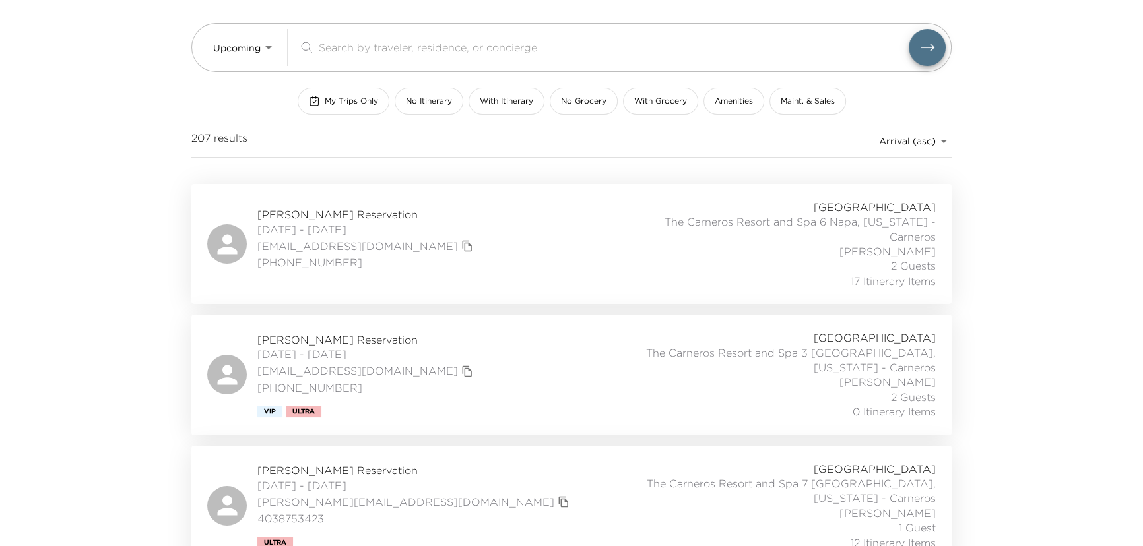
scroll to position [119, 0]
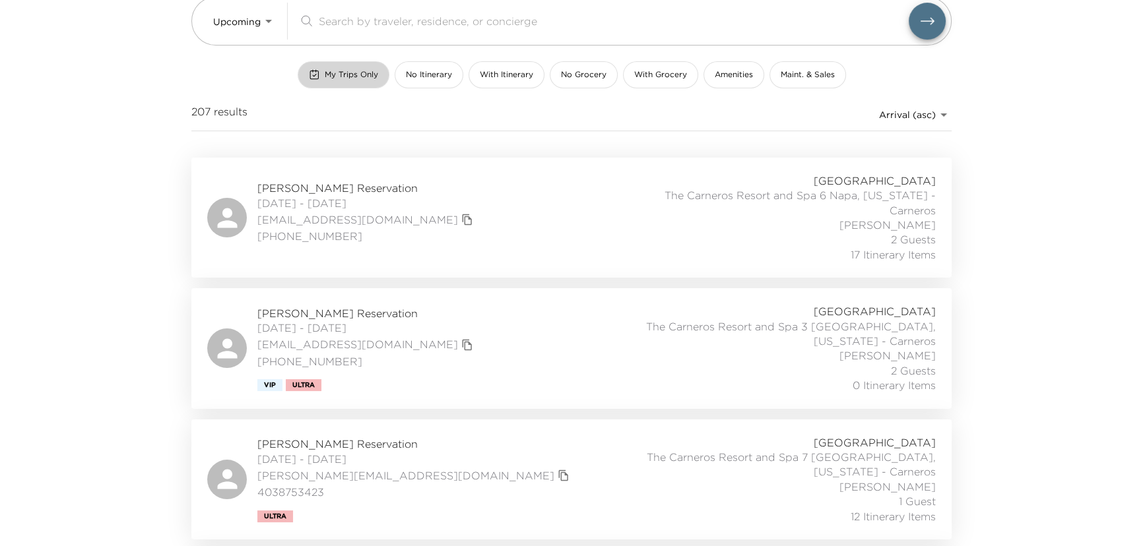
click at [362, 74] on span "My Trips Only" at bounding box center [351, 74] width 53 height 11
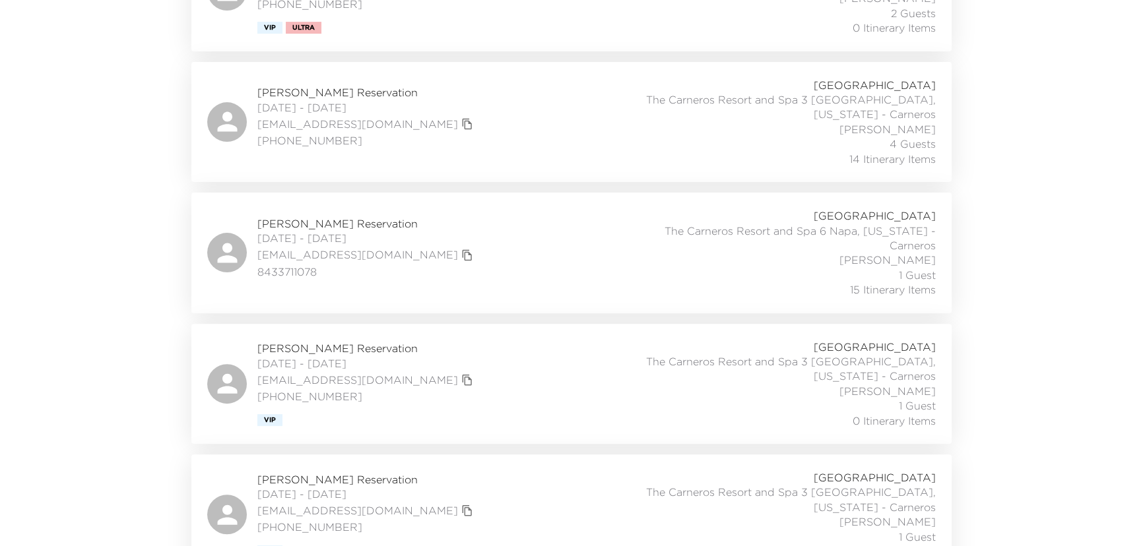
scroll to position [480, 0]
click at [477, 238] on div "Patty Scarafile Reservation 10/06/2025 - 10/11/2025 prs@carolinaoneplus.com 843…" at bounding box center [571, 250] width 729 height 88
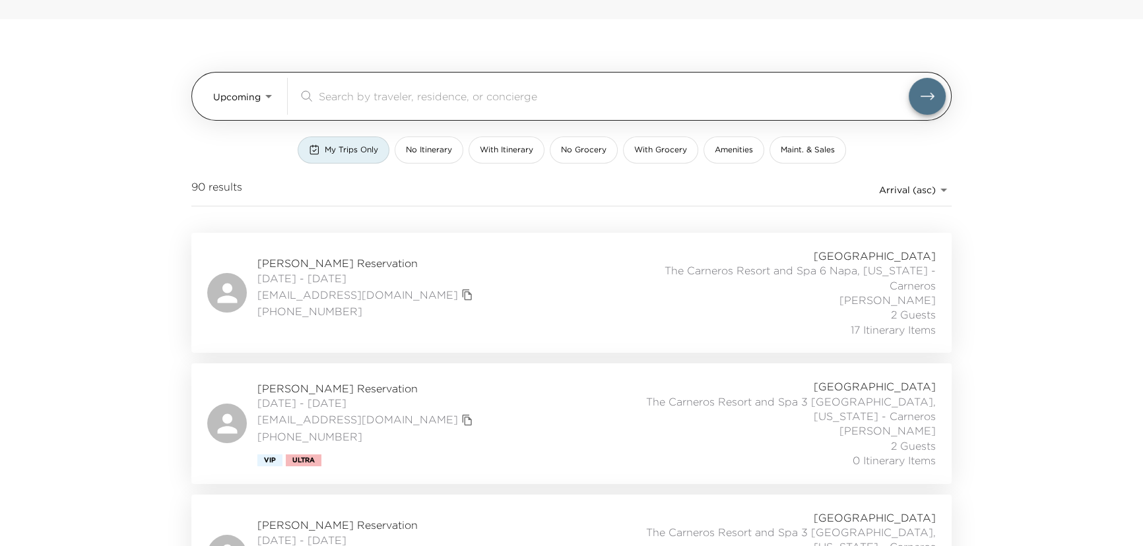
scroll to position [0, 0]
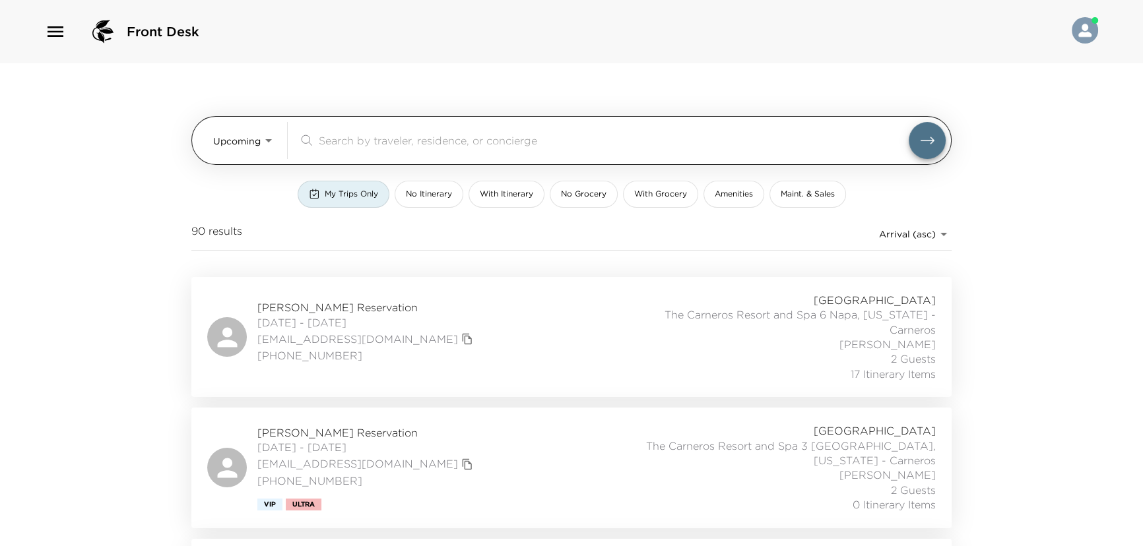
click at [350, 133] on input "search" at bounding box center [614, 140] width 590 height 15
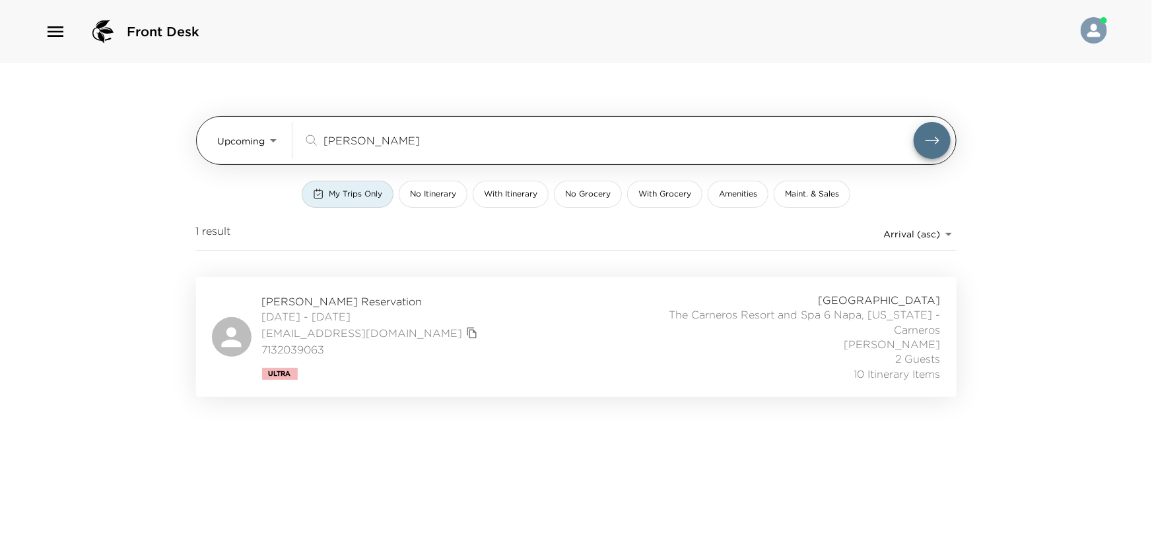
click at [913, 122] on button "submit" at bounding box center [931, 140] width 37 height 37
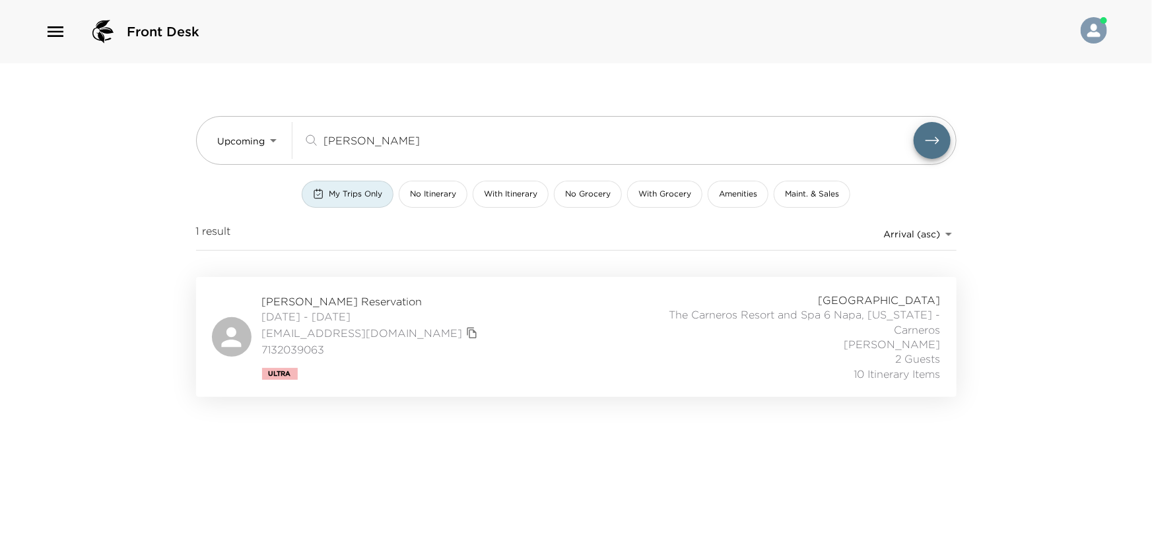
click at [502, 326] on div "Peter Schubert Reservation 10/26/2025 - 10/29/2025 peterschubert24@gmail.com 71…" at bounding box center [576, 337] width 729 height 88
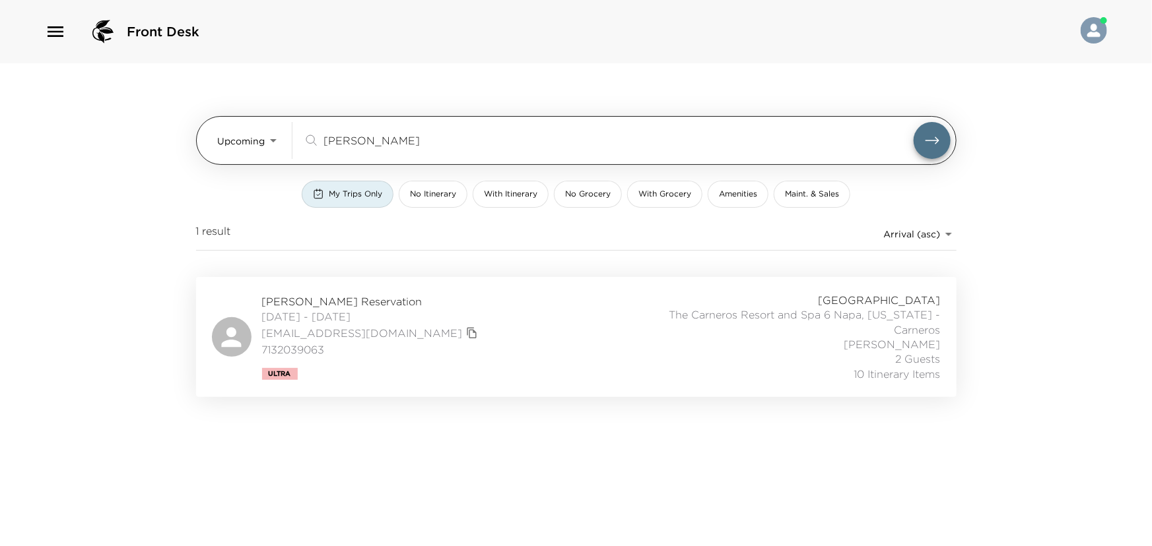
drag, startPoint x: 406, startPoint y: 139, endPoint x: 228, endPoint y: 145, distance: 178.3
click at [228, 145] on div "Upcoming Upcoming schubert ​" at bounding box center [584, 140] width 732 height 37
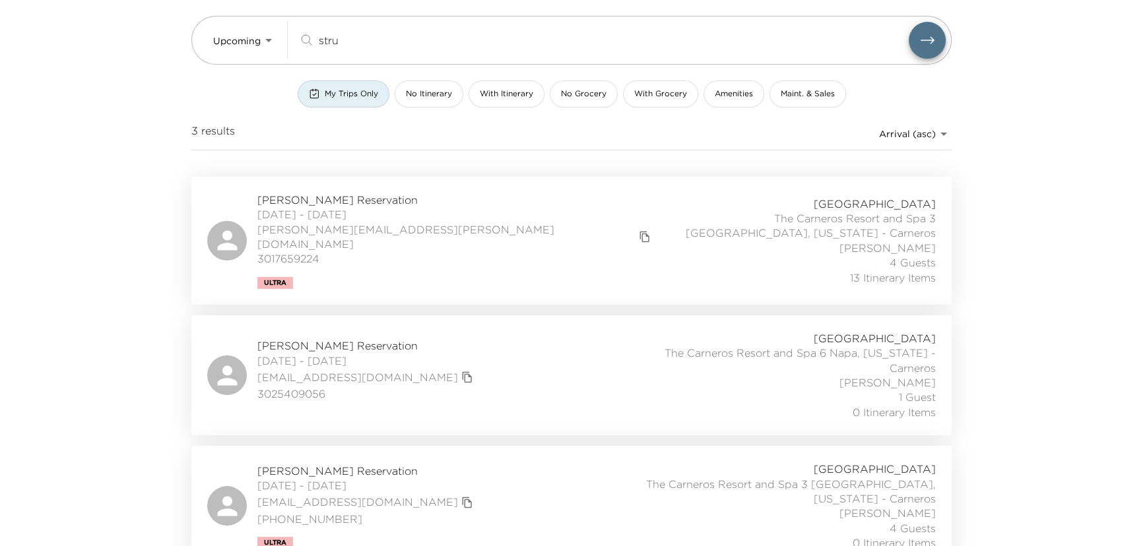
scroll to position [112, 0]
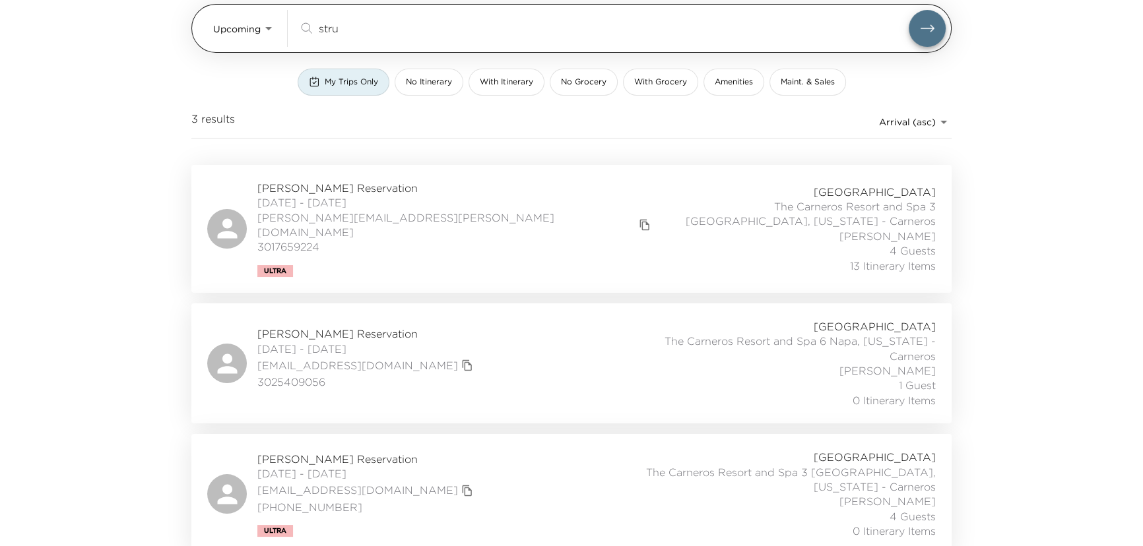
drag, startPoint x: 342, startPoint y: 26, endPoint x: 294, endPoint y: 28, distance: 48.2
click at [294, 28] on div "Upcoming Upcoming stru ​" at bounding box center [579, 28] width 732 height 37
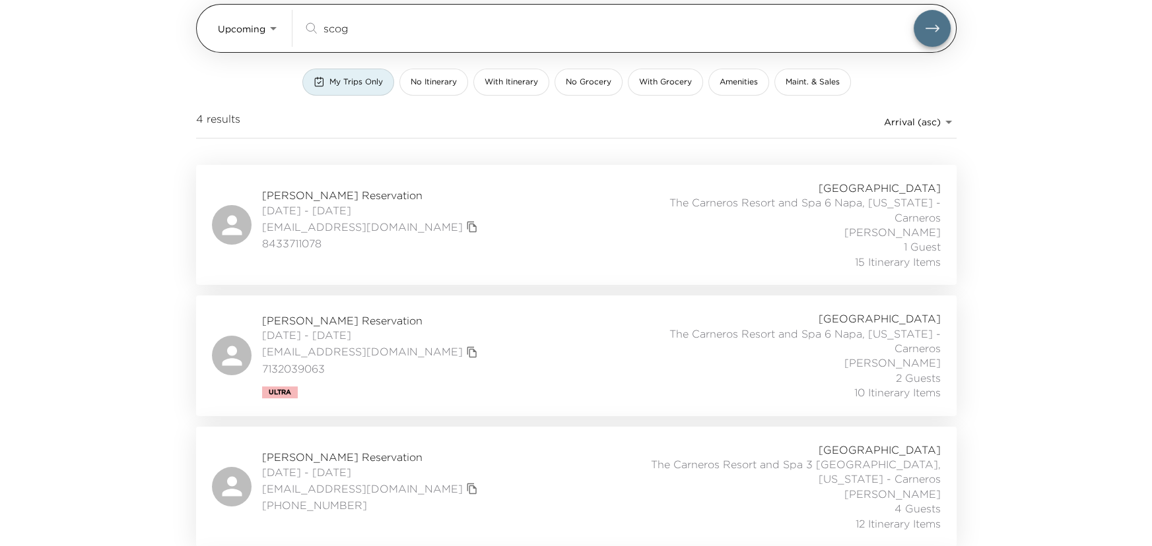
scroll to position [0, 0]
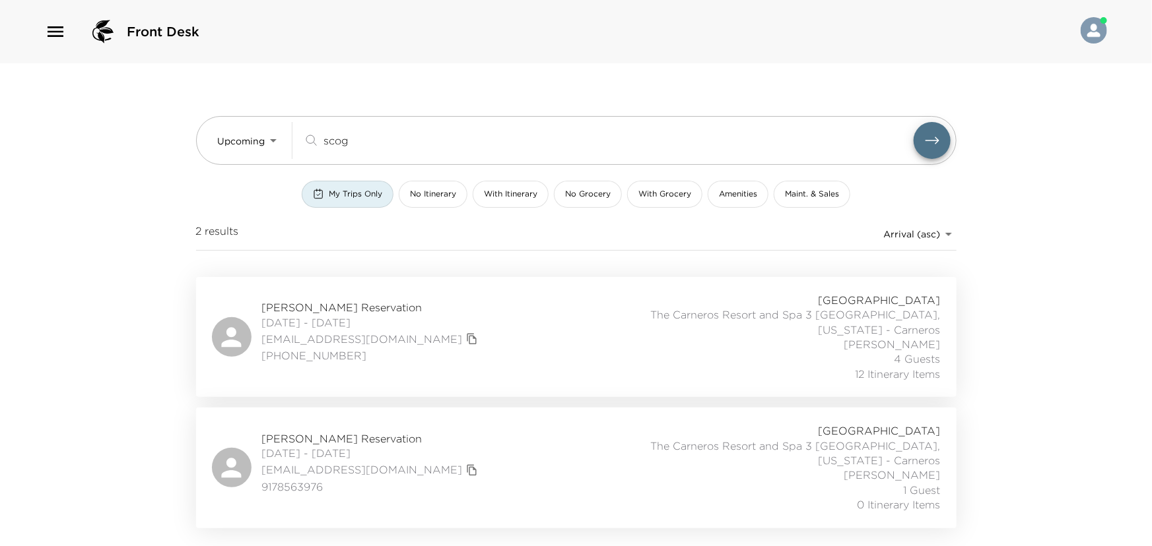
type input "scog"
click at [462, 298] on div "Alan Scoggins Reservation 11/13/2025 - 11/17/2025 alanscoggins@sbcglobal.net 21…" at bounding box center [576, 337] width 729 height 88
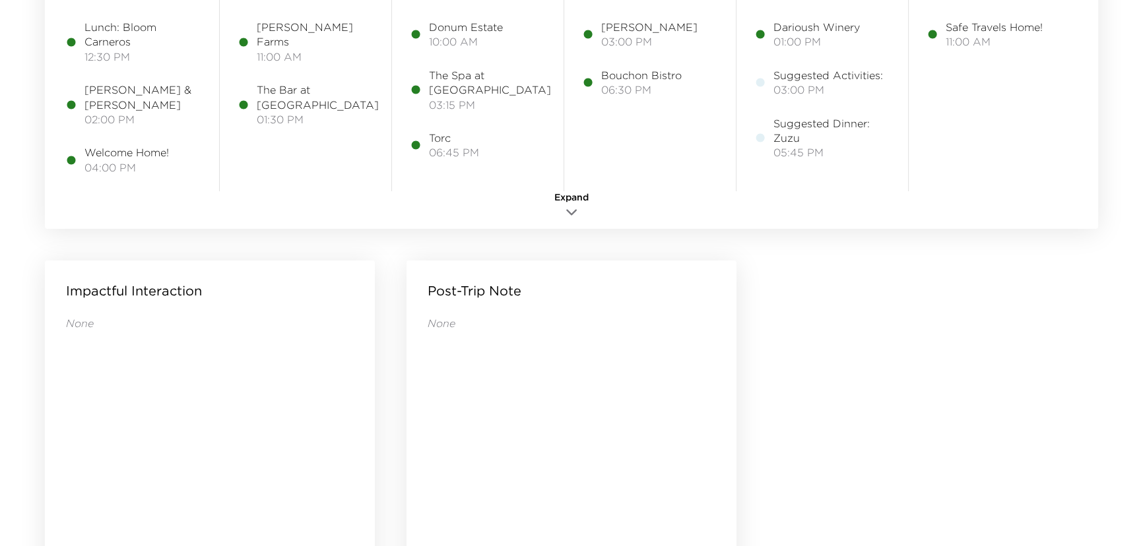
scroll to position [1200, 0]
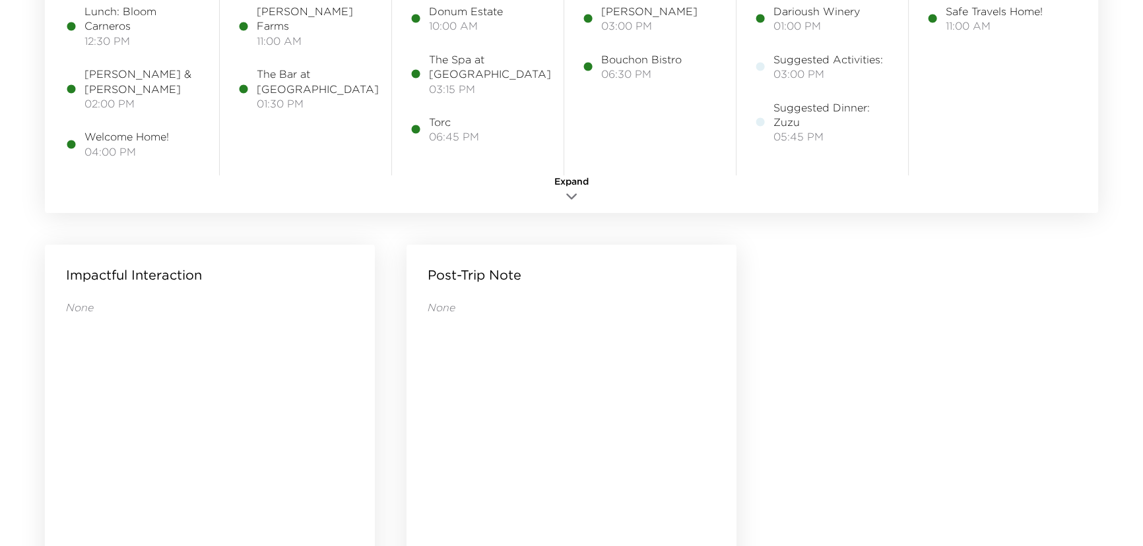
click at [572, 192] on icon "button" at bounding box center [572, 197] width 16 height 16
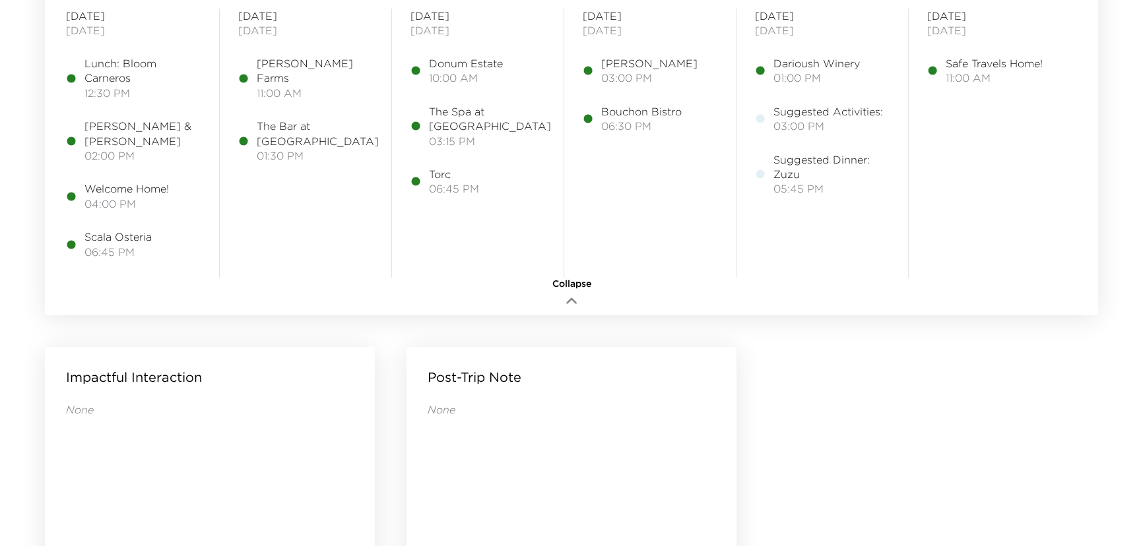
scroll to position [960, 0]
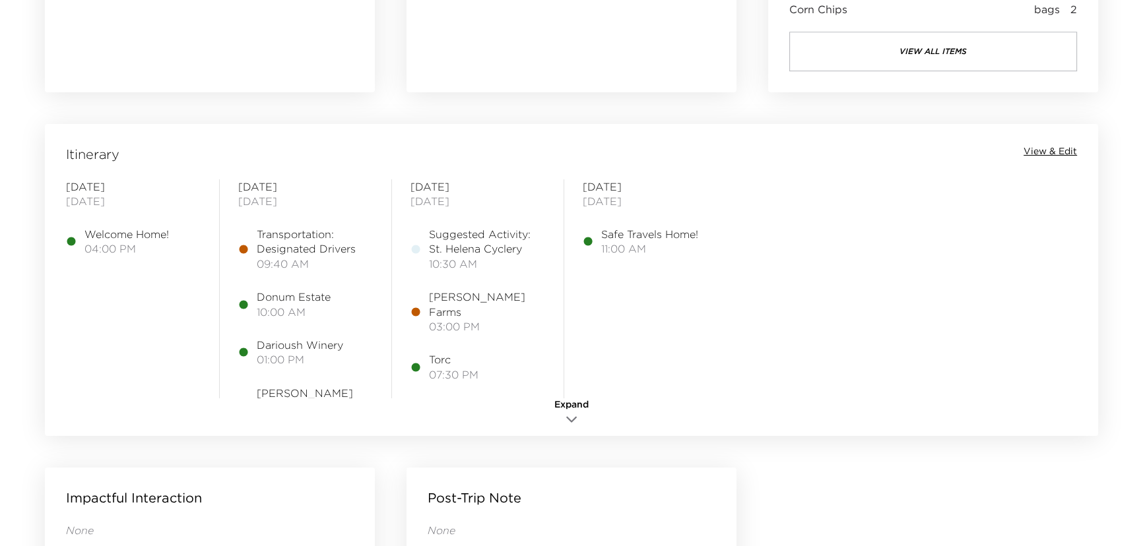
scroll to position [1020, 0]
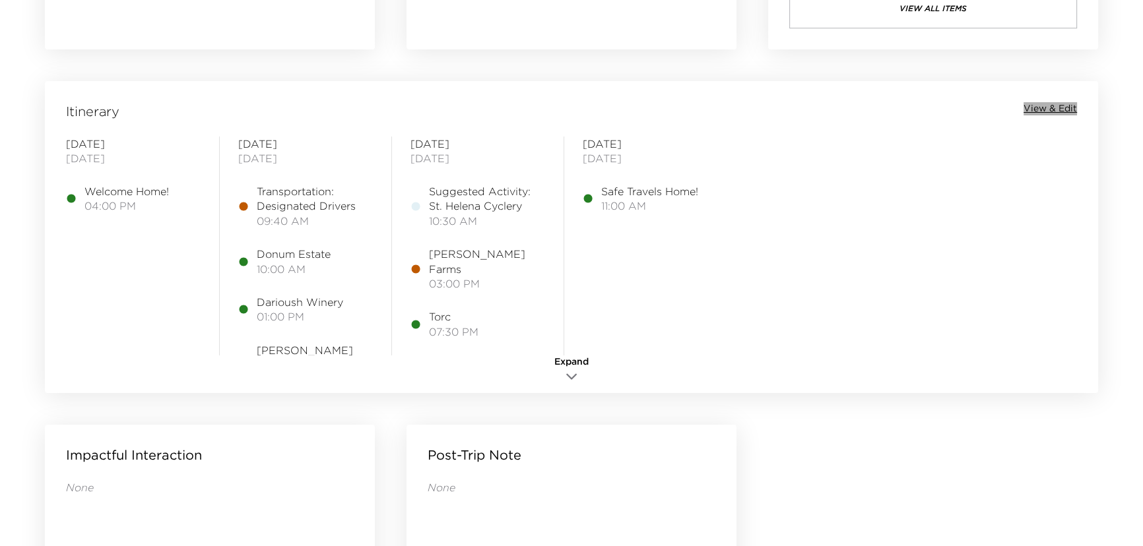
click at [1040, 104] on span "View & Edit" at bounding box center [1050, 108] width 53 height 13
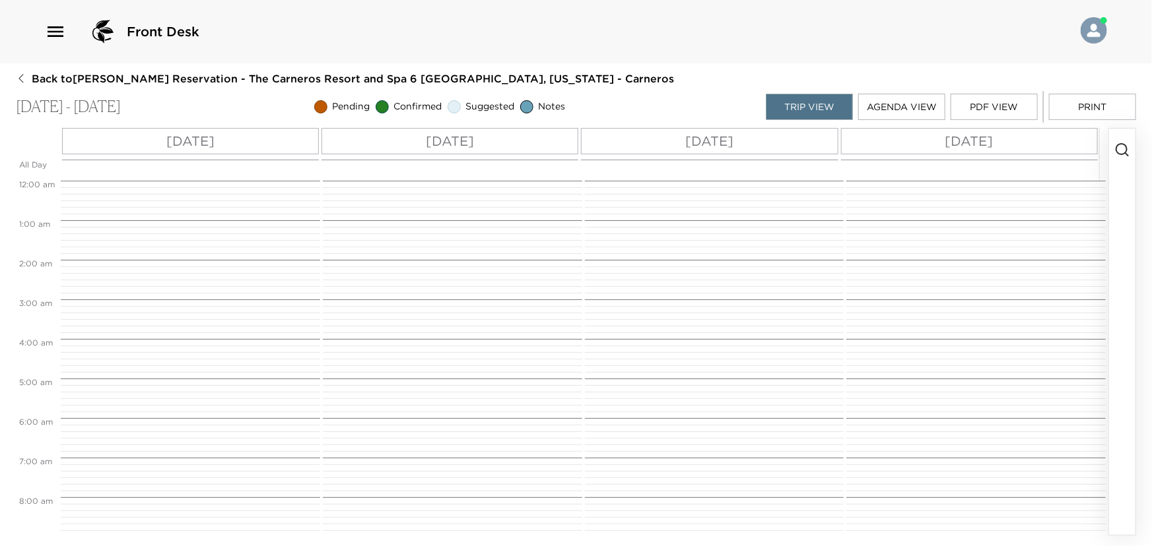
scroll to position [383, 0]
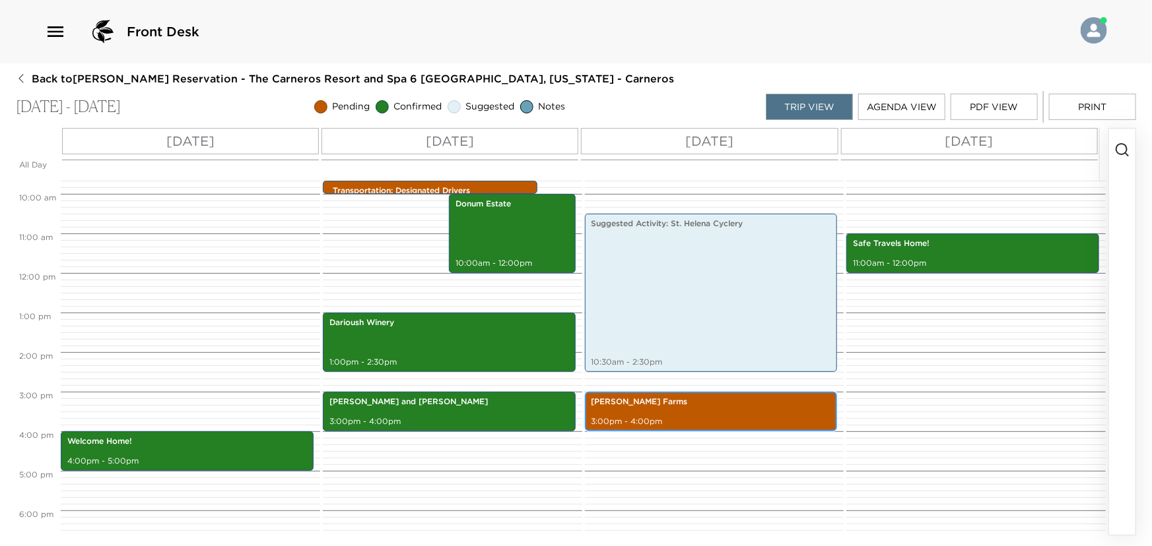
click at [667, 405] on p "[PERSON_NAME] Farms" at bounding box center [711, 402] width 240 height 11
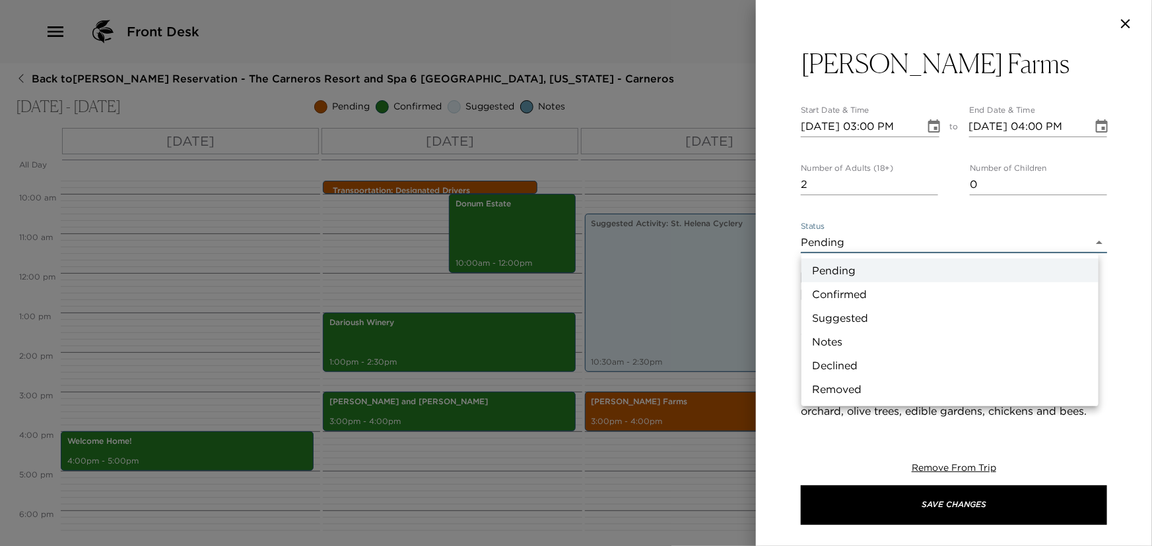
click at [822, 244] on body "Front Desk Back to [PERSON_NAME] Reservation - The Carneros Resort and Spa 6 Na…" at bounding box center [576, 273] width 1152 height 546
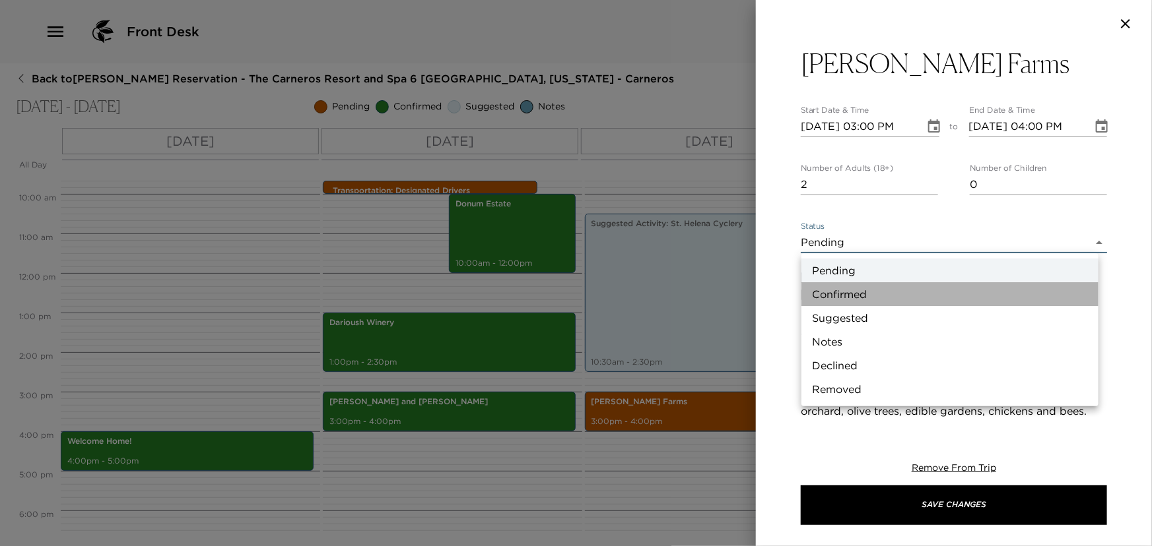
click at [832, 294] on li "Confirmed" at bounding box center [949, 294] width 297 height 24
type input "Confirmed"
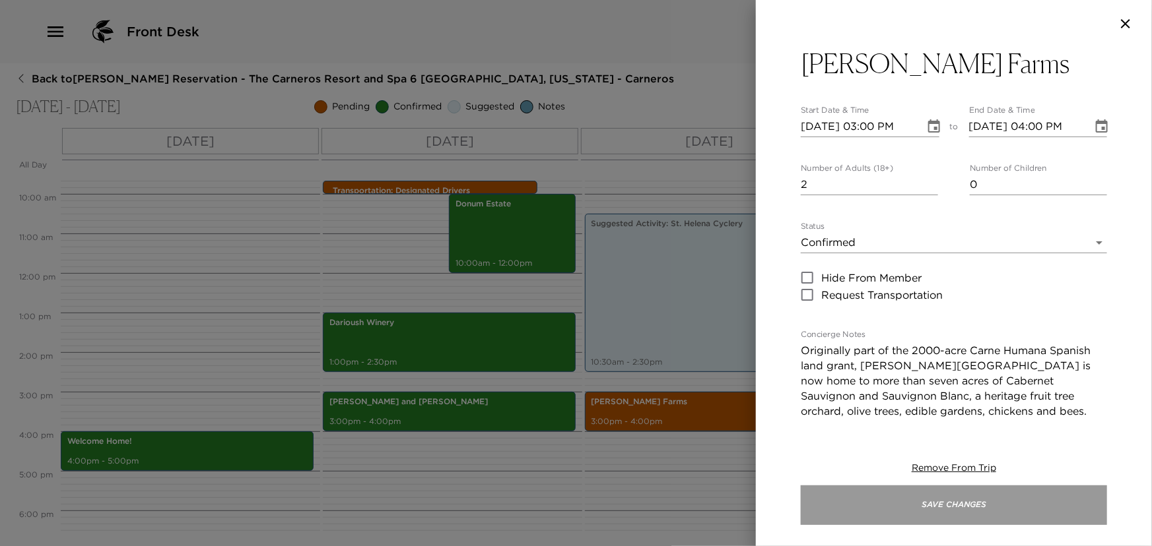
click at [854, 509] on button "Save Changes" at bounding box center [953, 506] width 306 height 40
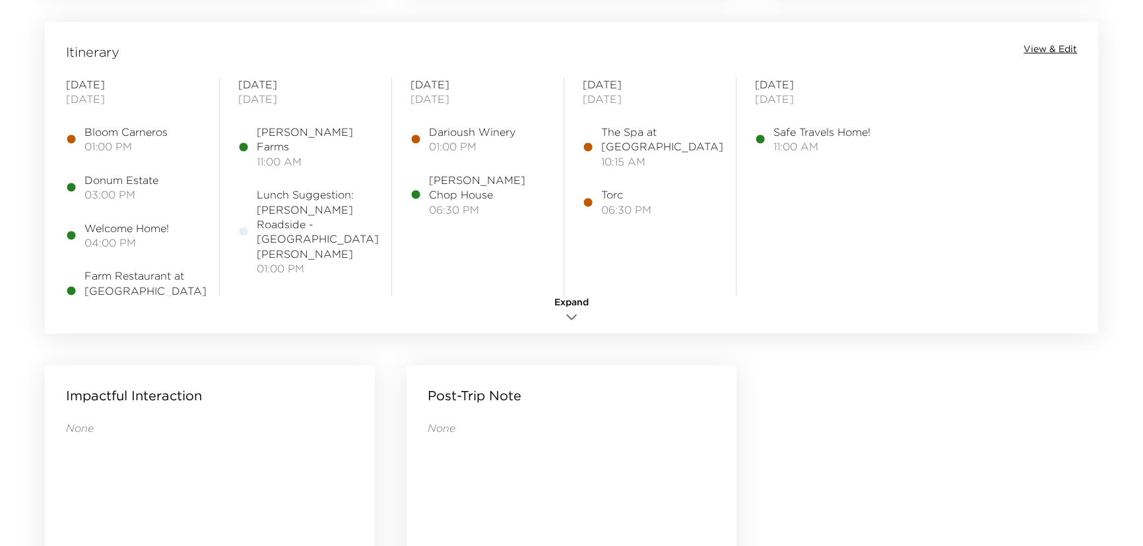
scroll to position [1080, 0]
click at [1056, 45] on span "View & Edit" at bounding box center [1050, 48] width 53 height 13
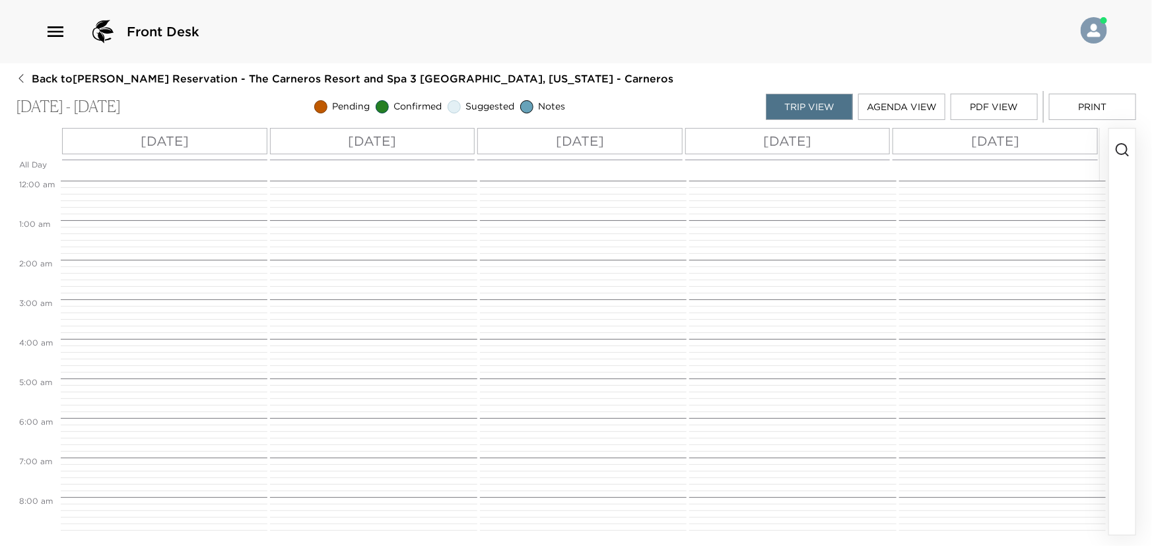
scroll to position [406, 0]
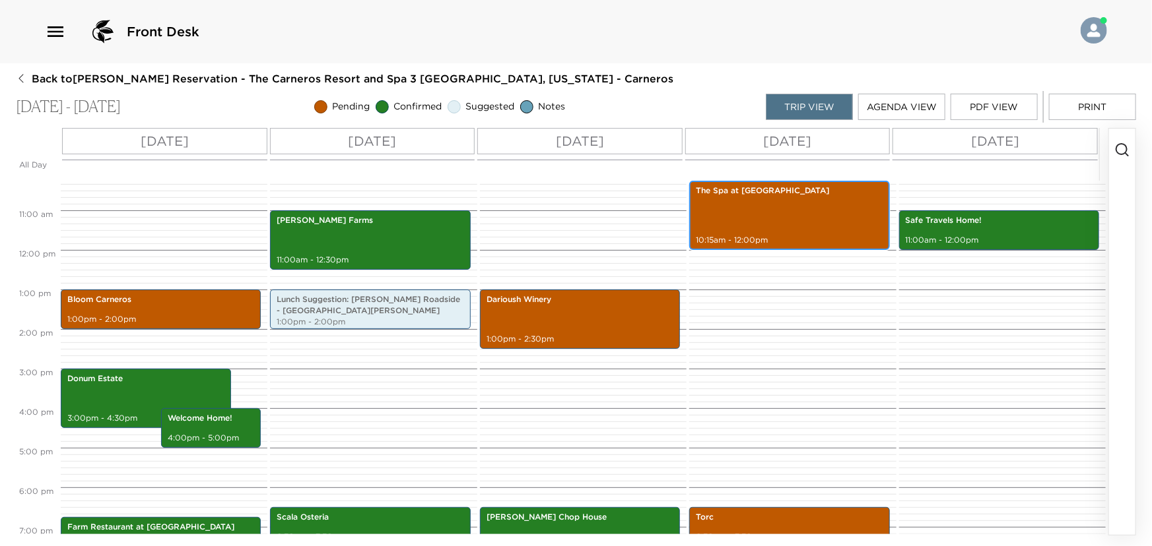
click at [798, 205] on div "The Spa at Carneros 10:15am - 12:00pm" at bounding box center [789, 215] width 192 height 65
click at [796, 205] on div "The Spa at Carneros 10:15am - 12:00pm" at bounding box center [789, 215] width 192 height 65
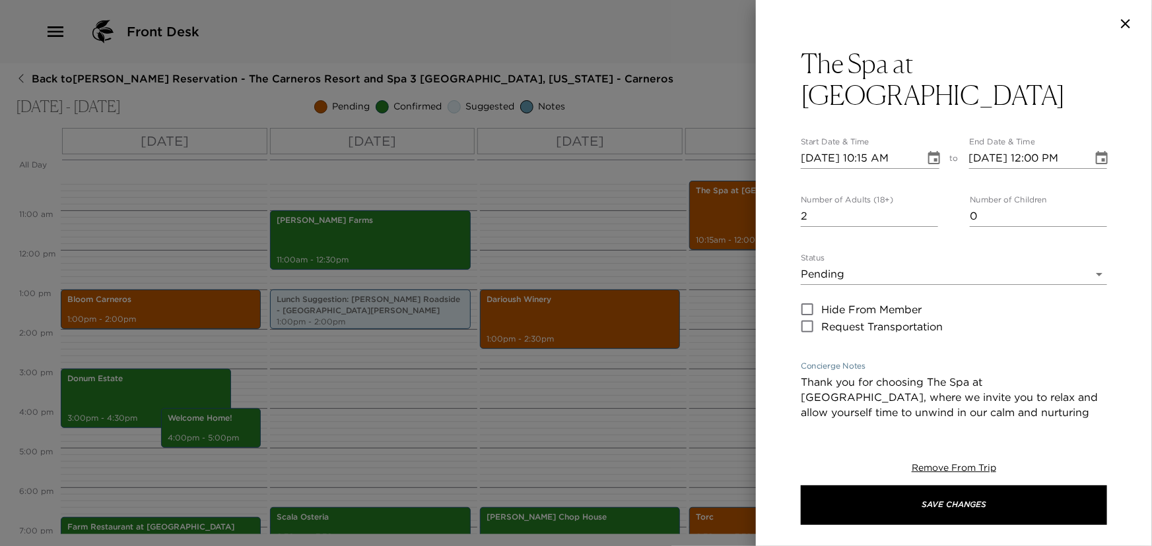
click at [800, 375] on textarea "Thank you for choosing The Spa at [GEOGRAPHIC_DATA], where we invite you to rel…" at bounding box center [953, 466] width 306 height 182
click at [928, 151] on icon "Choose date, selected date is Nov 16, 2025" at bounding box center [934, 157] width 12 height 13
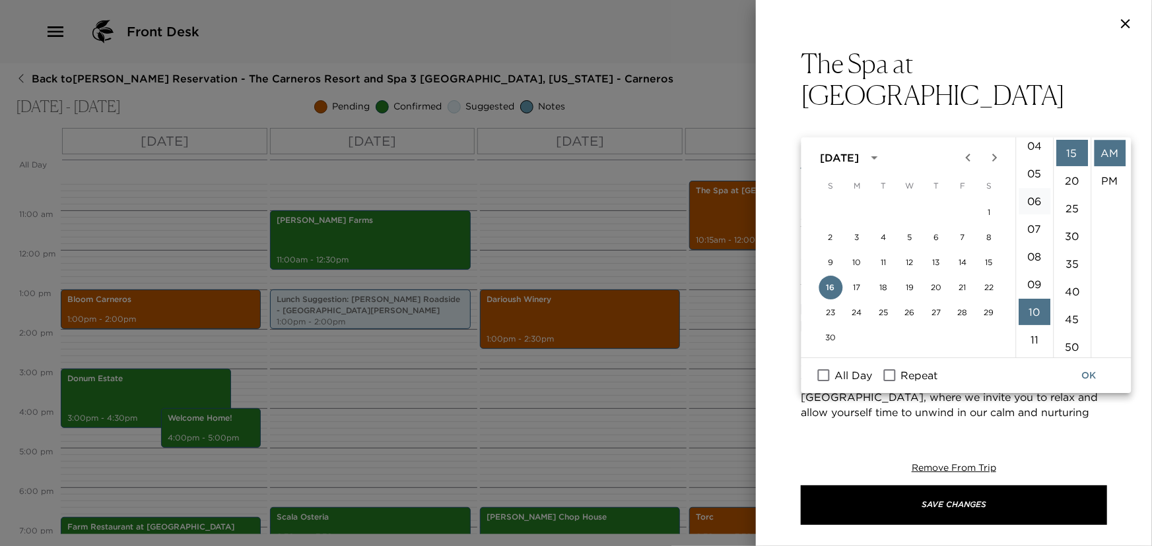
scroll to position [119, 0]
click at [1034, 286] on li "09" at bounding box center [1034, 283] width 32 height 26
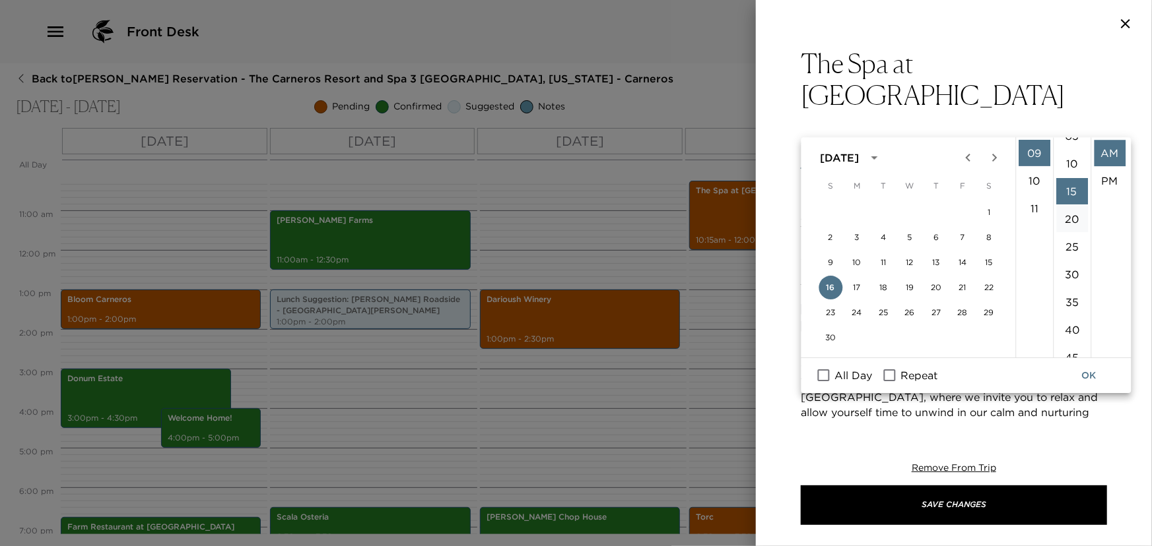
scroll to position [0, 0]
click at [1068, 145] on li "00" at bounding box center [1072, 153] width 32 height 26
type input "[DATE] 09:00 AM"
click at [1114, 145] on li "AM" at bounding box center [1109, 153] width 32 height 26
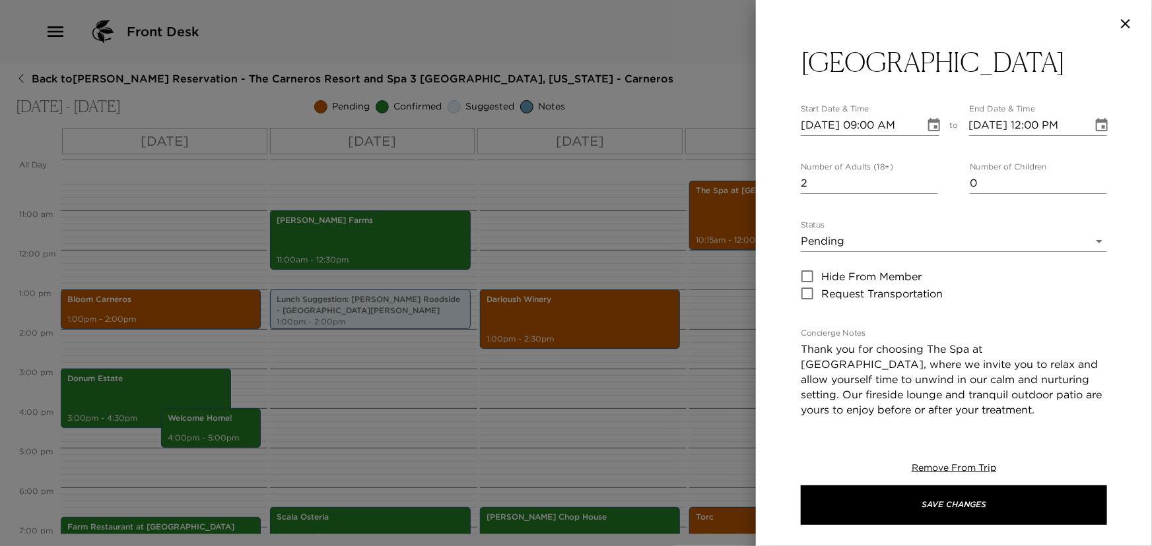
scroll to position [119, 0]
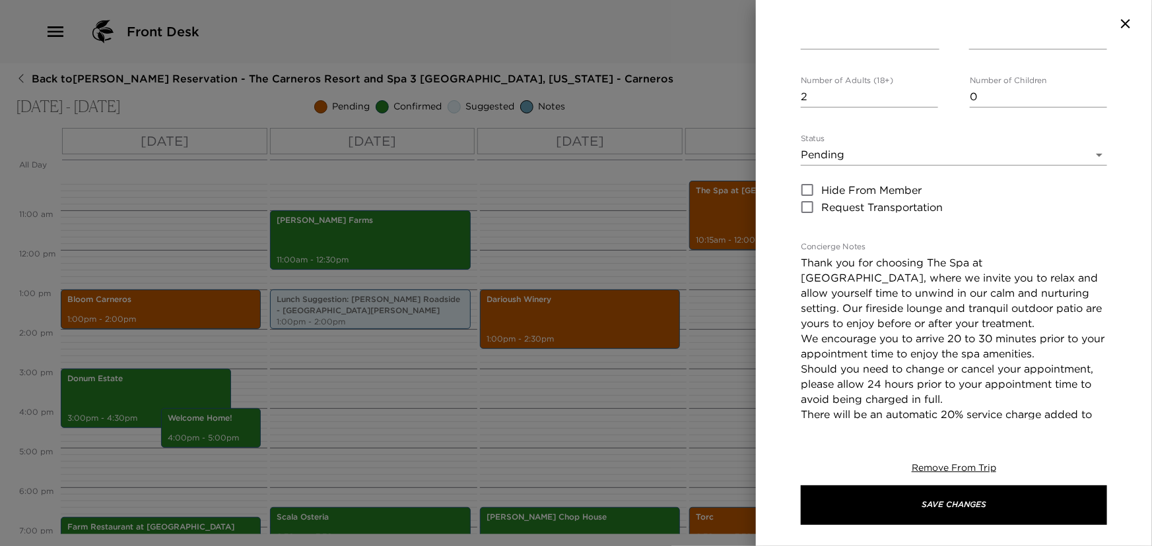
click at [802, 255] on textarea "Thank you for choosing The Spa at Carneros, where we invite you to relax and al…" at bounding box center [953, 346] width 306 height 182
paste textarea "Marian Scoggins 60m – Signature Facial 90m – Swedish – Female Nicole Brown 60m …"
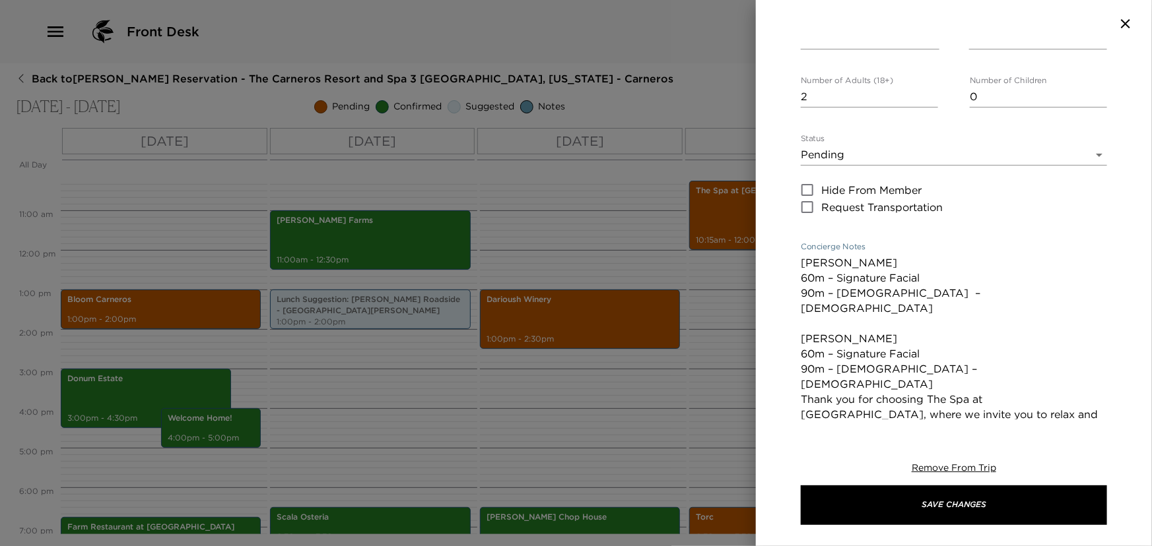
click at [942, 325] on textarea "Marian Scoggins 60m – Signature Facial 90m – Swedish – Female Nicole Brown 60m …" at bounding box center [953, 399] width 306 height 288
click at [802, 255] on textarea "Marian Scoggins 60m – Signature Facial 90m – Swedish – Female Nicole Brown 60m …" at bounding box center [953, 407] width 306 height 304
click at [804, 259] on textarea "Marian Scoggins 9:00 AM - 60m – Signature Facial 90m – Swedish – Female Nicole …" at bounding box center [953, 407] width 306 height 304
click at [800, 261] on textarea "Marian Scoggins 9:00 AM - 60m – Signature Facial 90m – Swedish – Female Nicole …" at bounding box center [953, 407] width 306 height 304
click at [804, 303] on textarea "Marian Scoggins 9:00 AM - 60m – Signature Facial 10:45 AM - 90m – Swedish – Fem…" at bounding box center [953, 407] width 306 height 304
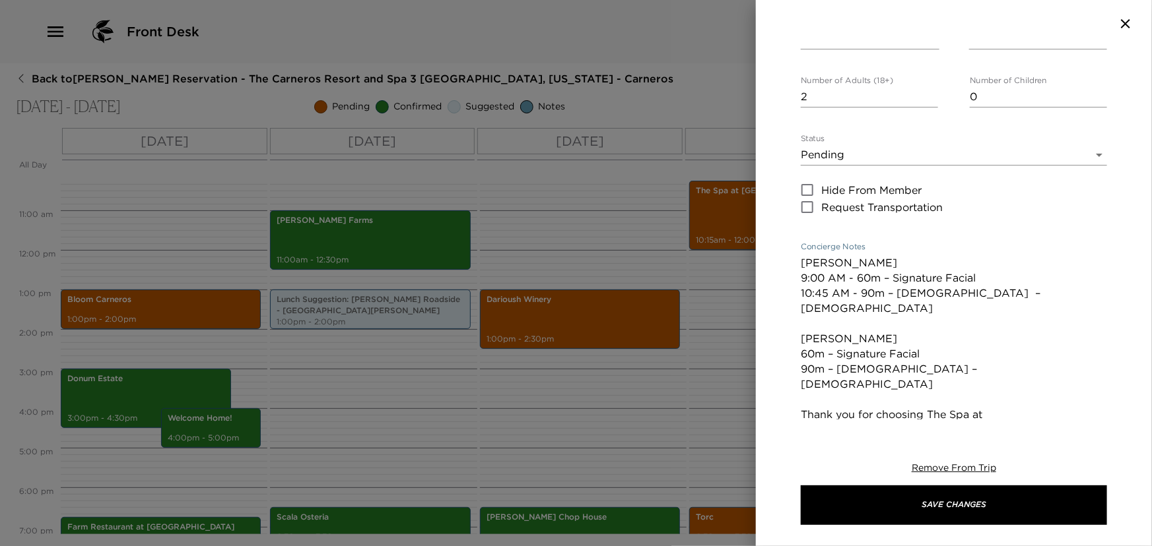
drag, startPoint x: 801, startPoint y: 305, endPoint x: 928, endPoint y: 306, distance: 126.7
click at [928, 306] on textarea "Marian Scoggins 9:00 AM - 60m – Signature Facial 10:45 AM - 90m – Swedish – Fem…" at bounding box center [953, 407] width 306 height 304
click at [806, 330] on textarea "Marian Scoggins 9:00 AM - 60m – Signature Facial 10:45 AM - 90m – Swedish – Fem…" at bounding box center [953, 407] width 306 height 304
paste textarea "60m – Signature Facial"
click at [803, 300] on textarea "Marian Scoggins 9:00 AM - 60m – Signature Facial 10:45 AM - 90m – Swedish – Fem…" at bounding box center [953, 407] width 306 height 304
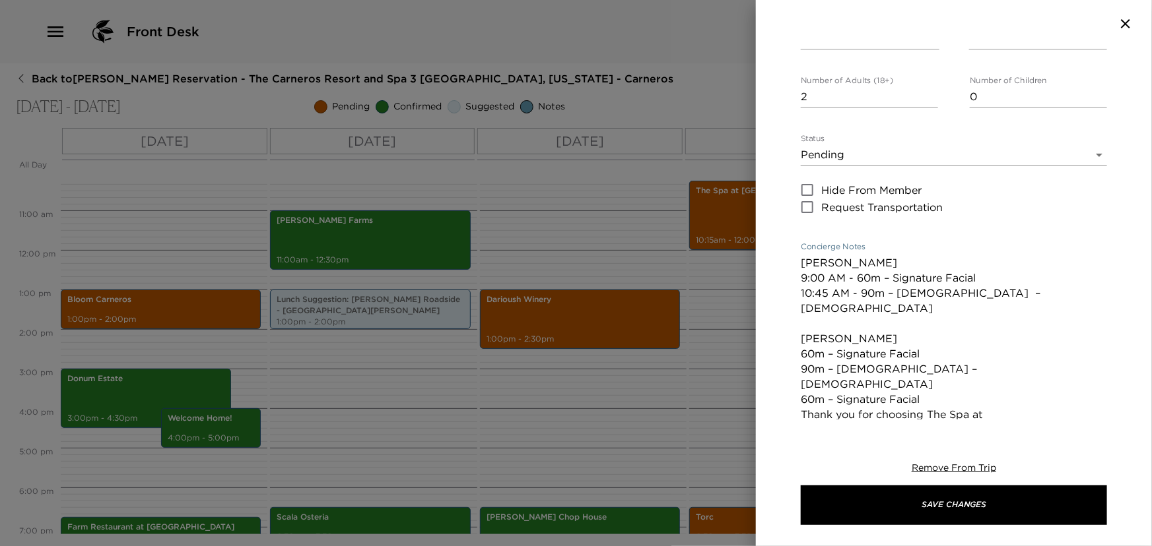
drag, startPoint x: 925, startPoint y: 305, endPoint x: 798, endPoint y: 307, distance: 126.7
click at [798, 307] on div "The Spa at Carneros Start Date & Time 11/16/2025 09:00 AM to End Date & Time 11…" at bounding box center [954, 234] width 396 height 372
click at [927, 319] on textarea "Marian Scoggins 9:00 AM - 60m – Signature Facial 10:45 AM - 90m – Swedish – Fem…" at bounding box center [953, 399] width 306 height 288
click at [802, 302] on textarea "Marian Scoggins 9:00 AM - 60m – Signature Facial 10:45 AM - 90m – Swedish – Fem…" at bounding box center [953, 407] width 306 height 304
click at [801, 323] on textarea "Marian Scoggins 9:00 AM - 60m – Signature Facial 10:45 AM - 90m – Swedish – Fem…" at bounding box center [953, 407] width 306 height 304
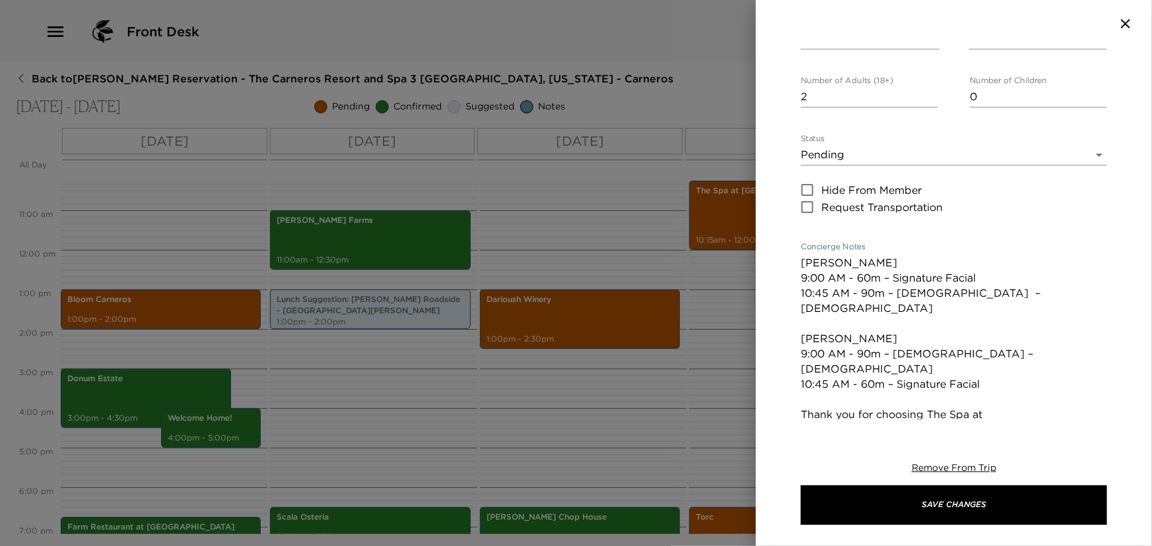
type textarea "Marian Scoggins 9:00 AM - 60m – Signature Facial 10:45 AM - 90m – Swedish – Fem…"
drag, startPoint x: 801, startPoint y: 228, endPoint x: 994, endPoint y: 319, distance: 213.4
click at [994, 319] on textarea "Marian Scoggins 9:00 AM - 60m – Signature Facial 10:45 AM - 90m – Swedish – Fem…" at bounding box center [953, 407] width 306 height 304
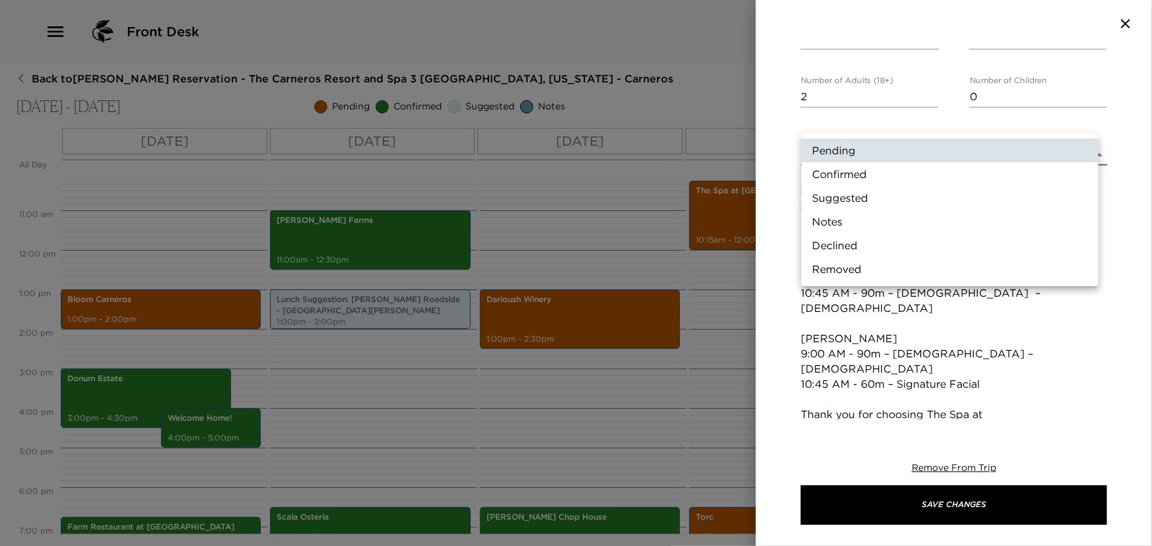
click at [870, 123] on body "Front Desk Back to Alan Scoggins Reservation - The Carneros Resort and Spa 3 Na…" at bounding box center [576, 273] width 1152 height 546
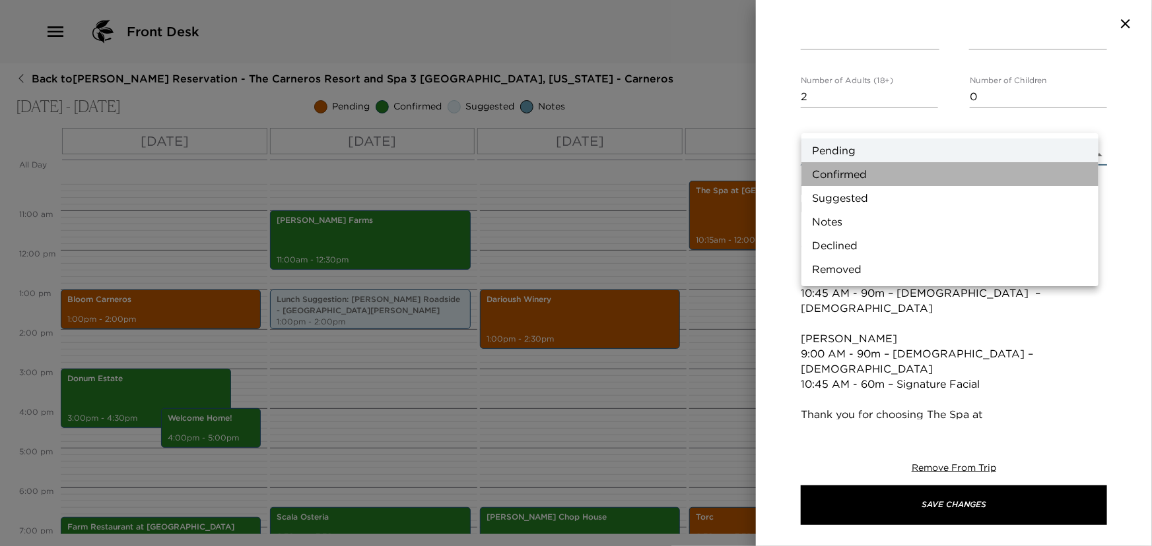
click at [819, 174] on li "Confirmed" at bounding box center [949, 174] width 297 height 24
type input "Confirmed"
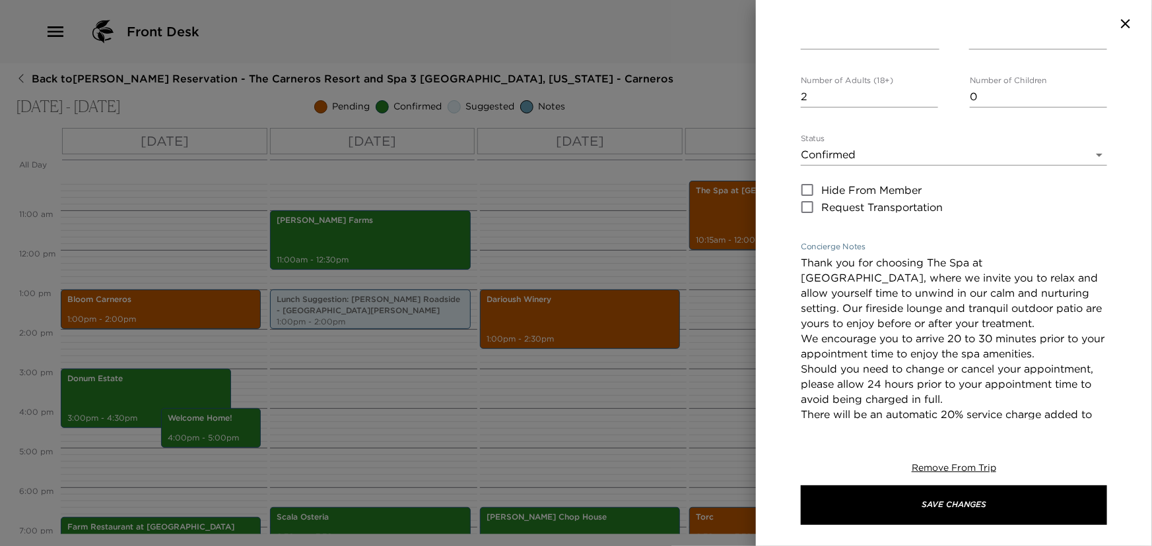
click at [801, 255] on textarea "Thank you for choosing The Spa at Carneros, where we invite you to relax and al…" at bounding box center [953, 346] width 306 height 182
paste textarea "Marian Scoggins 9:00 AM - 60m – Signature Facial 10:45 AM - 90m – Swedish – Fem…"
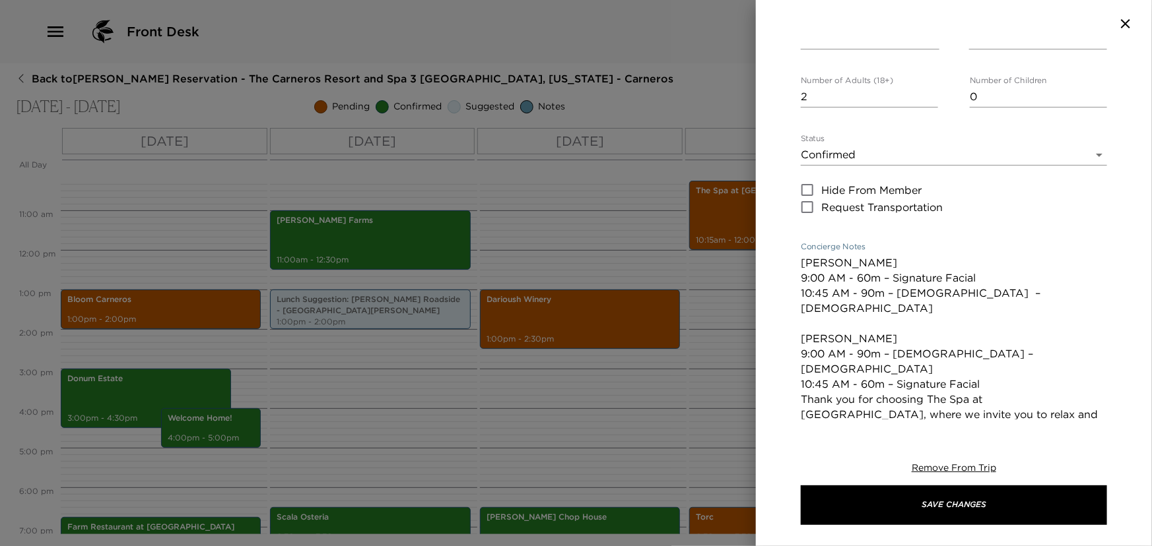
click at [989, 323] on textarea "Marian Scoggins 9:00 AM - 60m – Signature Facial 10:45 AM - 90m – Swedish – Fem…" at bounding box center [953, 399] width 306 height 288
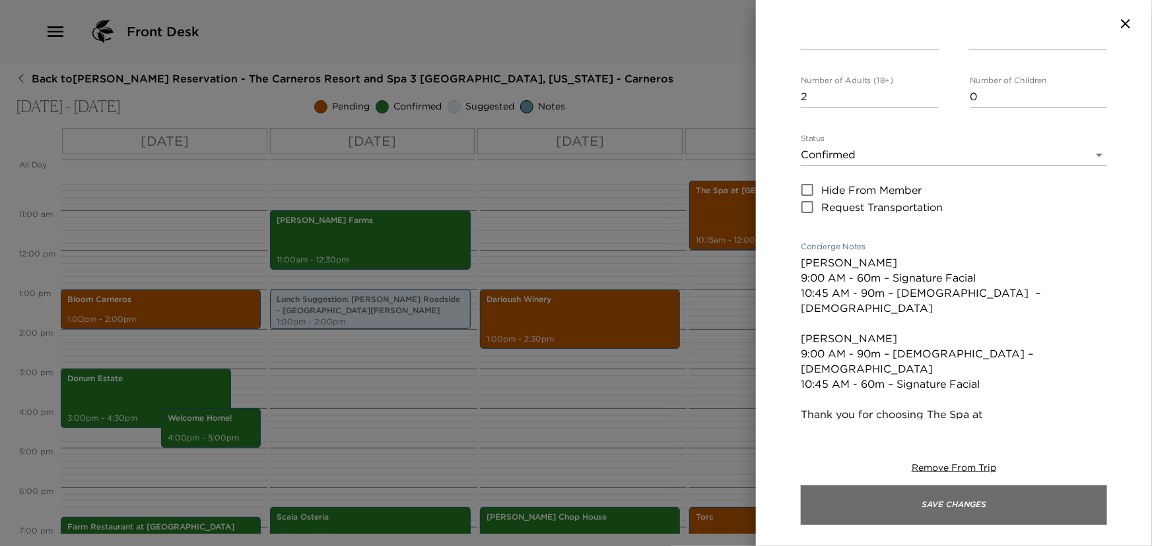
type textarea "Marian Scoggins 9:00 AM - 60m – Signature Facial 10:45 AM - 90m – Swedish – Fem…"
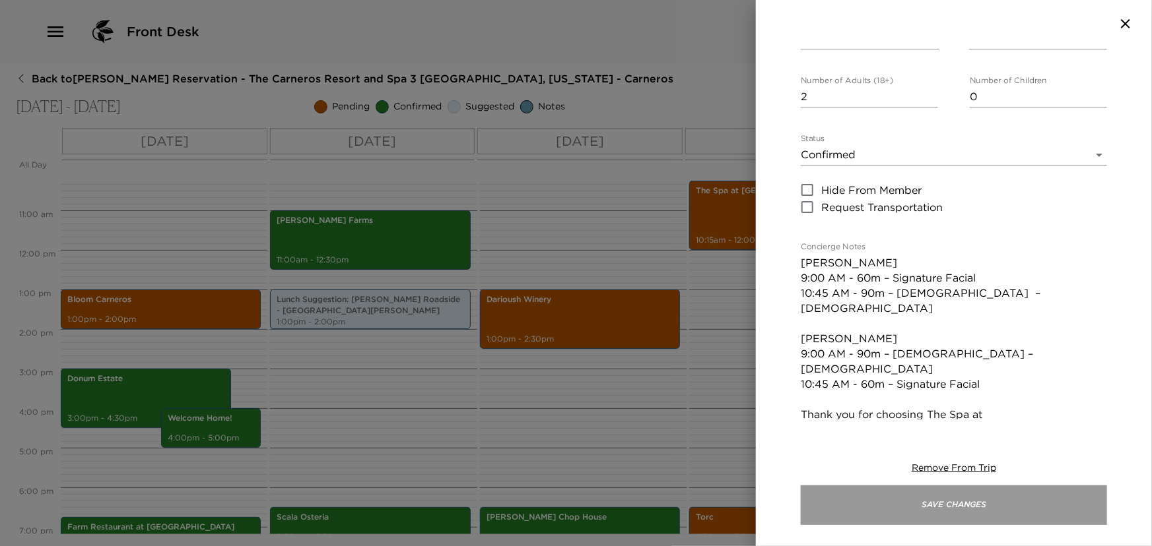
click at [885, 504] on button "Save Changes" at bounding box center [953, 506] width 306 height 40
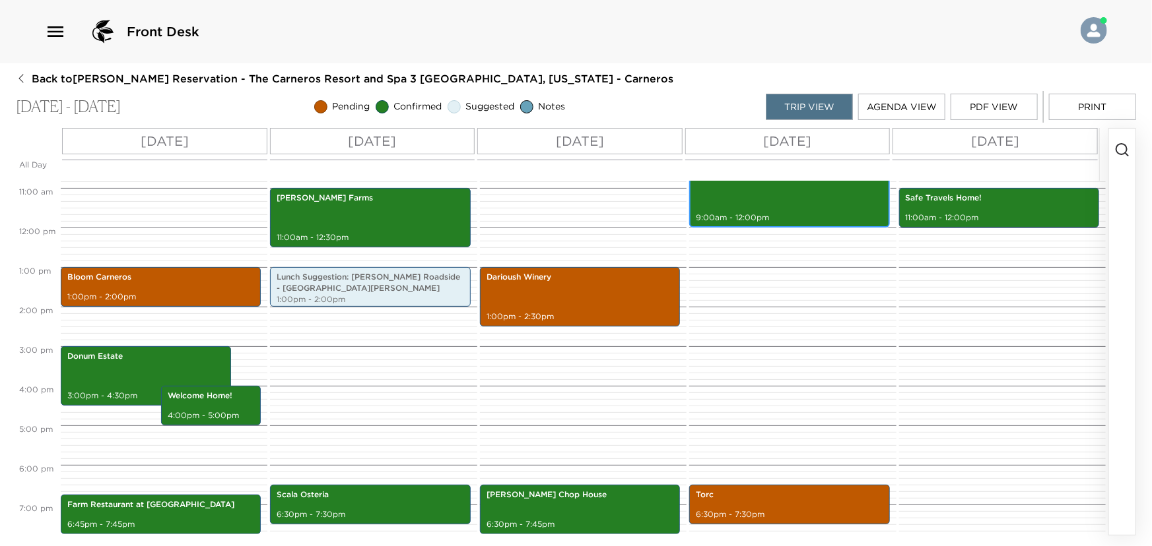
scroll to position [406, 0]
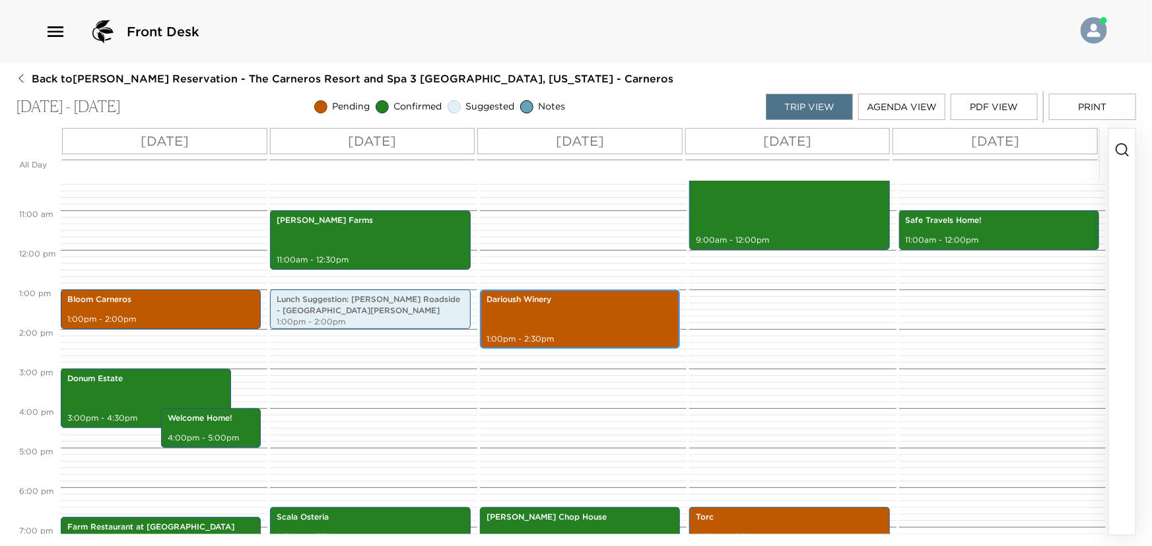
click at [561, 309] on div "Darioush Winery 1:00pm - 2:30pm" at bounding box center [580, 319] width 192 height 55
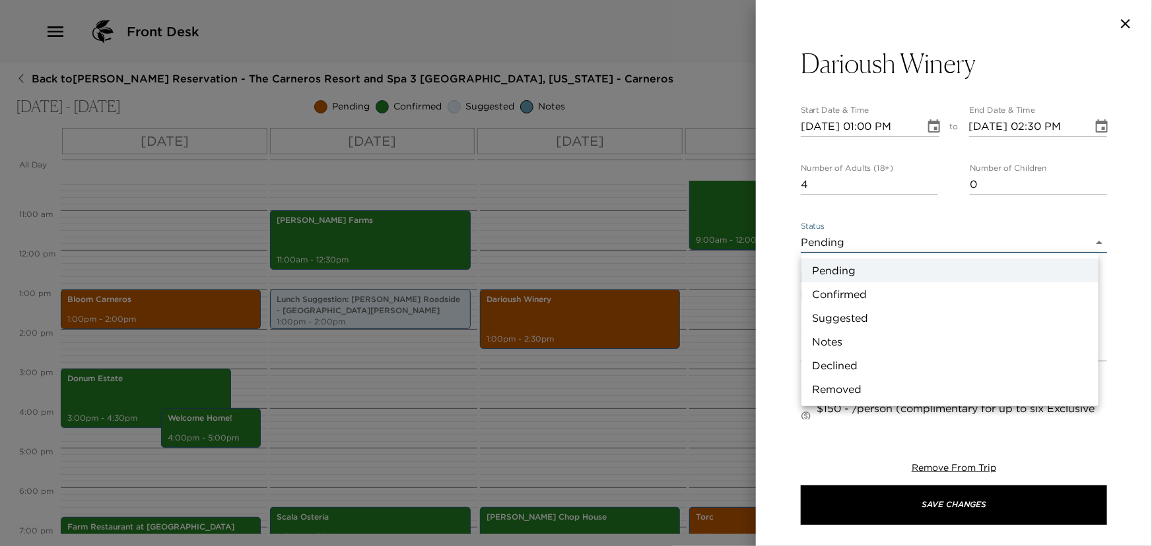
click at [847, 249] on body "Front Desk Back to Alan Scoggins Reservation - The Carneros Resort and Spa 3 Na…" at bounding box center [576, 273] width 1152 height 546
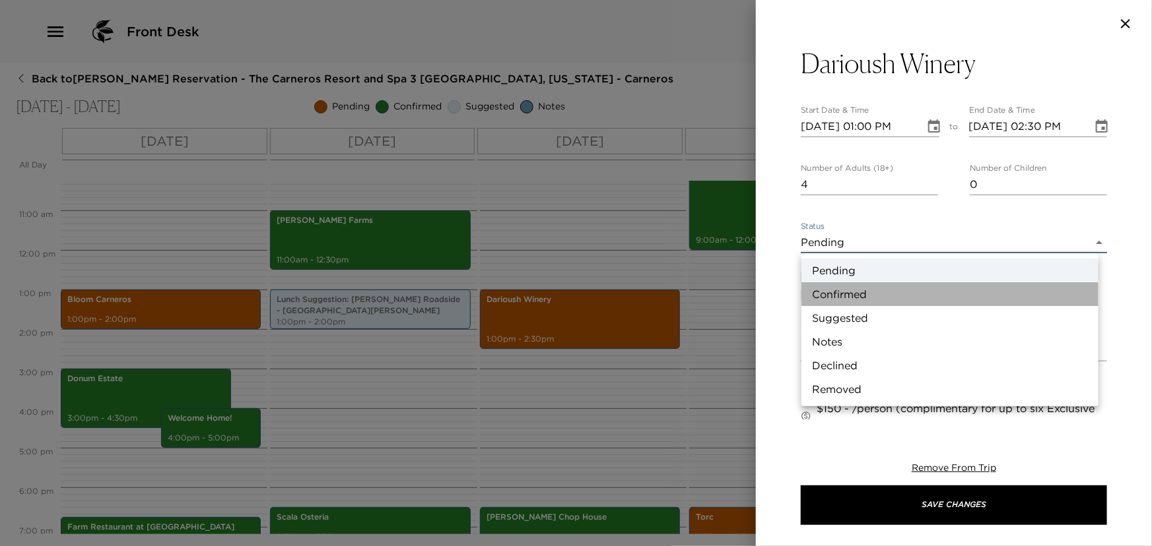
click at [835, 289] on li "Confirmed" at bounding box center [949, 294] width 297 height 24
type input "Confirmed"
type textarea "Darioush Winery was founded by Iranian born, Darioush Khaledi and his wife Shah…"
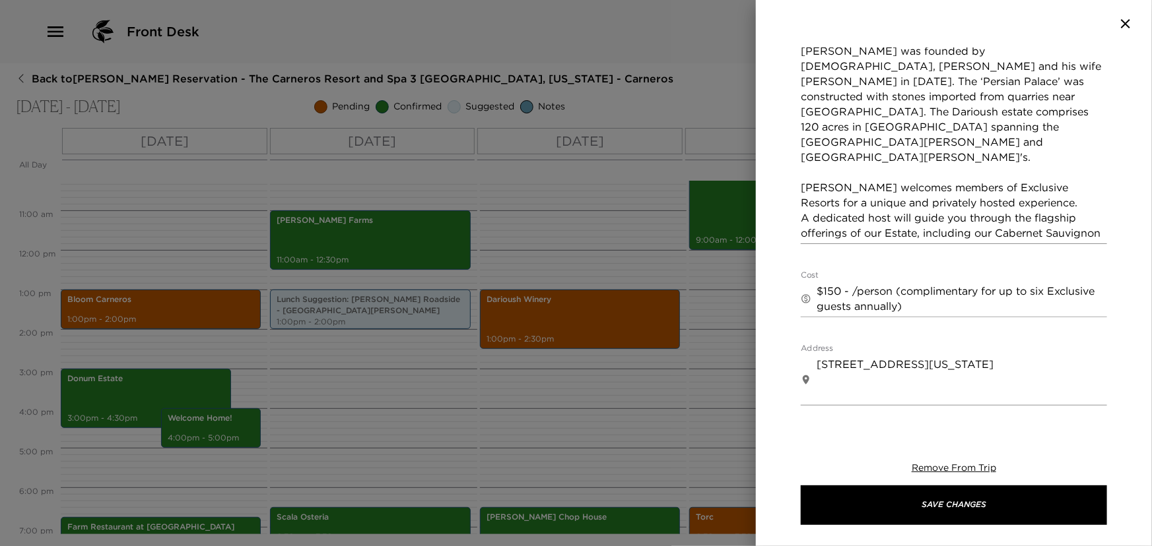
scroll to position [300, 0]
drag, startPoint x: 851, startPoint y: 289, endPoint x: 841, endPoint y: 292, distance: 10.9
click at [841, 292] on textarea "$150 - /person (complimentary for up to six Exclusive guests annually)" at bounding box center [961, 298] width 290 height 30
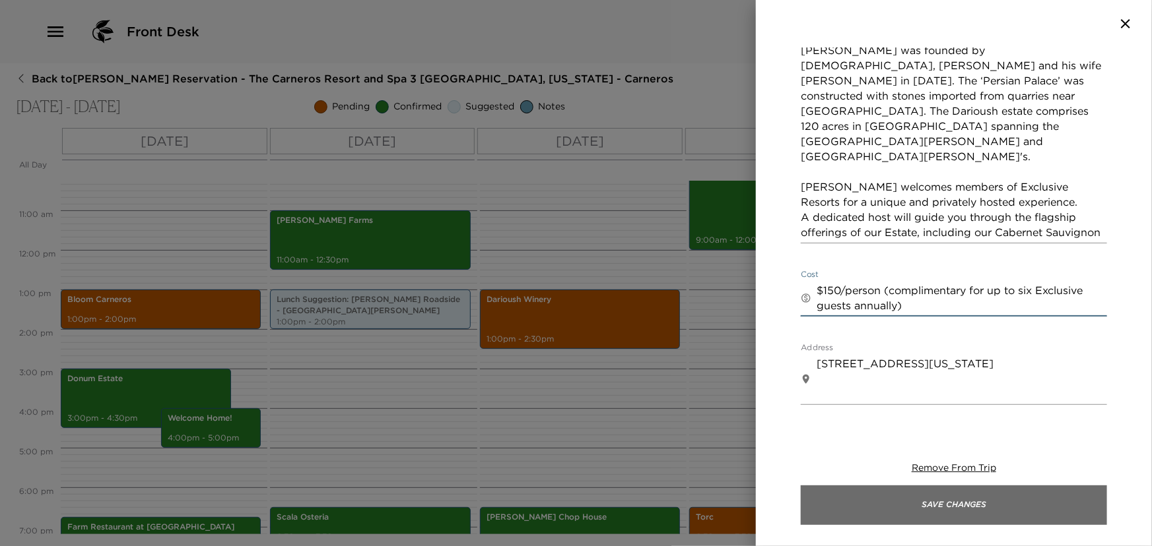
type textarea "$150/person (complimentary for up to six Exclusive guests annually)"
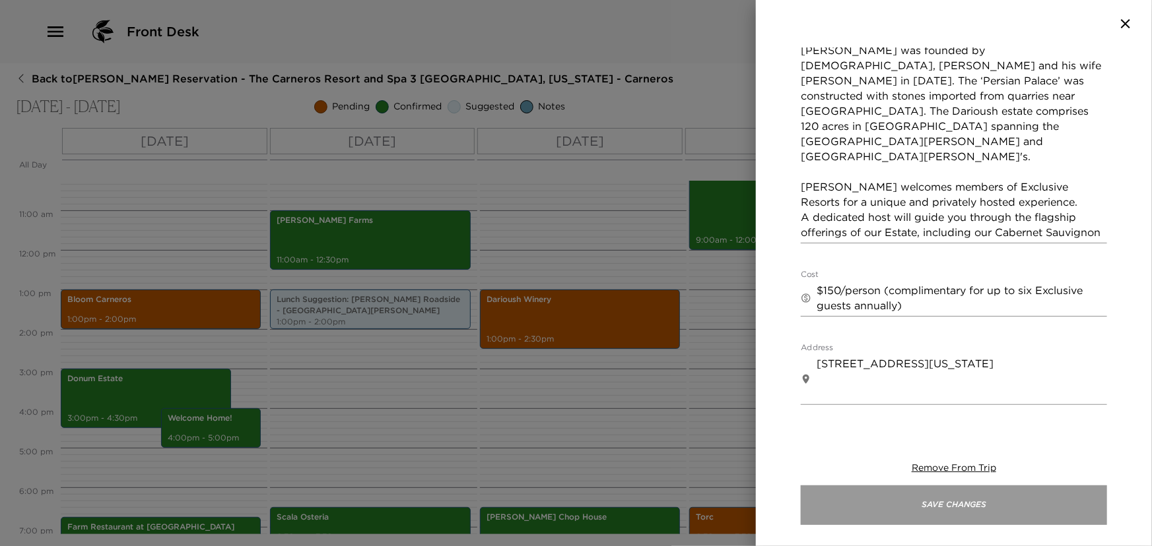
click at [934, 503] on button "Save Changes" at bounding box center [953, 506] width 306 height 40
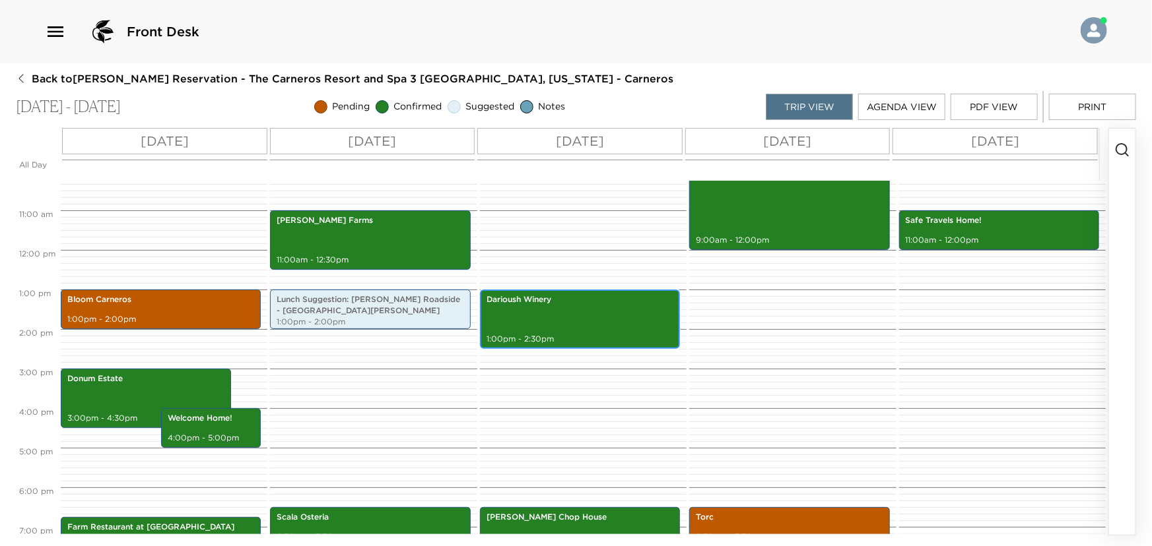
scroll to position [166, 0]
